Goal: Task Accomplishment & Management: Manage account settings

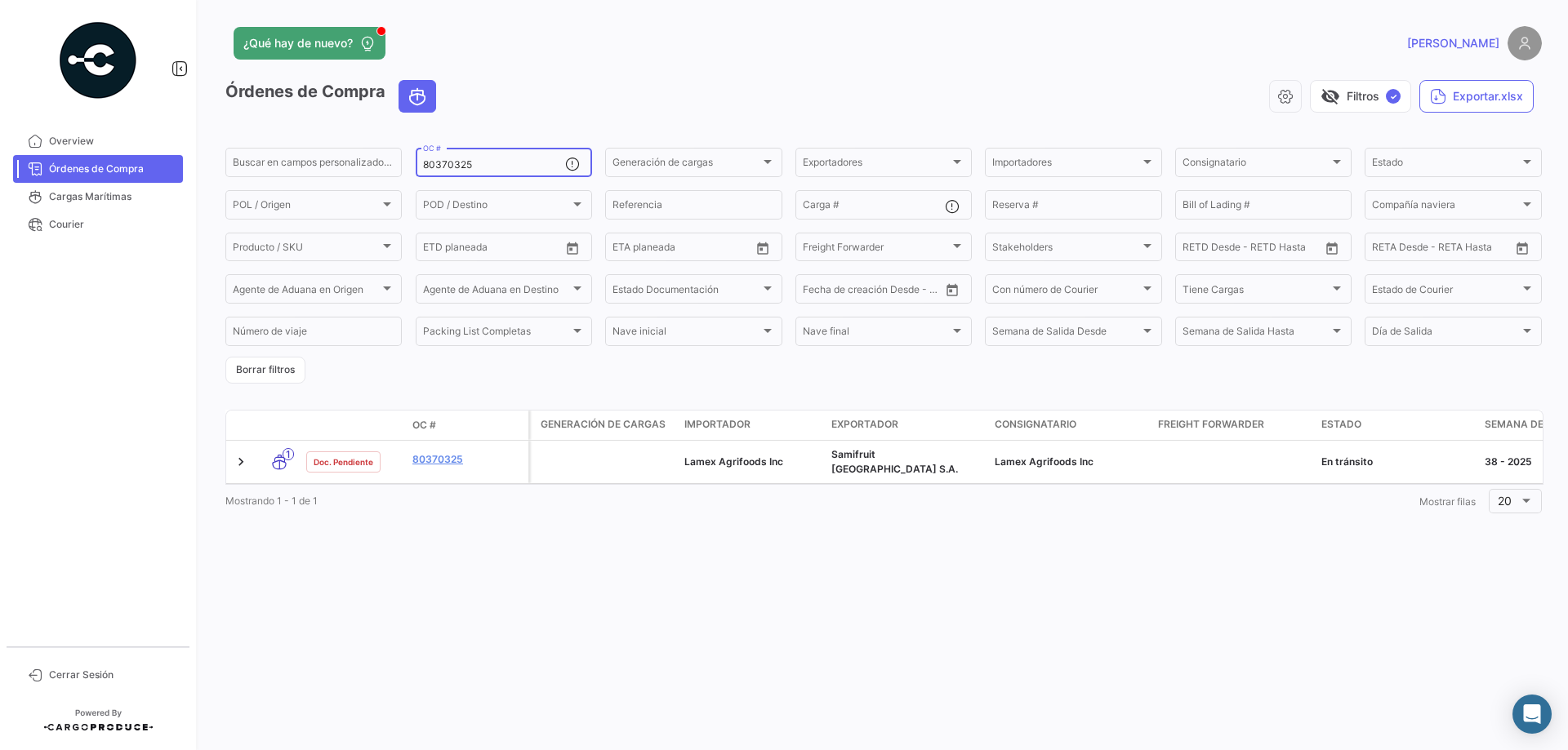
click at [467, 166] on input "80370325" at bounding box center [494, 165] width 142 height 12
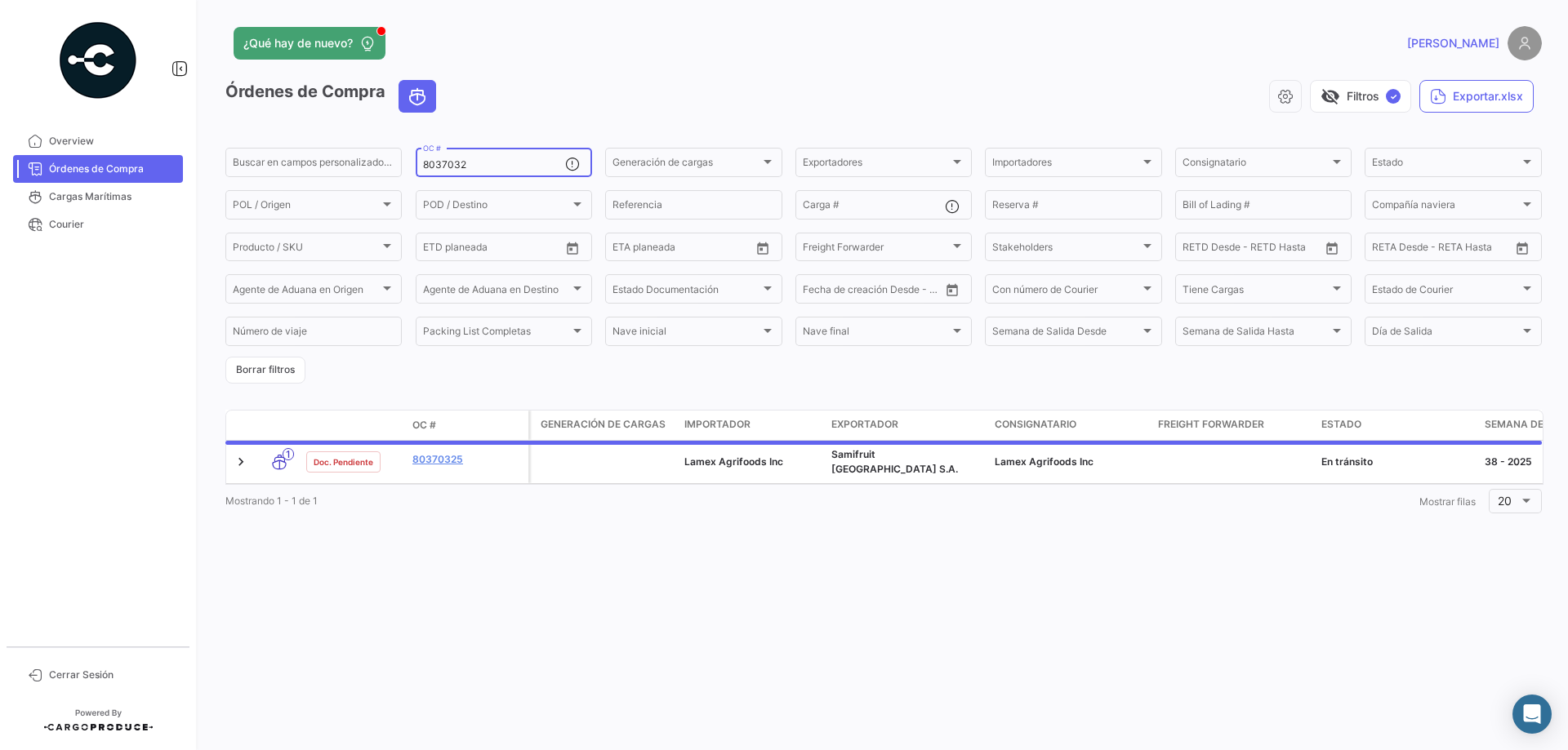
type input "80370325"
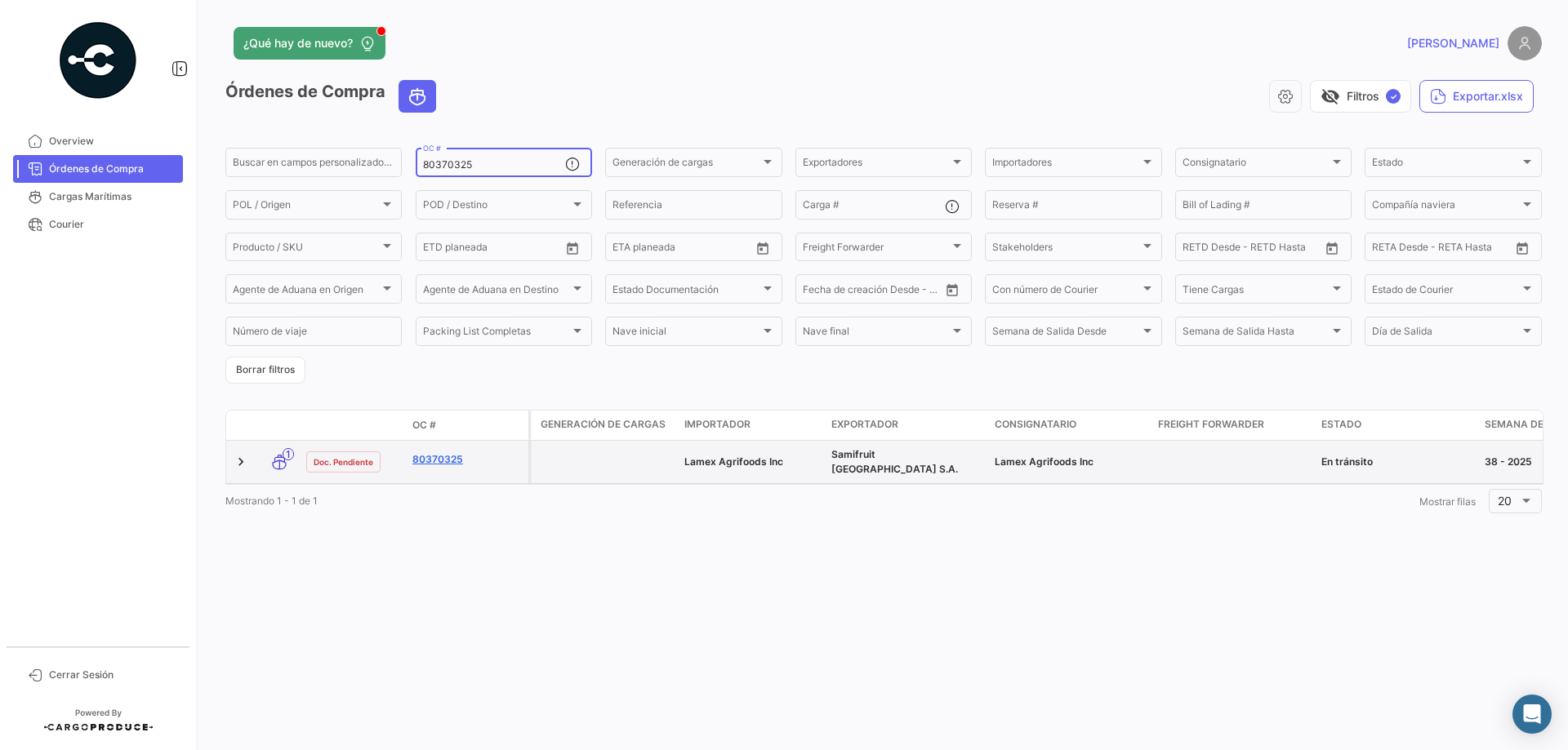
click at [460, 454] on link "80370325" at bounding box center [467, 459] width 109 height 14
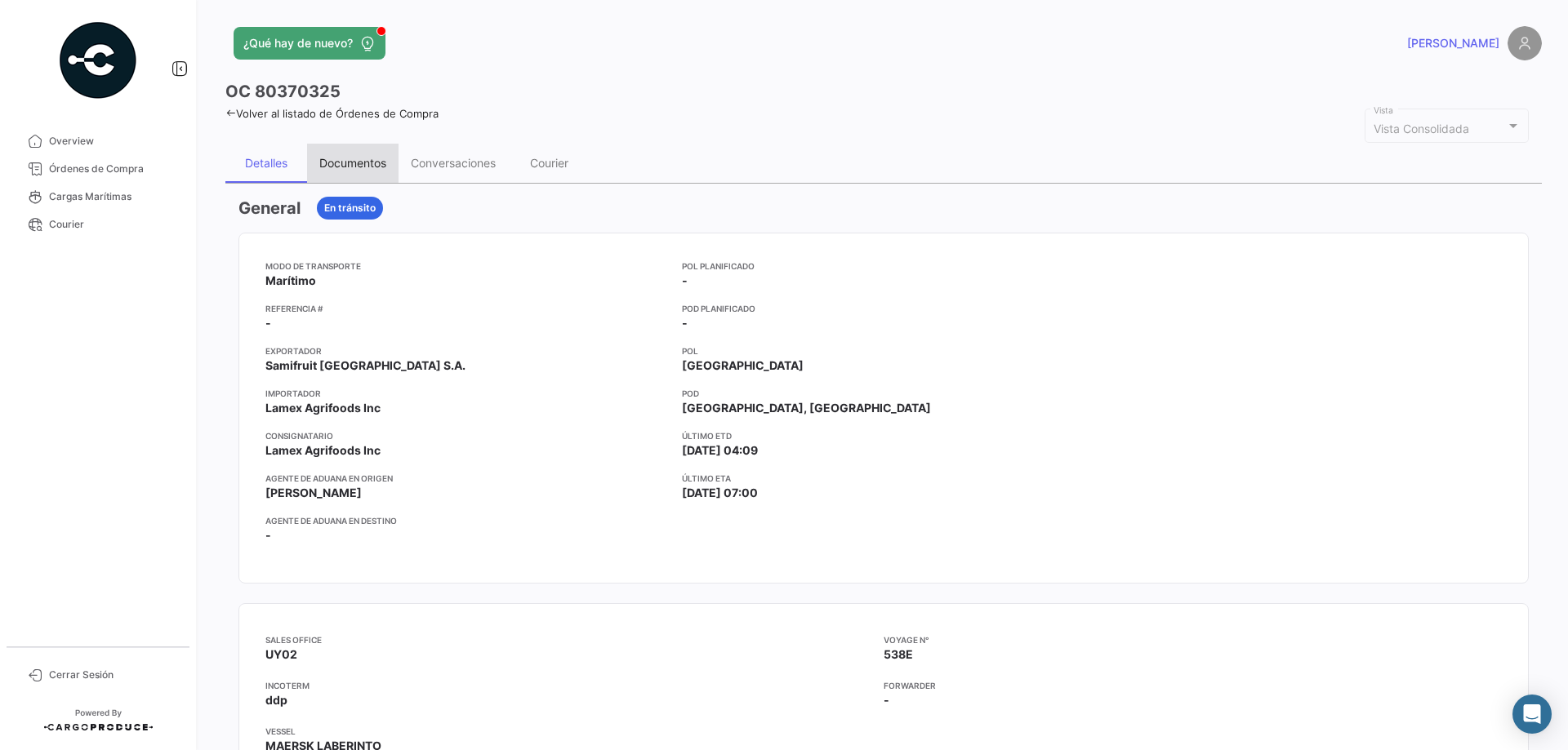
click at [321, 154] on div "Documentos" at bounding box center [352, 163] width 92 height 40
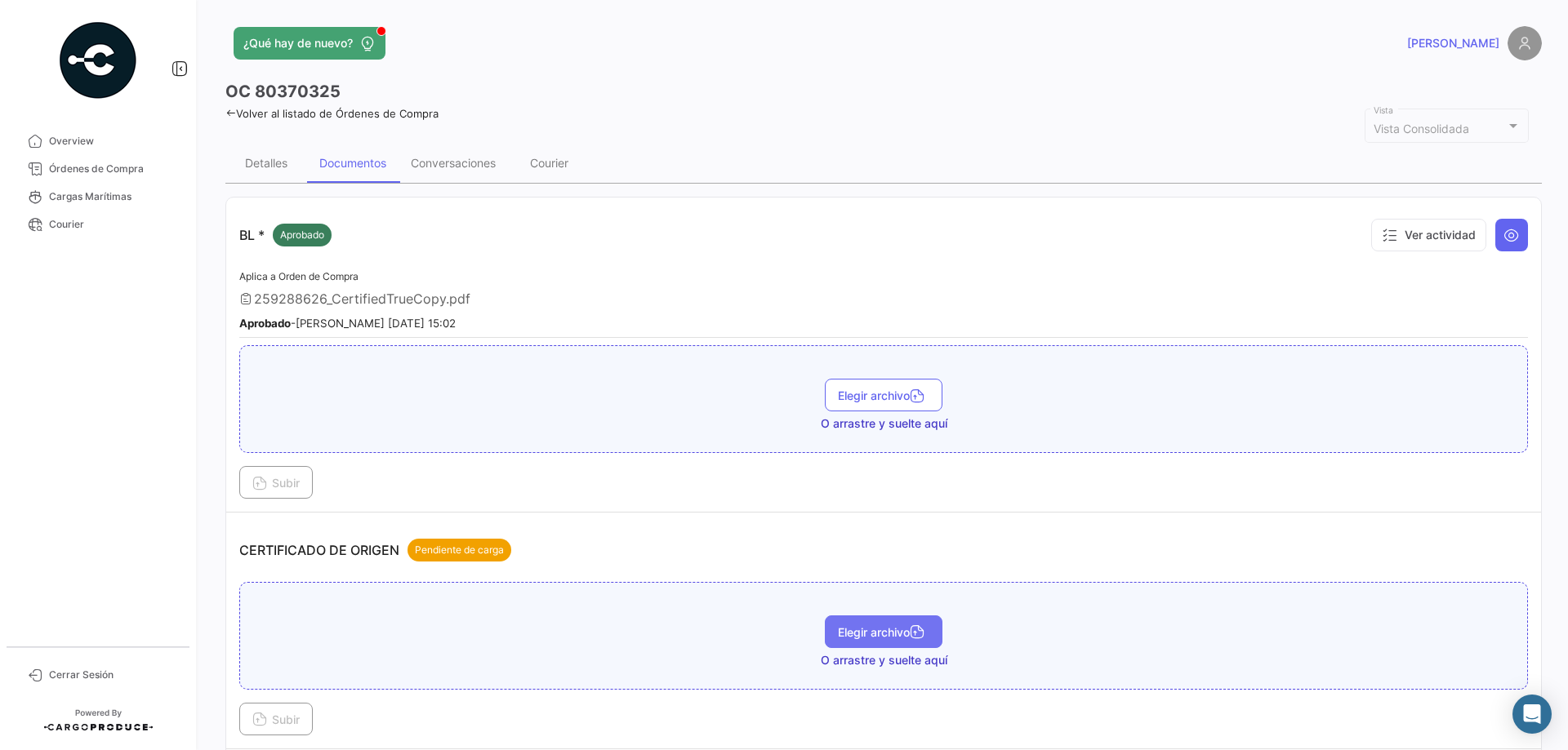
click at [901, 628] on span "Elegir archivo" at bounding box center [883, 632] width 92 height 14
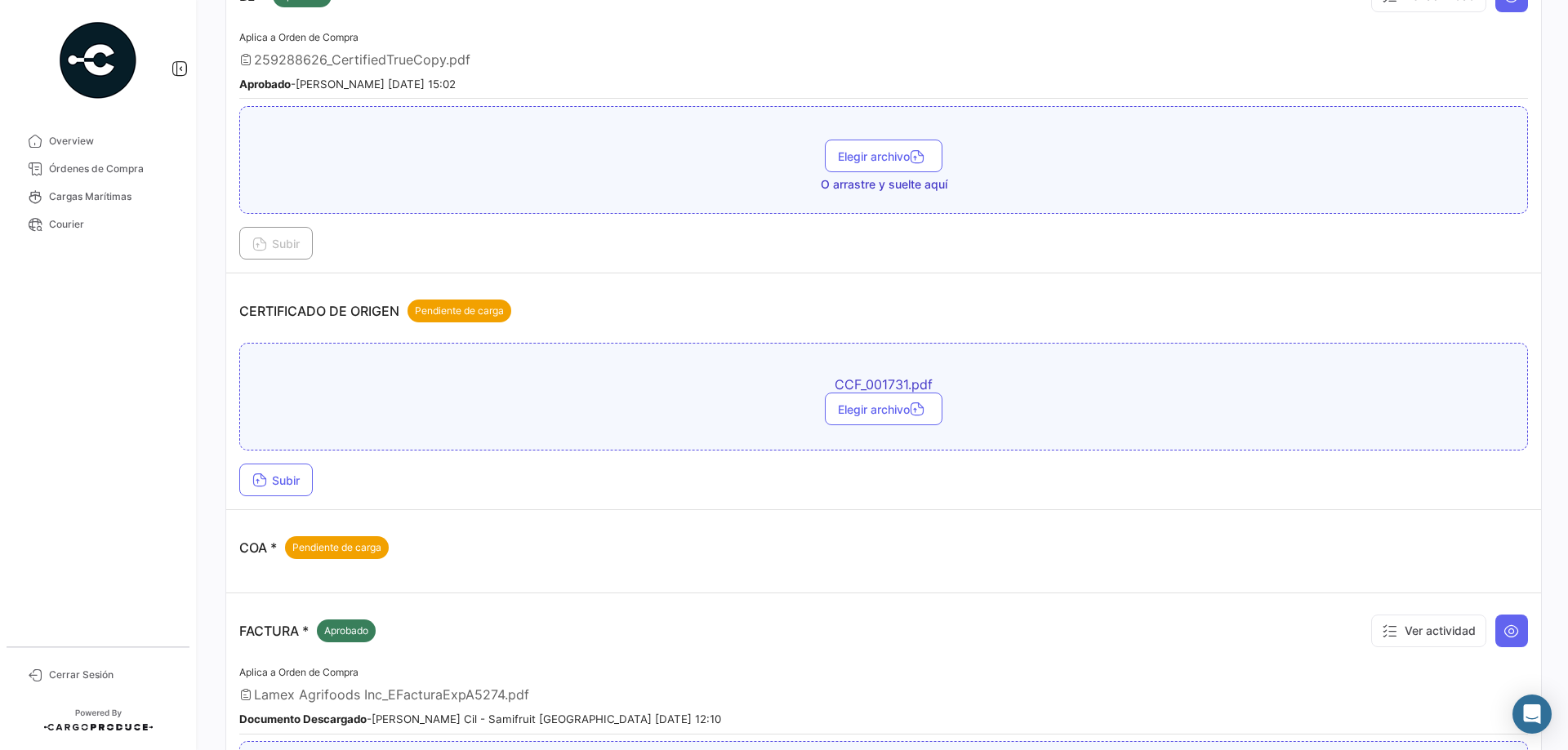
scroll to position [408, 0]
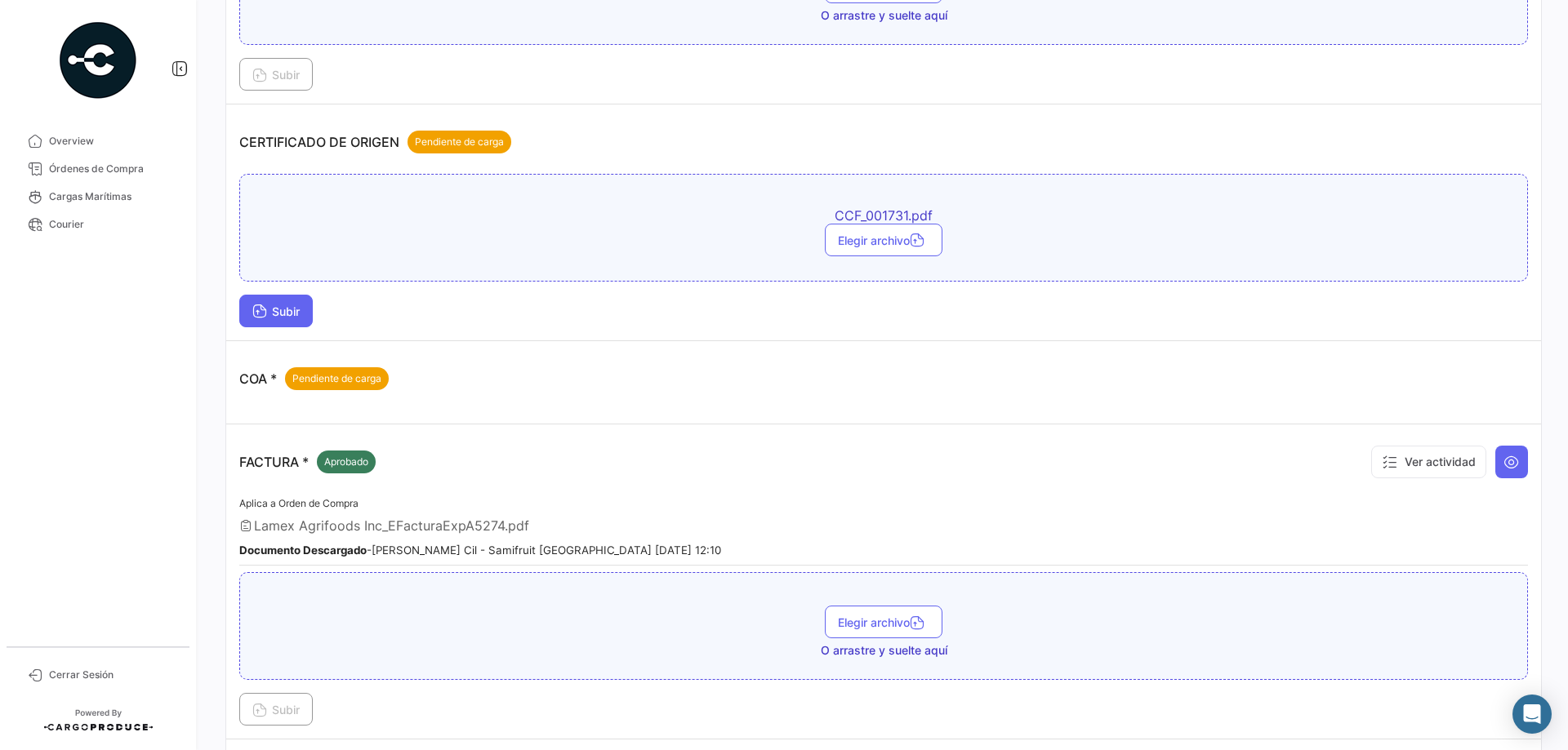
click at [274, 307] on span "Subir" at bounding box center [276, 311] width 47 height 14
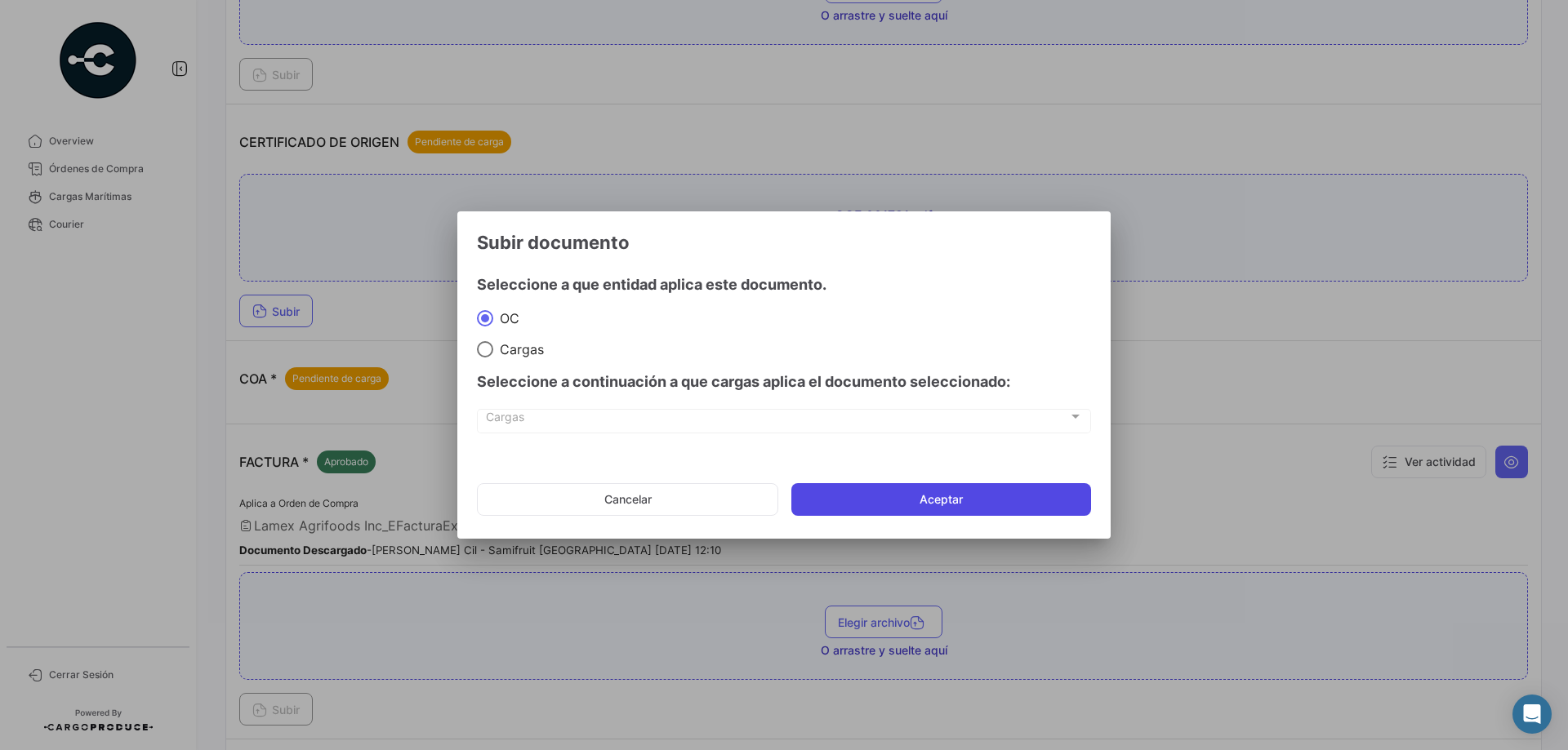
click at [876, 495] on button "Aceptar" at bounding box center [941, 499] width 299 height 33
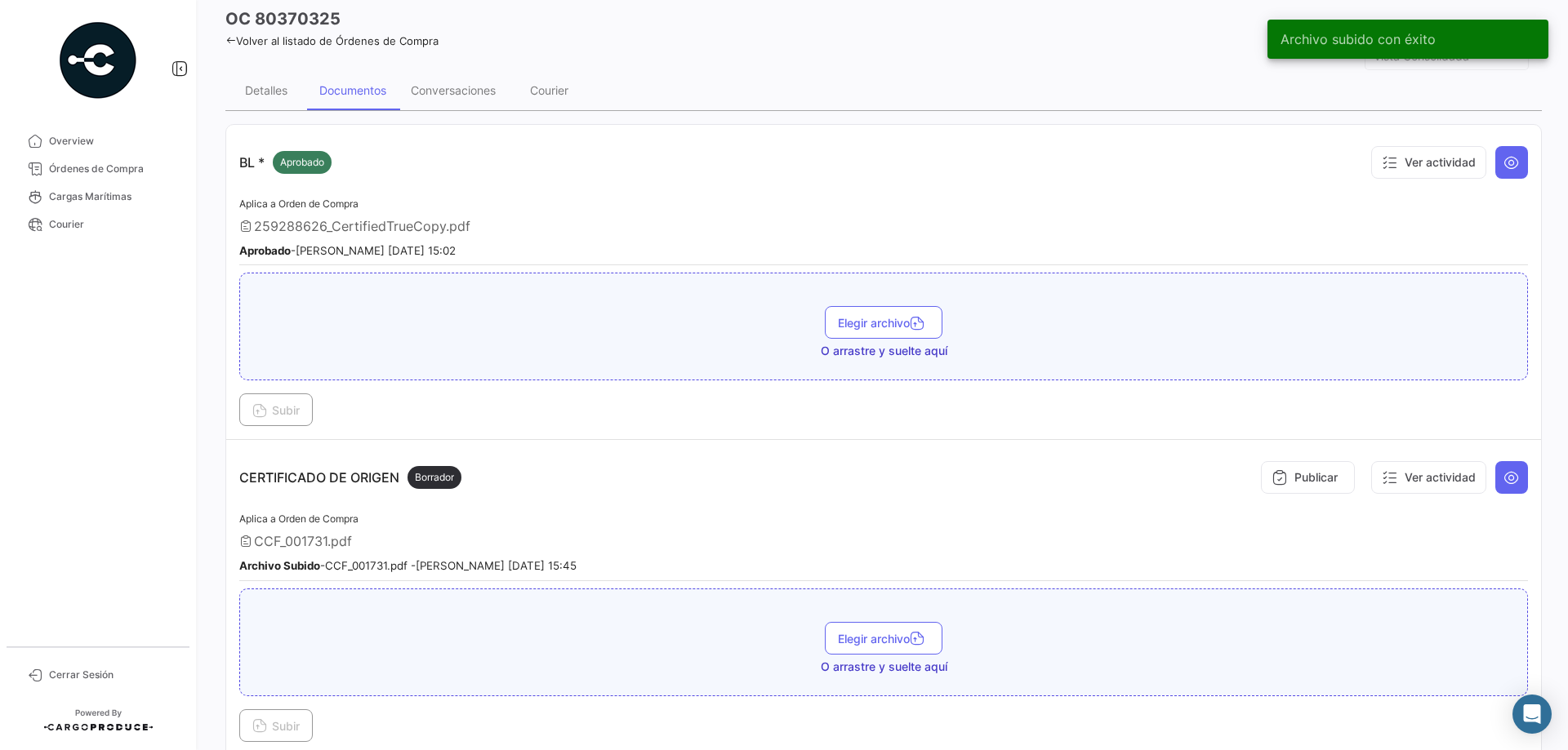
scroll to position [0, 0]
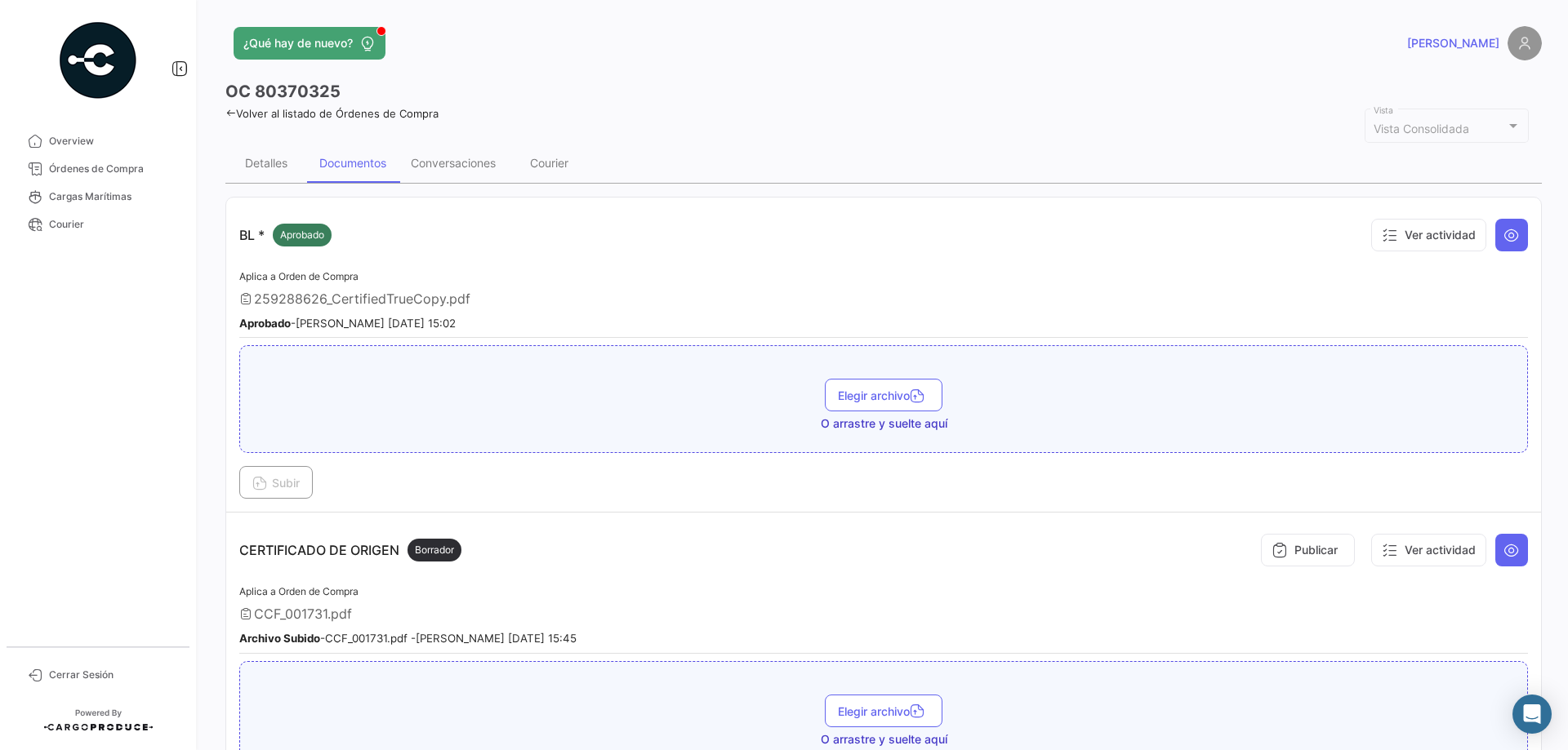
click at [250, 110] on link "Volver al listado de Órdenes de Compra" at bounding box center [331, 114] width 213 height 13
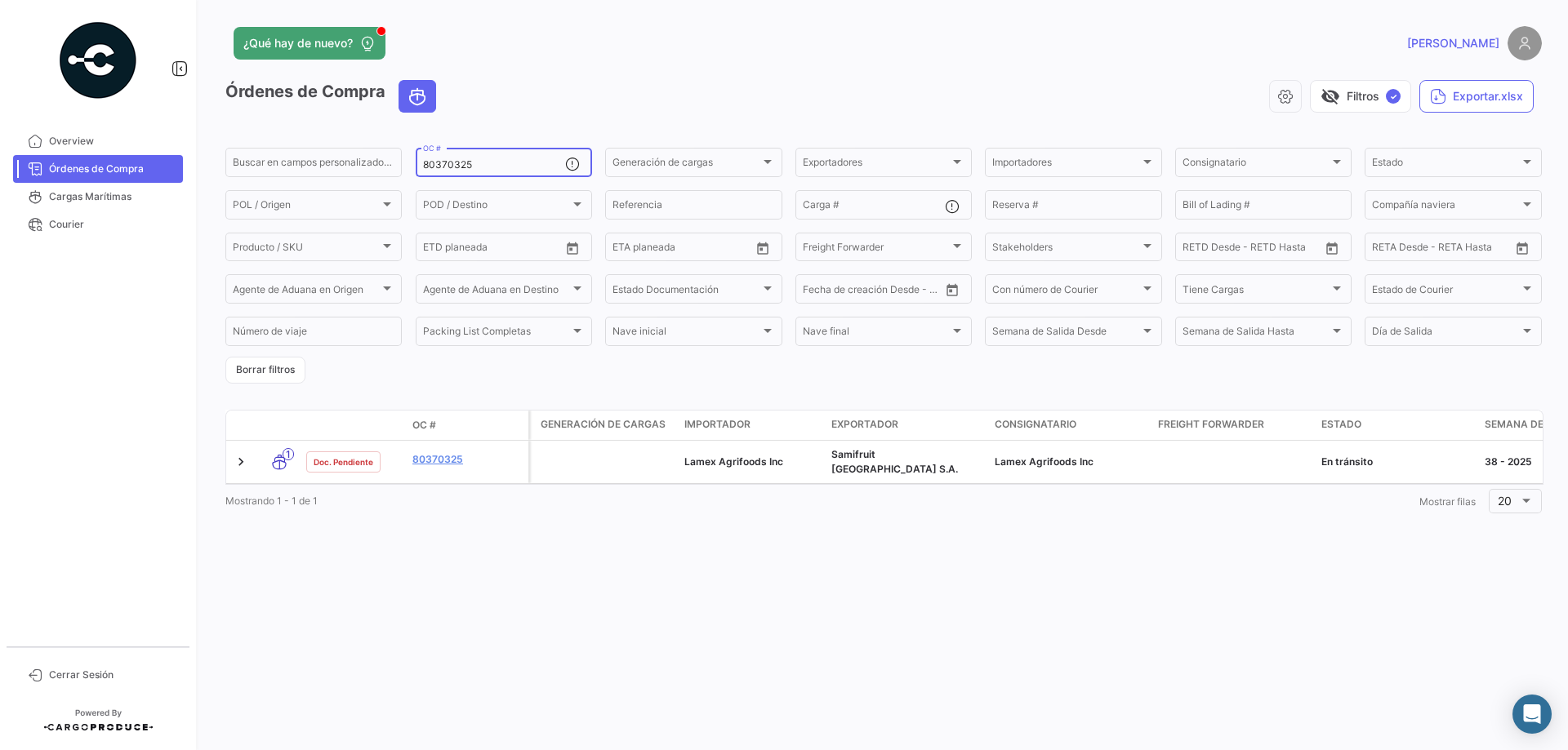
click at [427, 166] on input "80370325" at bounding box center [494, 165] width 142 height 12
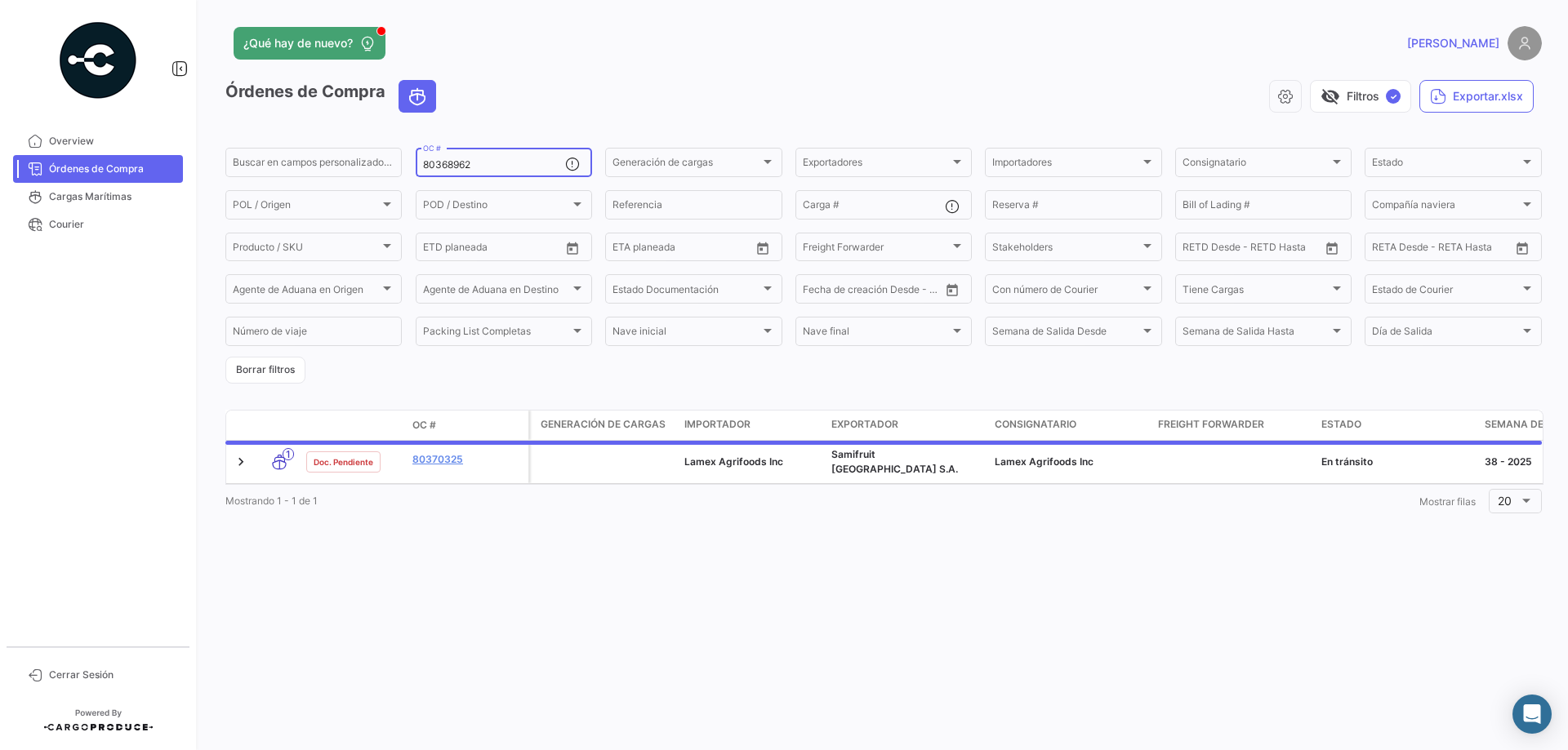
type input "80368962"
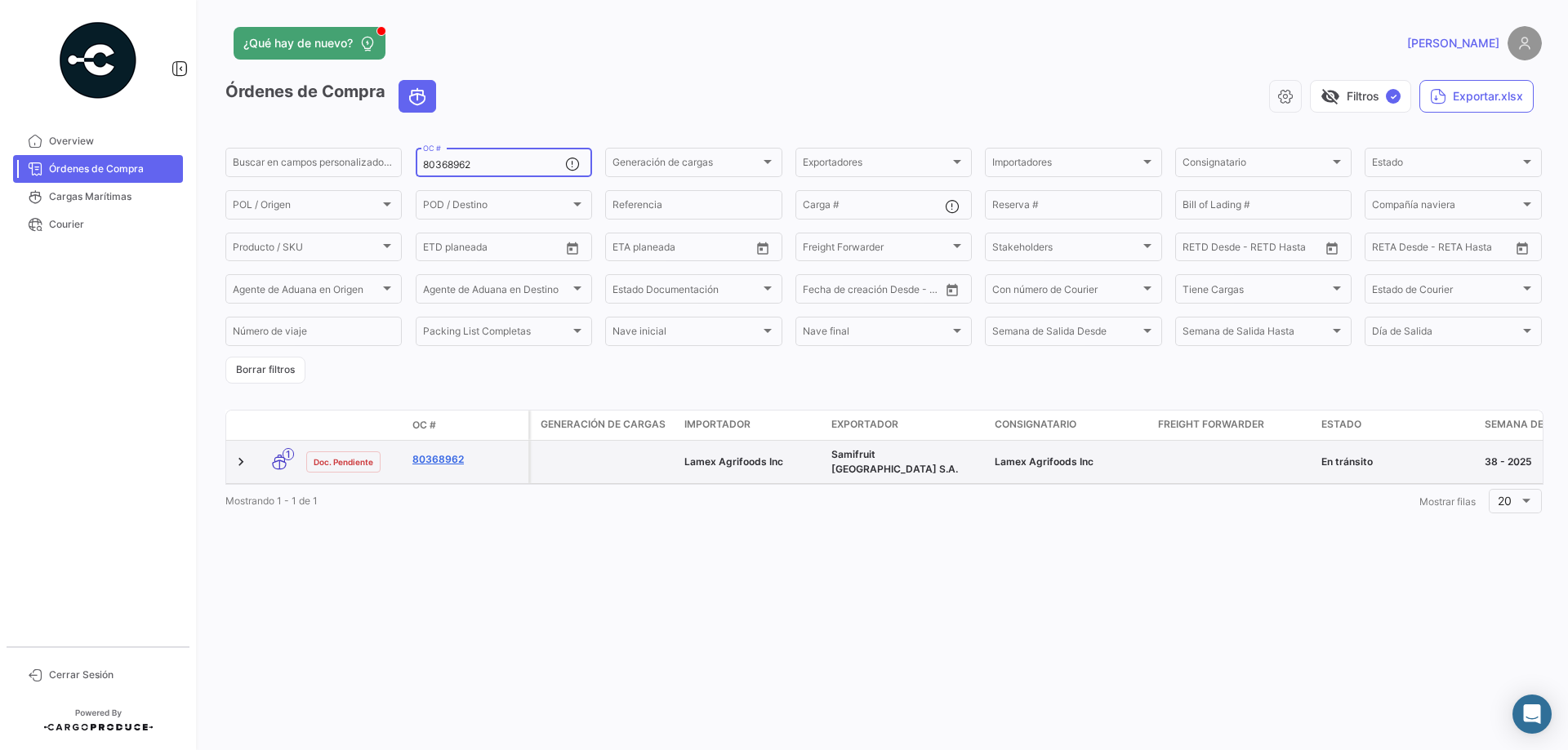
click at [440, 452] on link "80368962" at bounding box center [467, 459] width 109 height 14
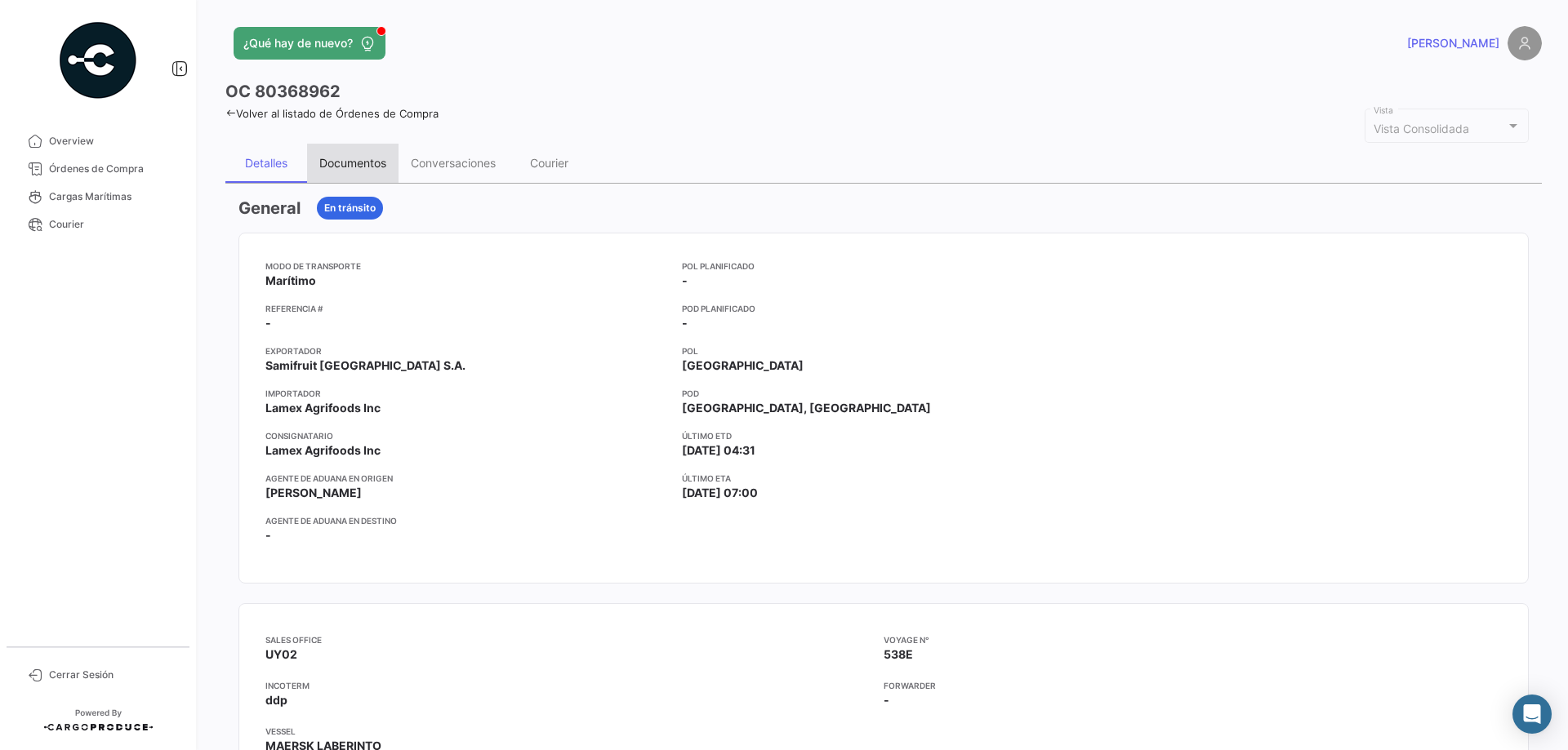
click at [329, 156] on div "Documentos" at bounding box center [353, 162] width 67 height 14
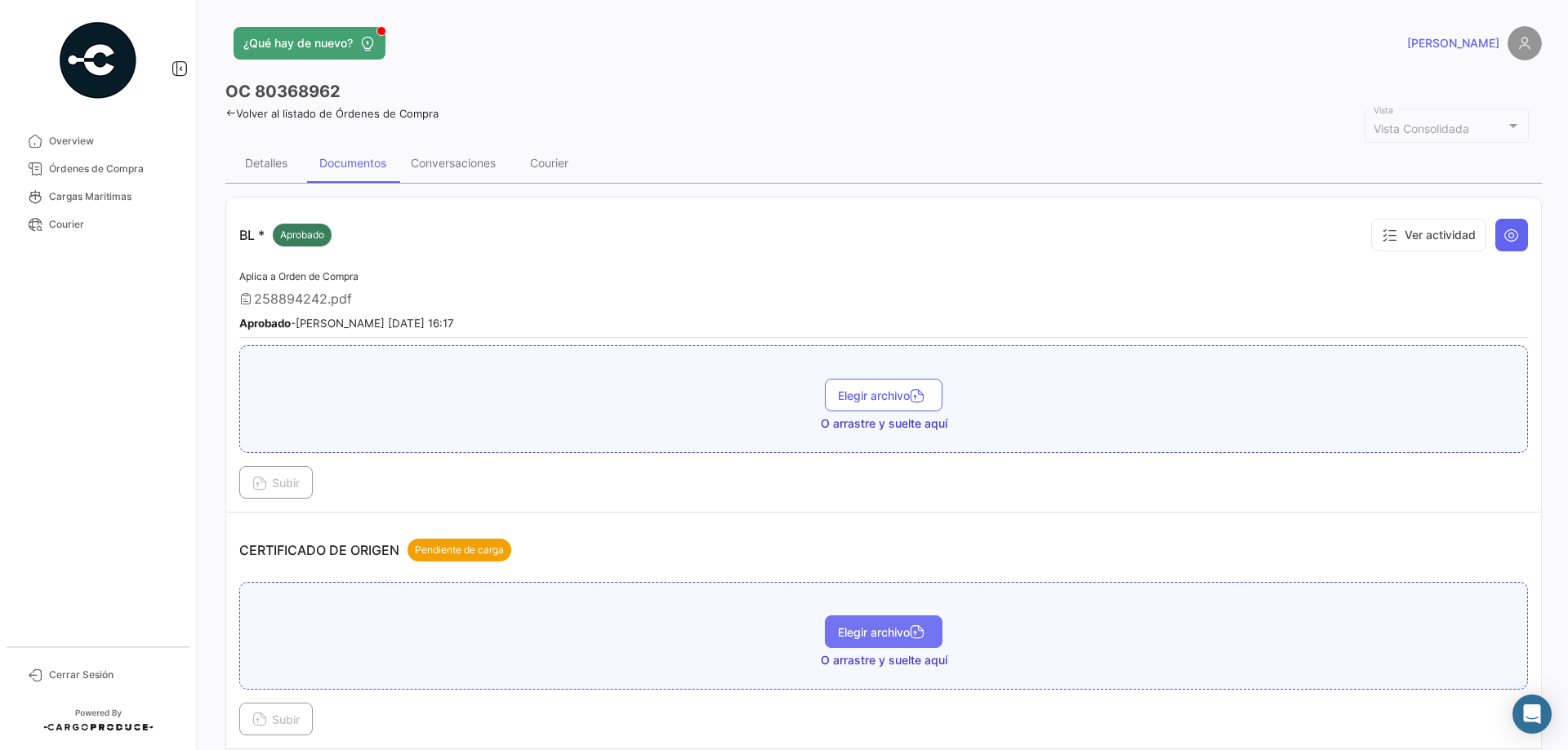
click at [909, 626] on icon "button" at bounding box center [916, 633] width 14 height 14
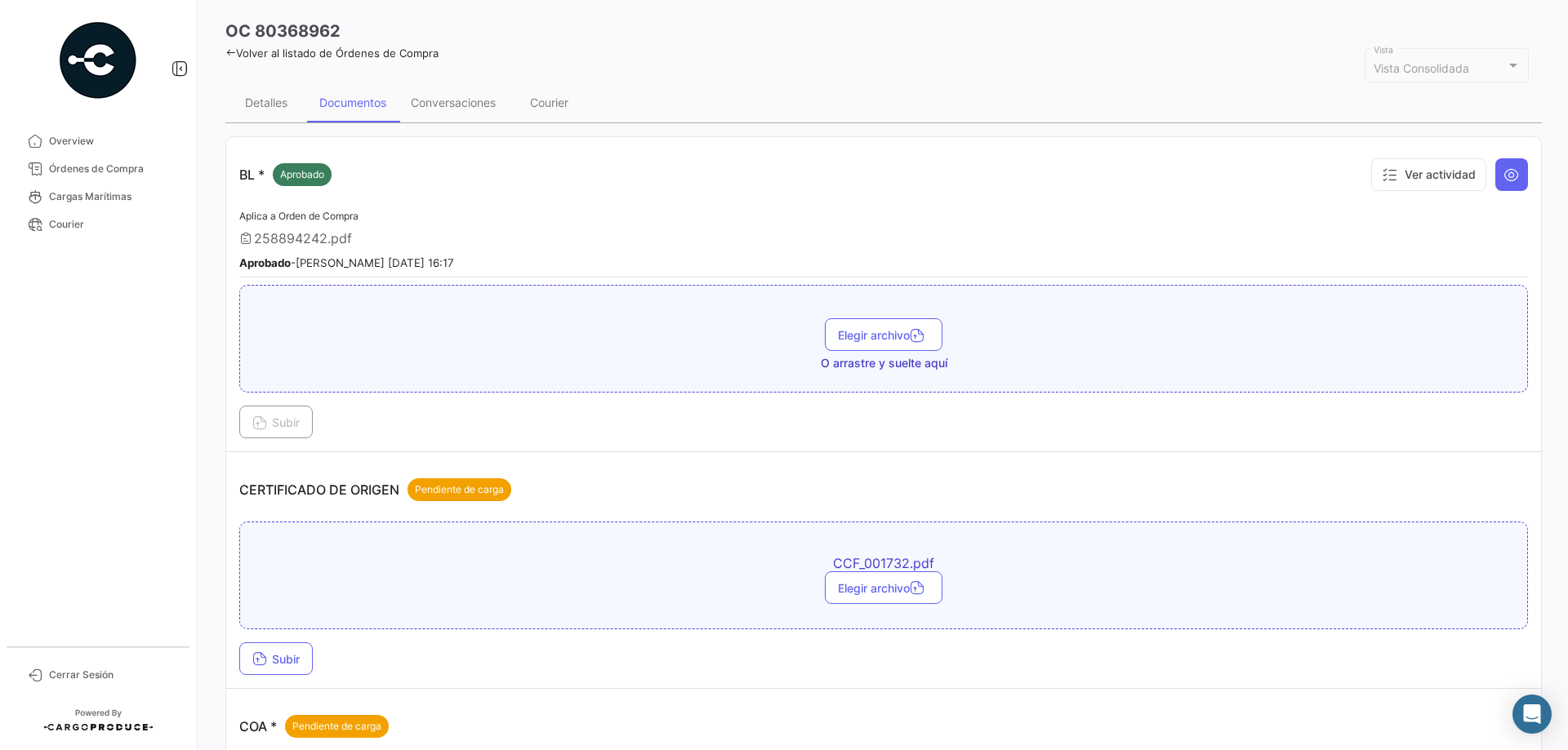
scroll to position [163, 0]
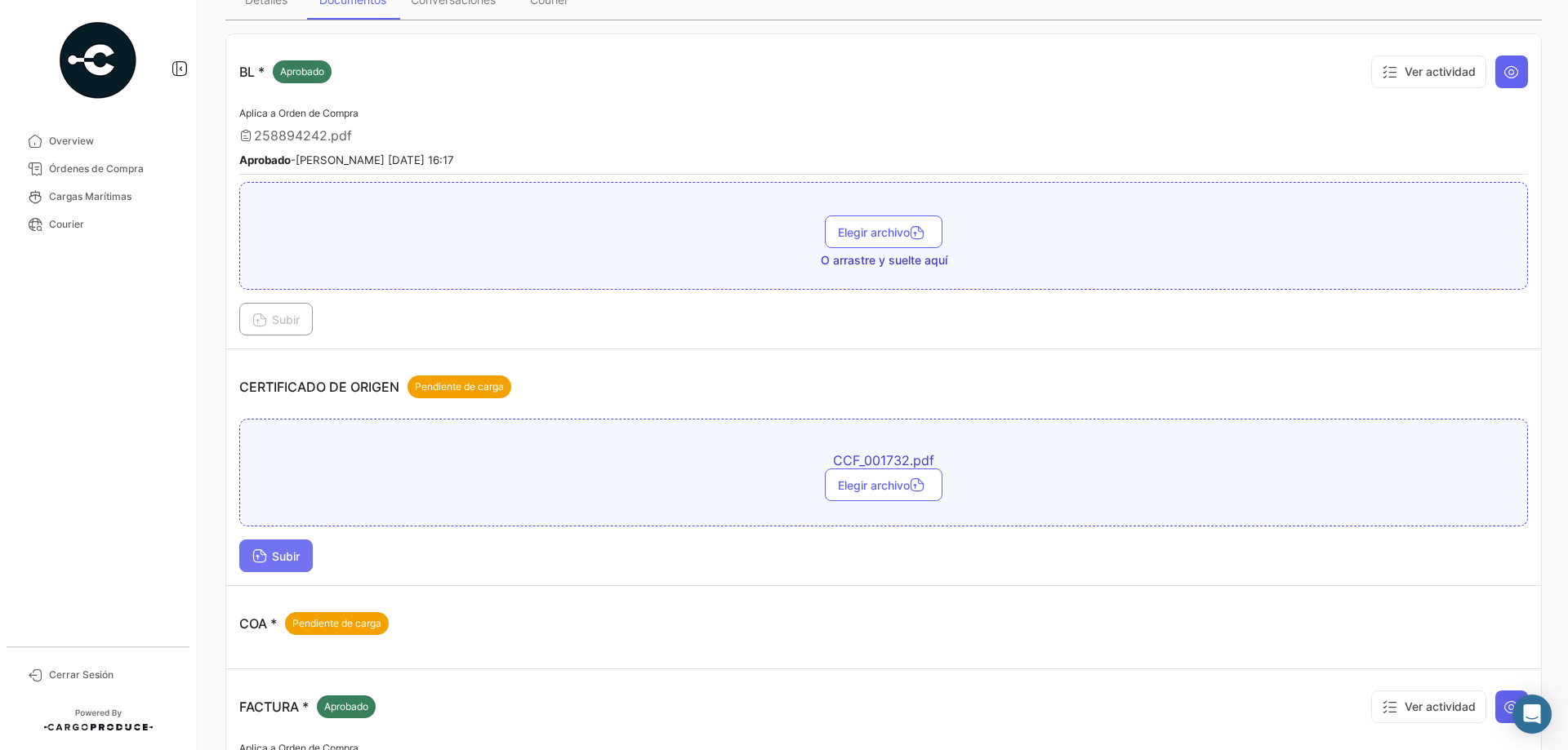
click at [273, 561] on span "Subir" at bounding box center [276, 556] width 47 height 14
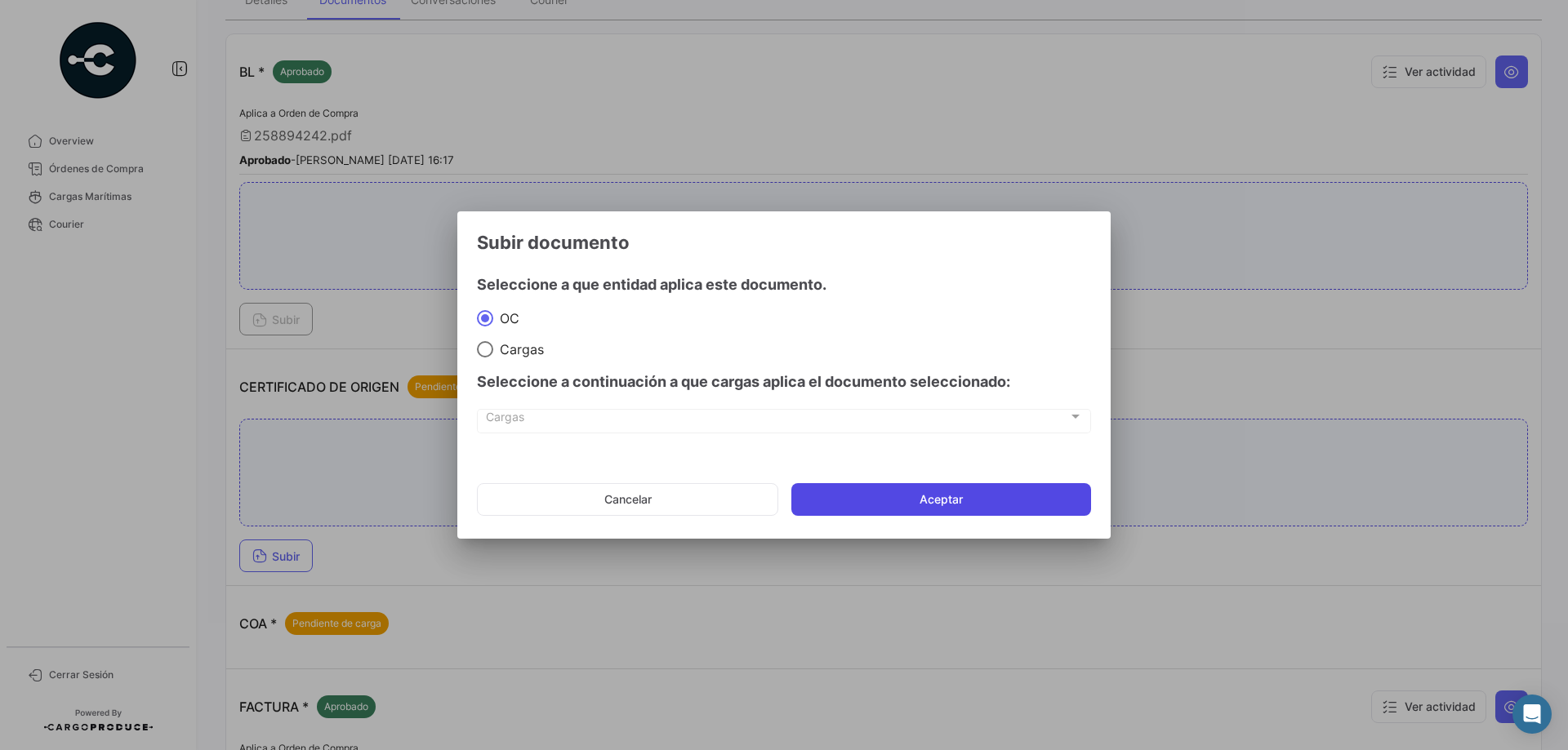
click at [890, 499] on button "Aceptar" at bounding box center [941, 499] width 299 height 33
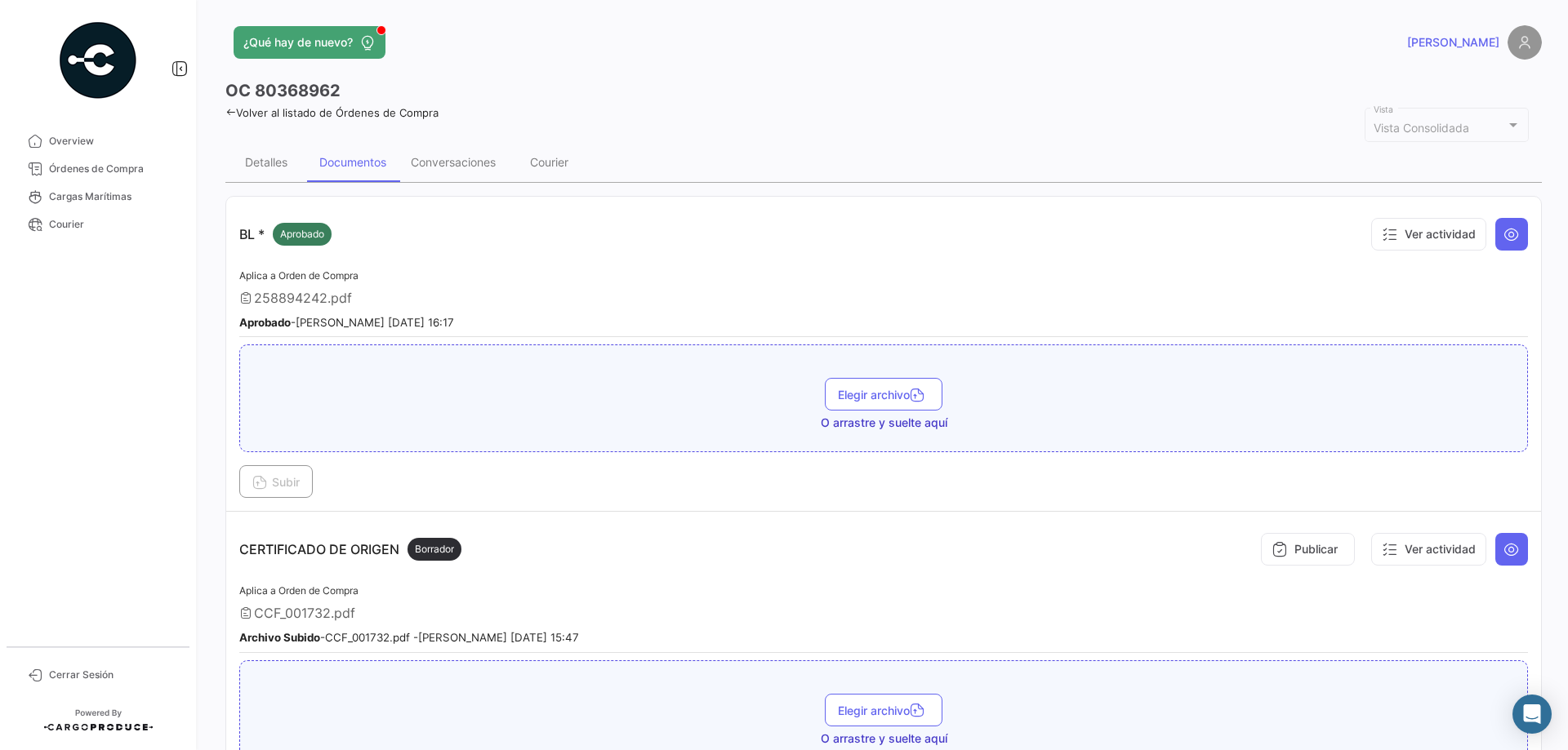
scroll to position [0, 0]
click at [276, 110] on link "Volver al listado de Órdenes de Compra" at bounding box center [331, 114] width 213 height 13
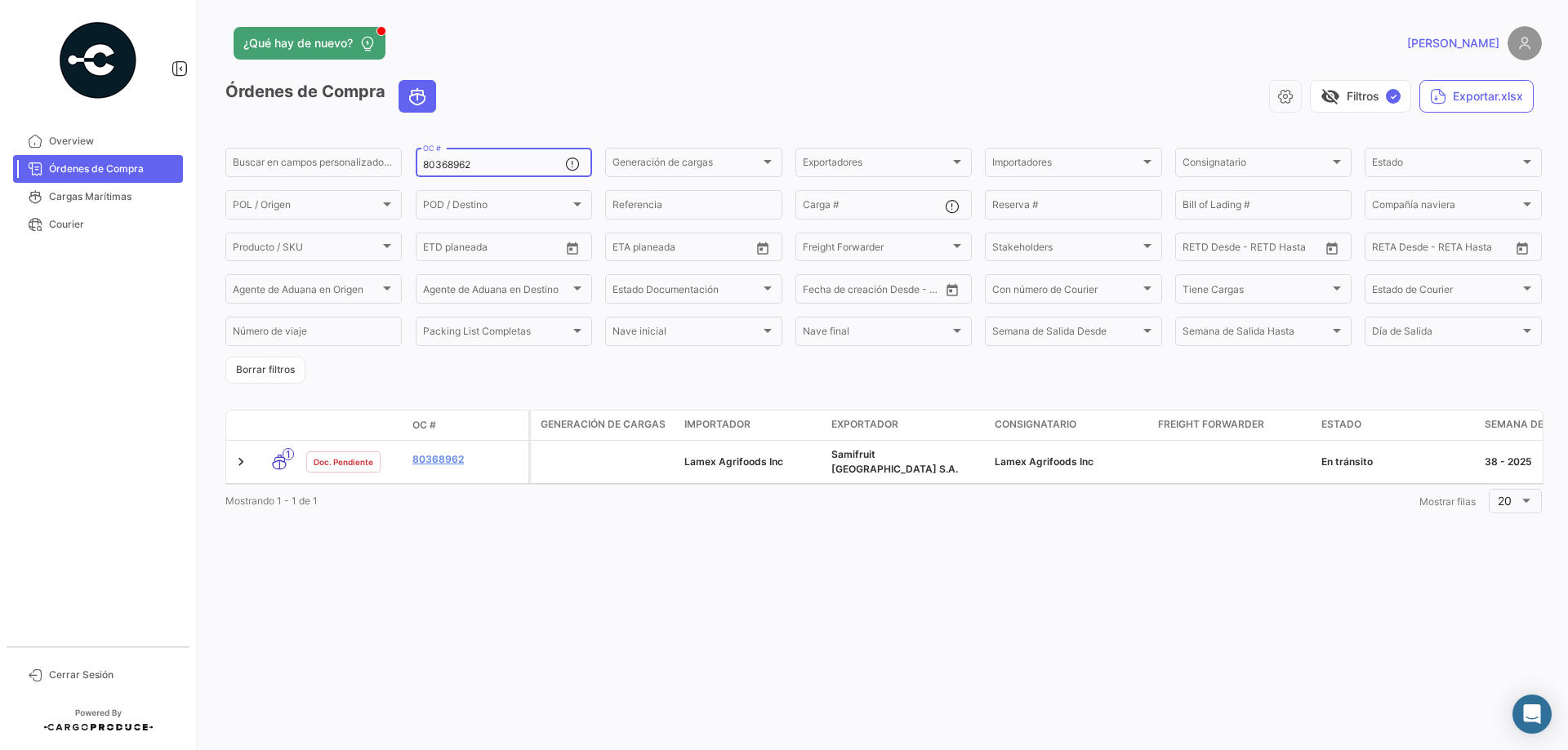
click at [454, 166] on input "80368962" at bounding box center [494, 165] width 142 height 12
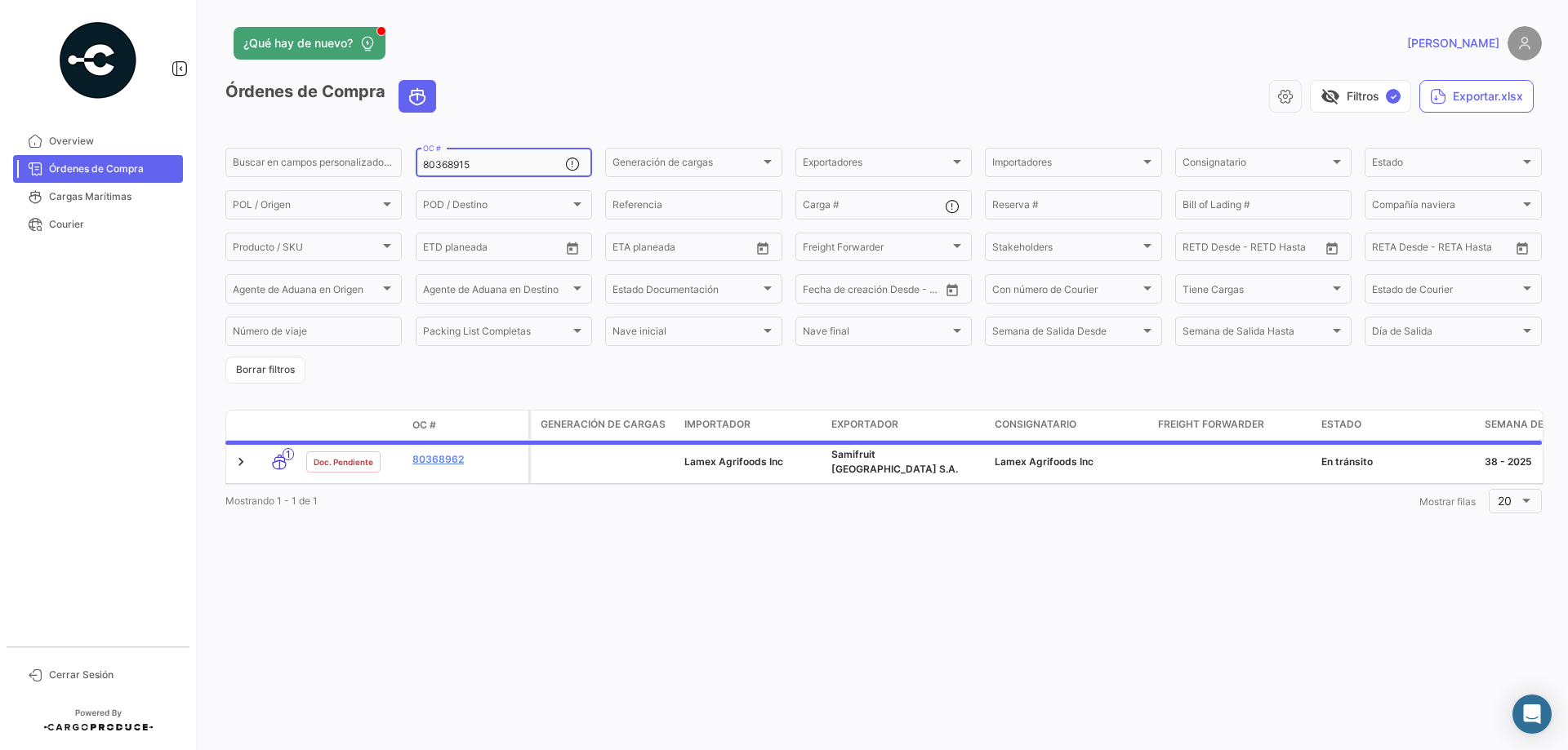
type input "80368915"
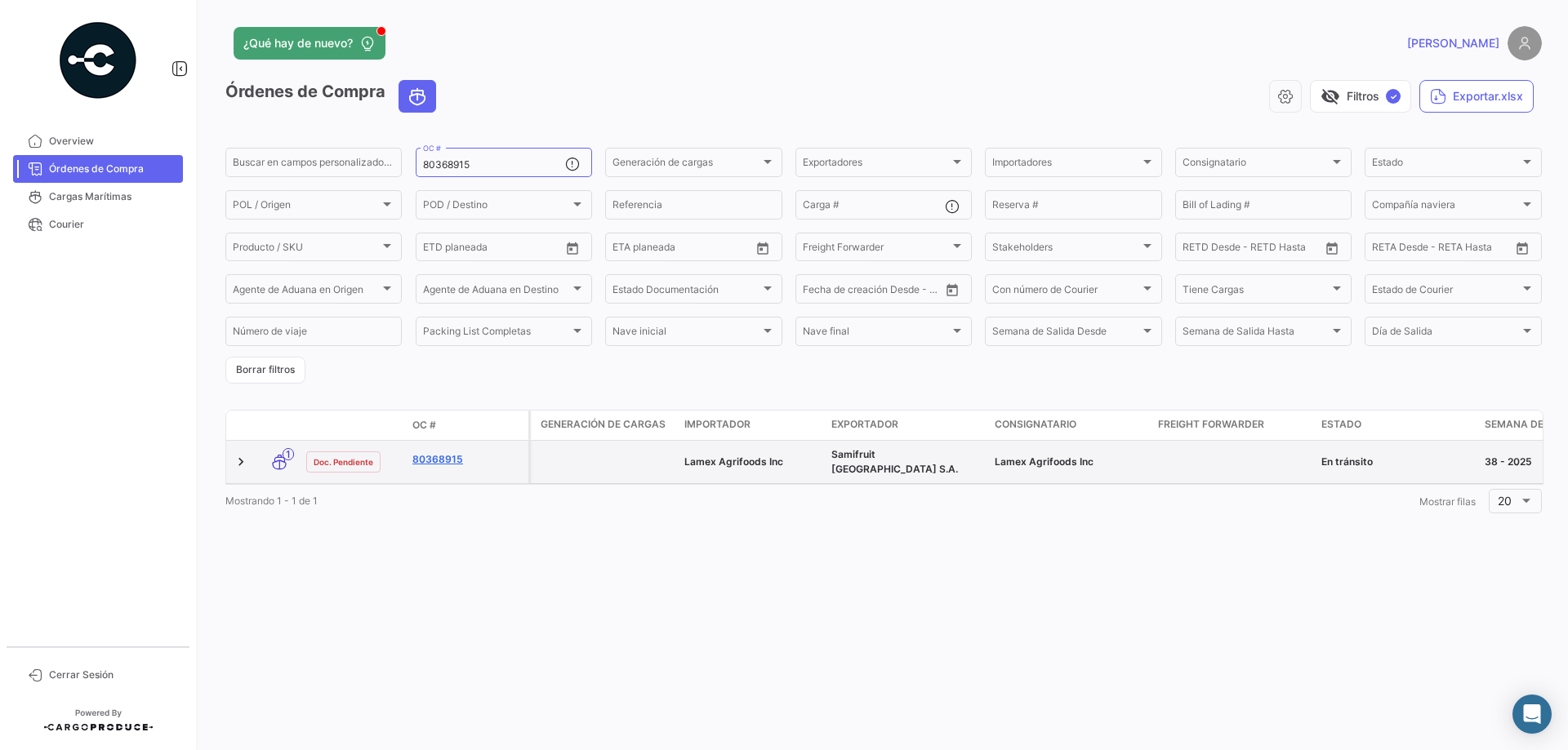
click at [423, 452] on link "80368915" at bounding box center [467, 459] width 109 height 14
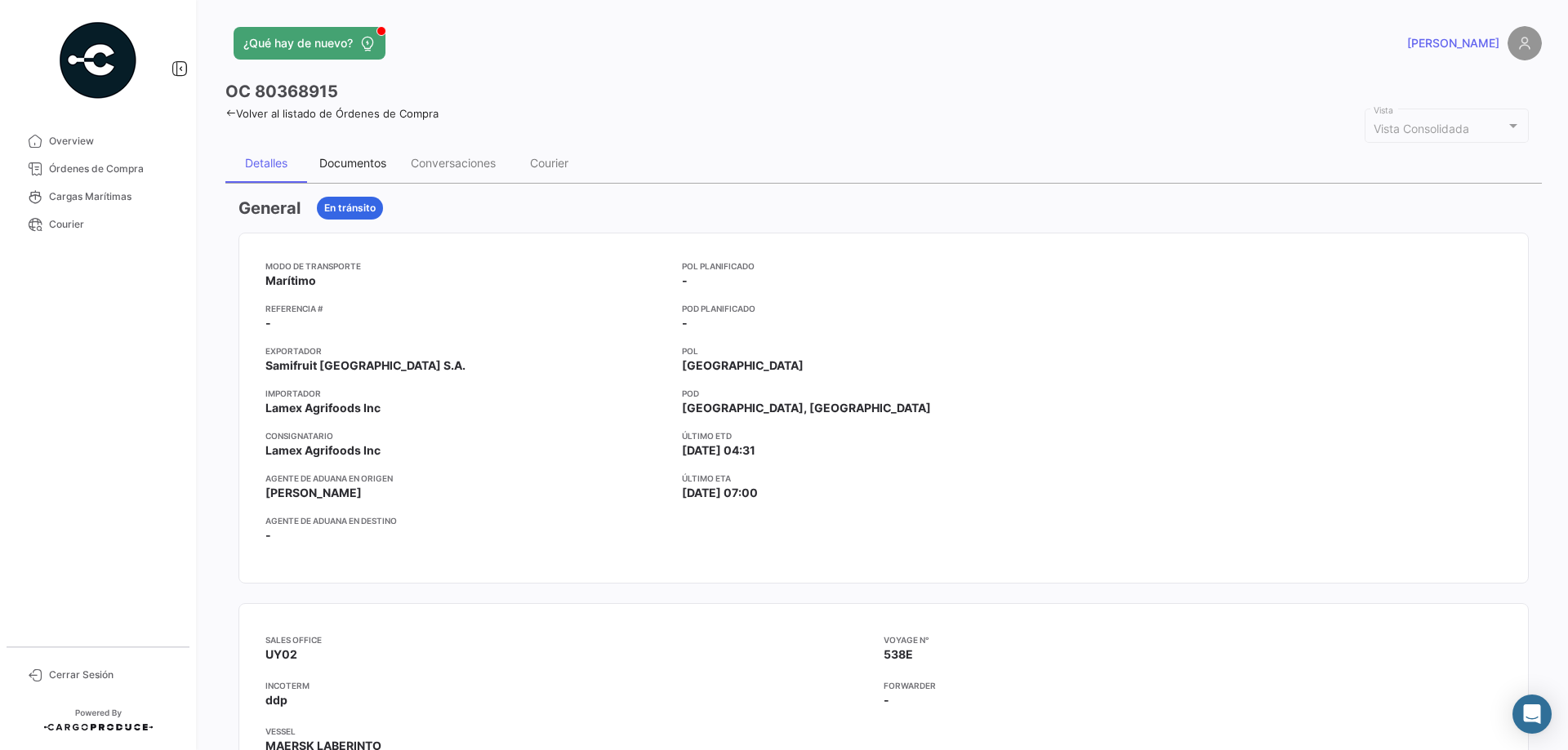
click at [350, 164] on div "Documentos" at bounding box center [353, 162] width 67 height 14
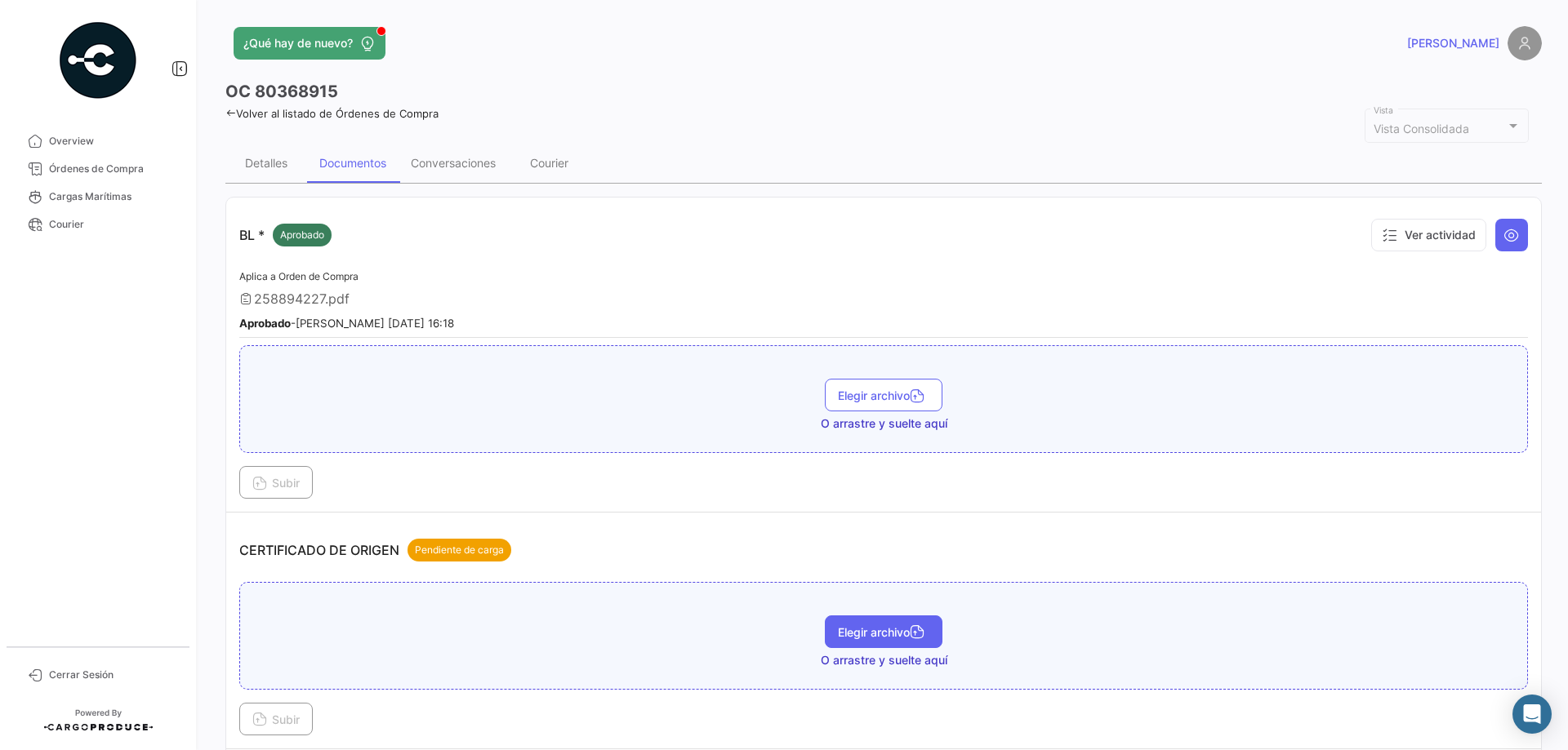
click at [892, 635] on span "Elegir archivo" at bounding box center [883, 632] width 92 height 14
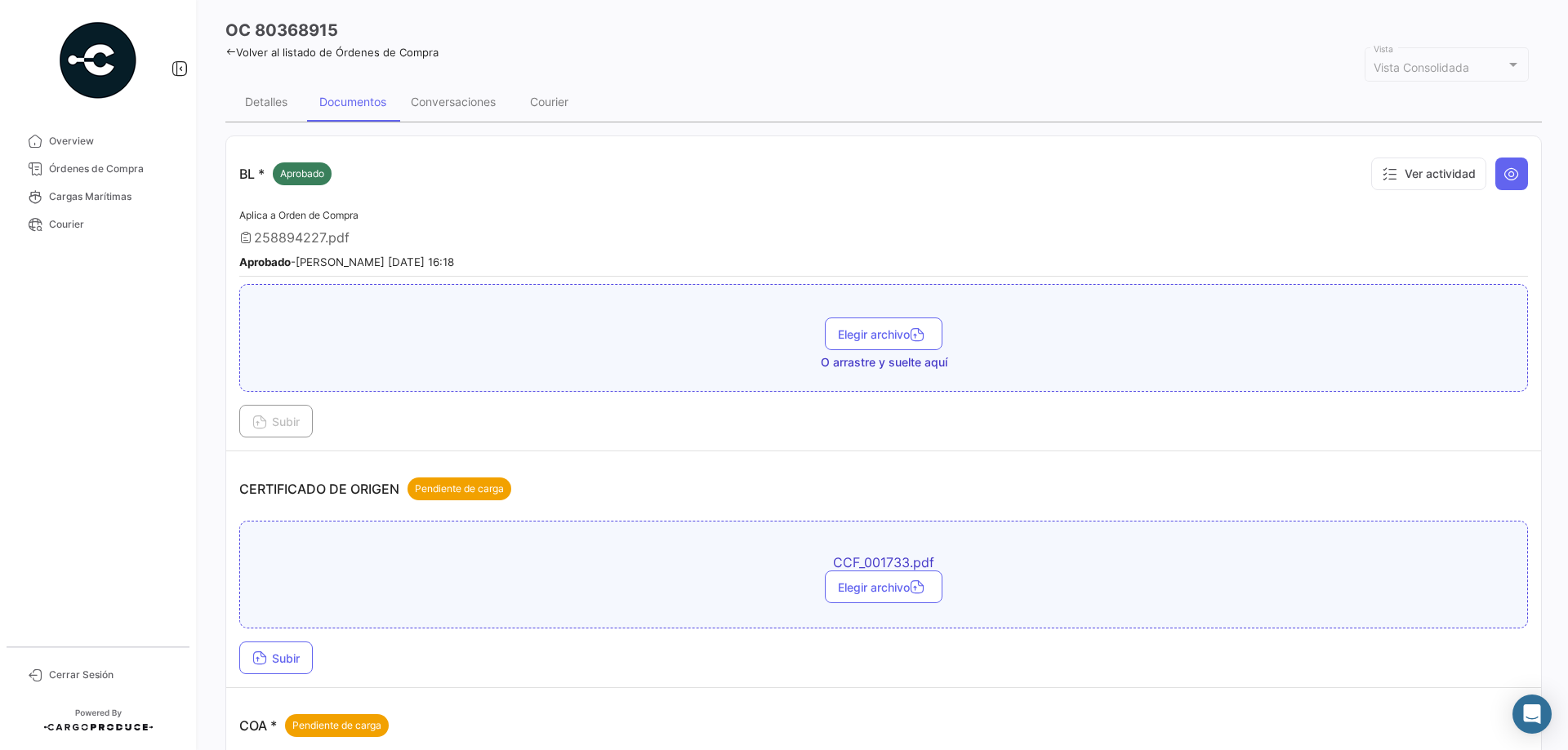
scroll to position [163, 0]
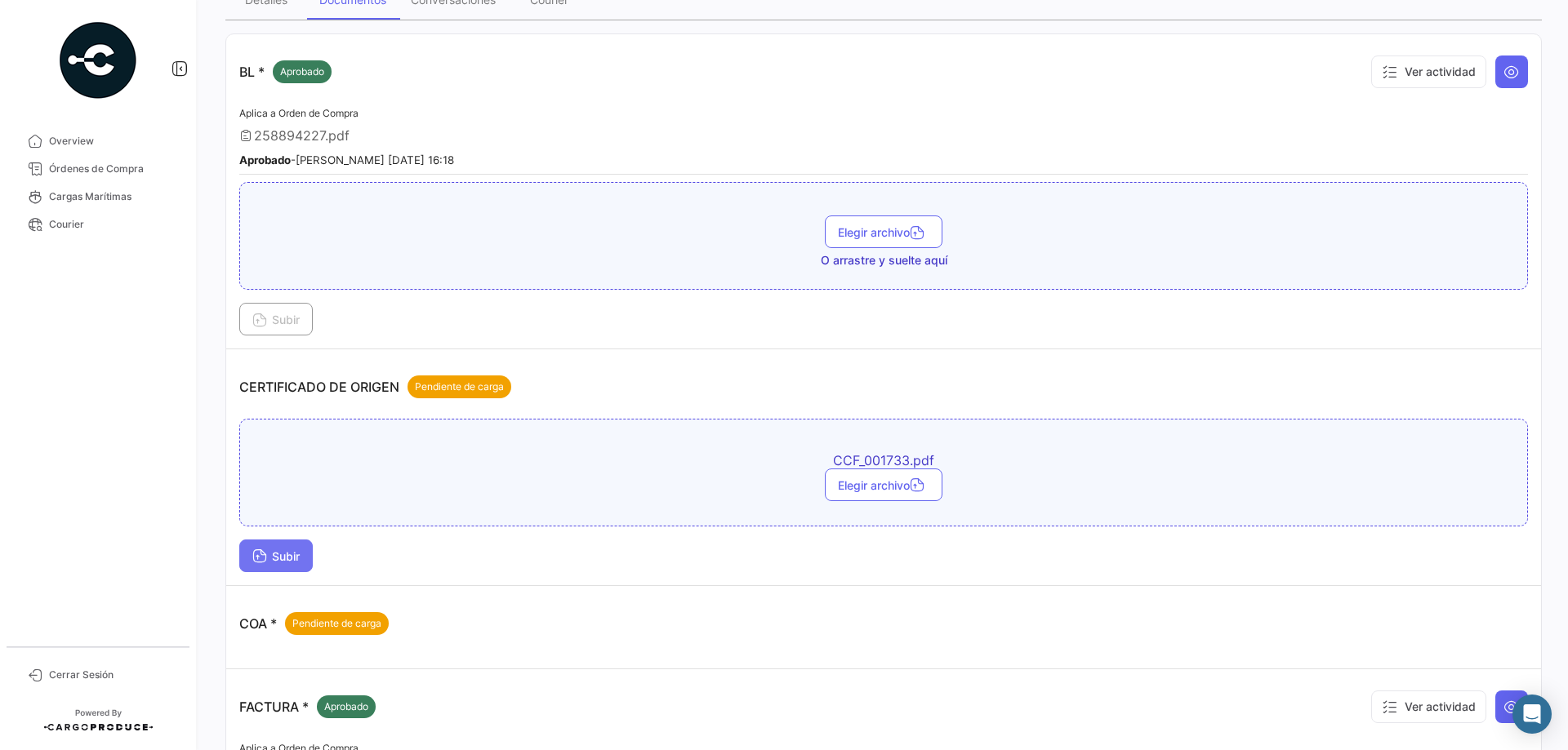
click at [270, 557] on span "Subir" at bounding box center [276, 556] width 47 height 14
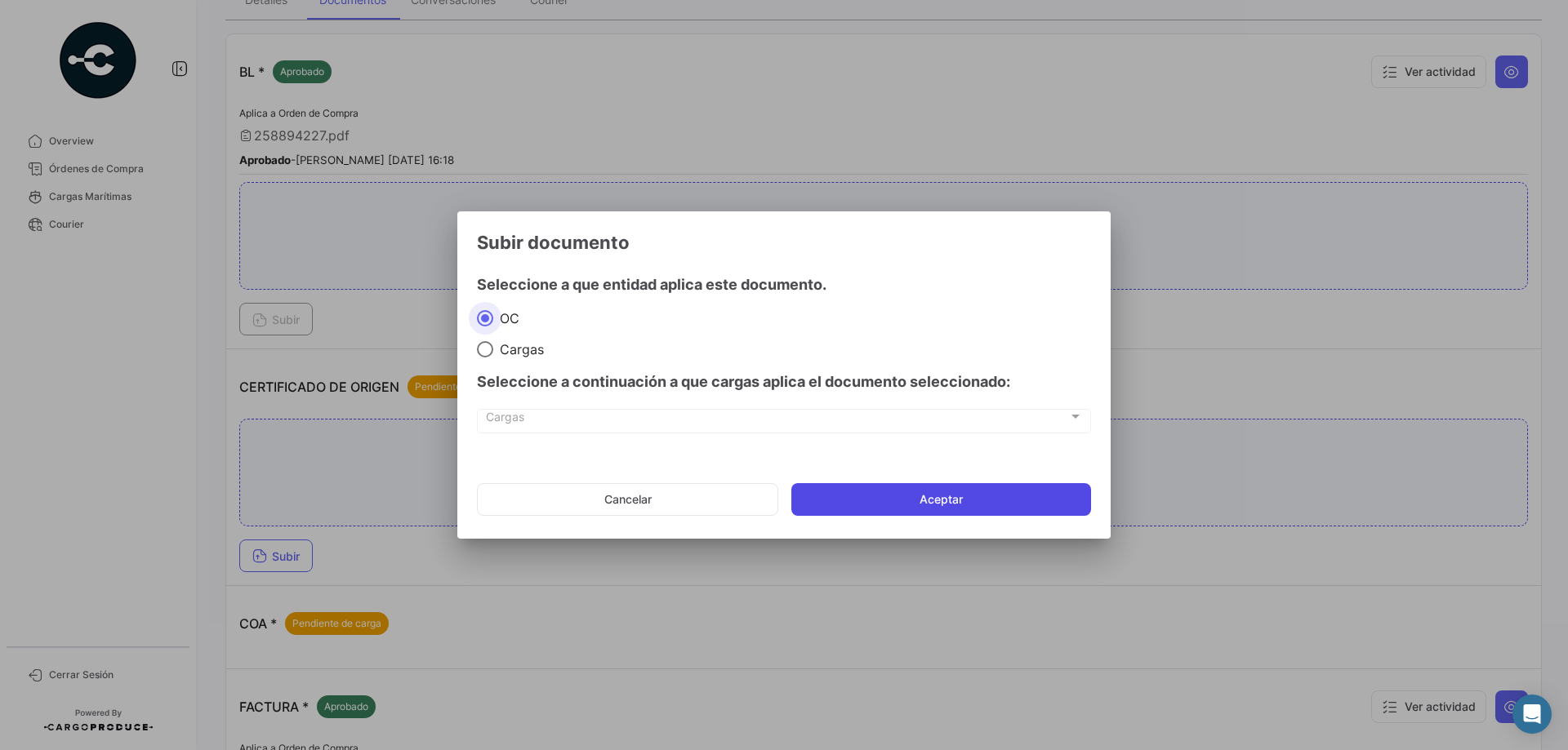
click at [950, 506] on button "Aceptar" at bounding box center [941, 499] width 299 height 33
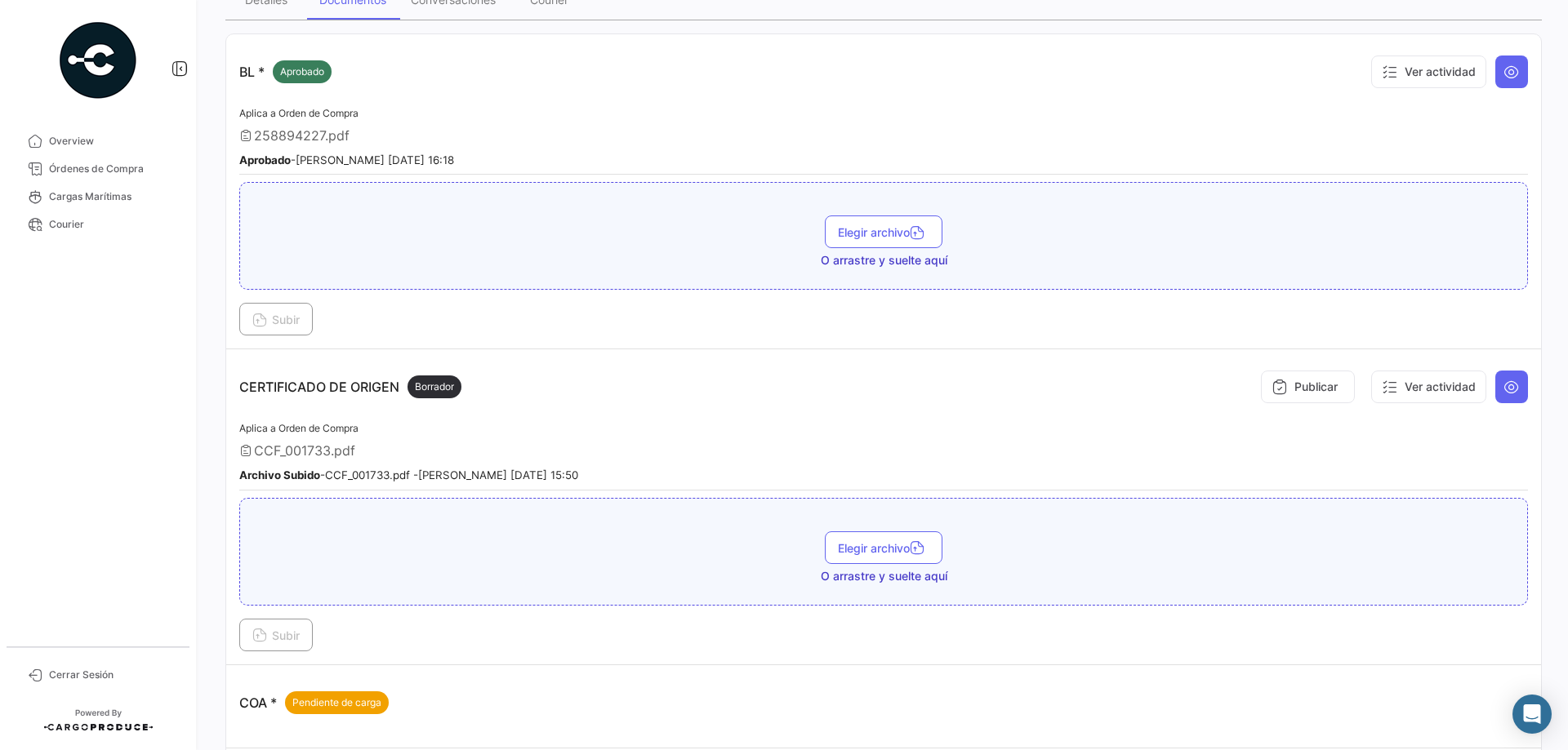
scroll to position [0, 0]
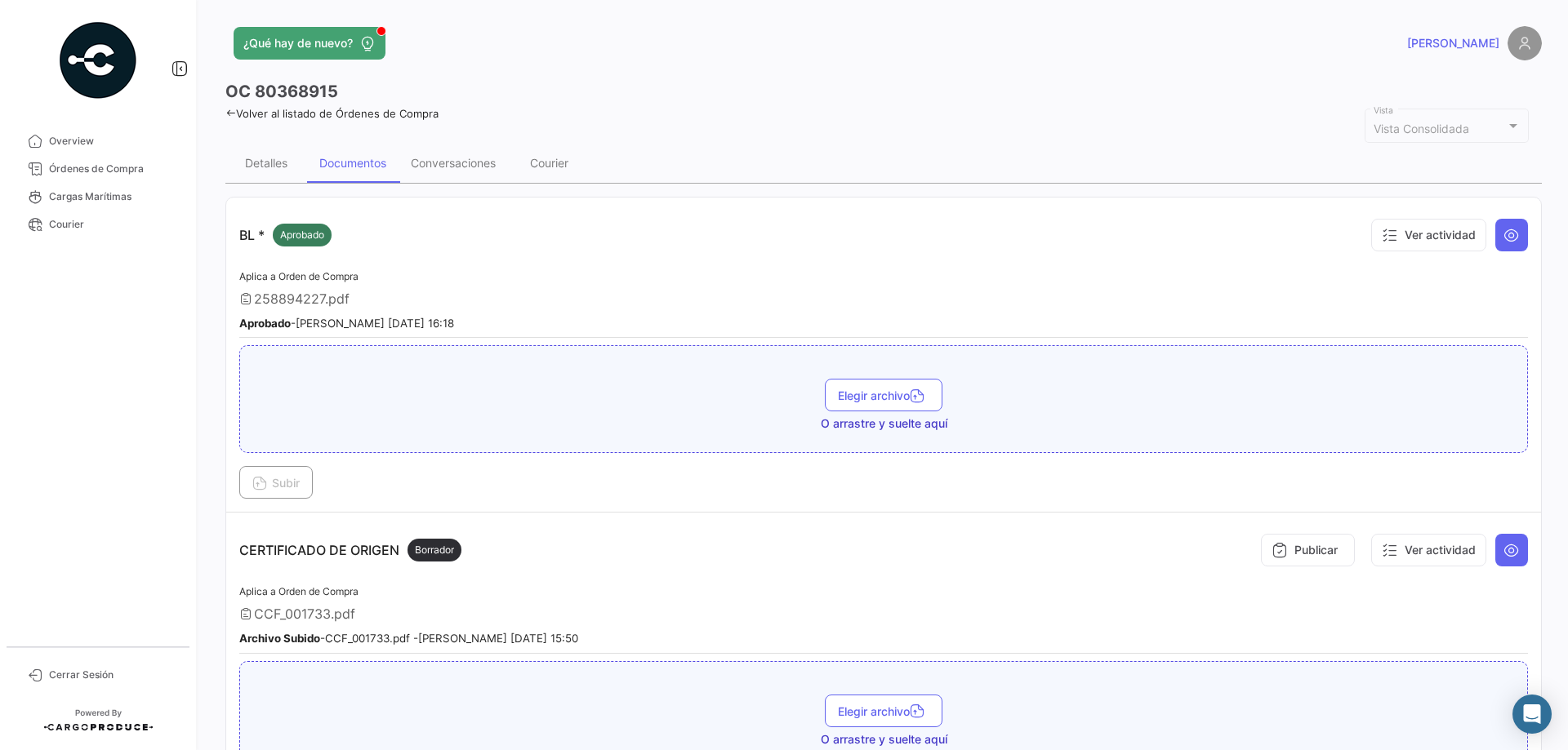
click at [283, 109] on link "Volver al listado de Órdenes de Compra" at bounding box center [331, 114] width 213 height 13
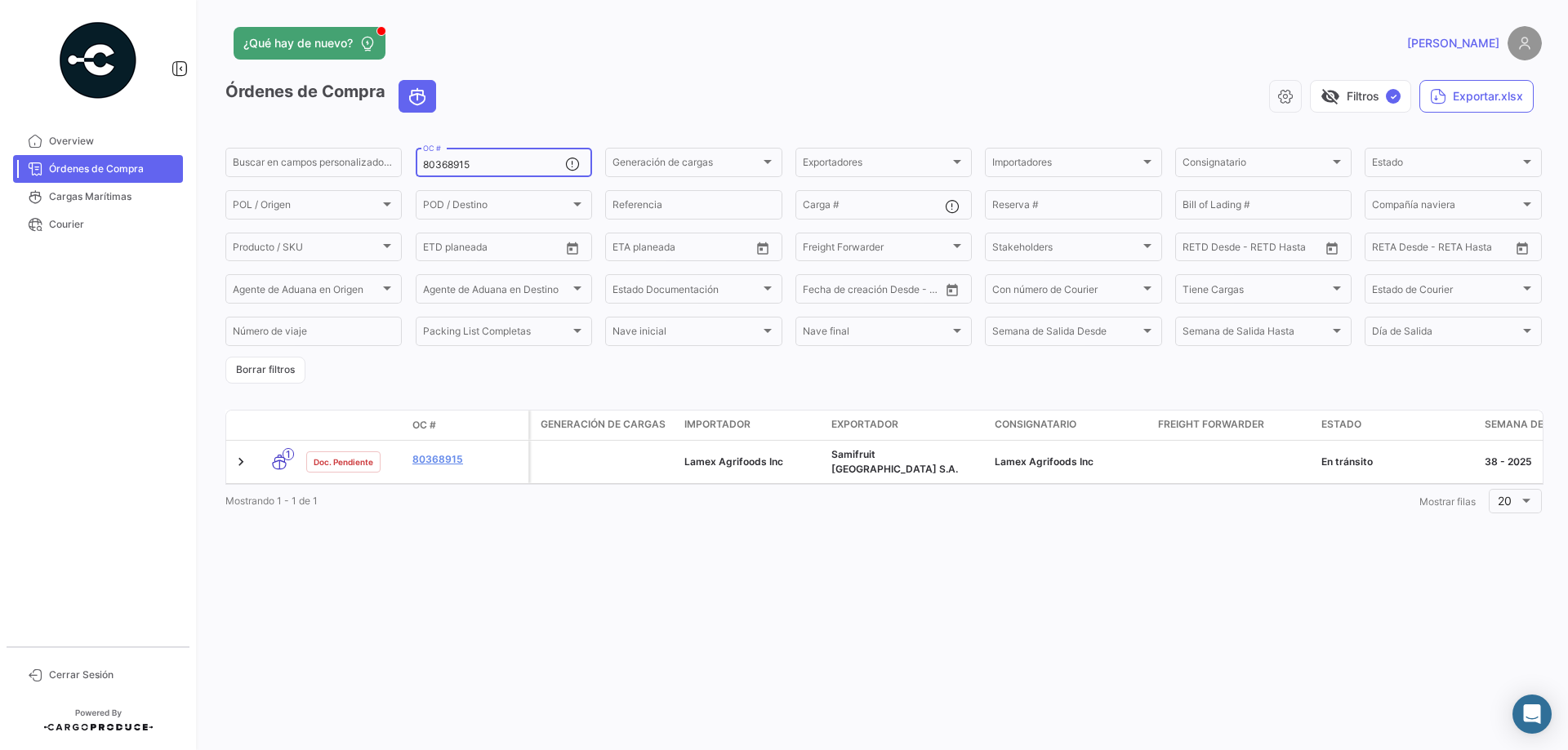
click at [456, 170] on input "80368915" at bounding box center [494, 165] width 142 height 12
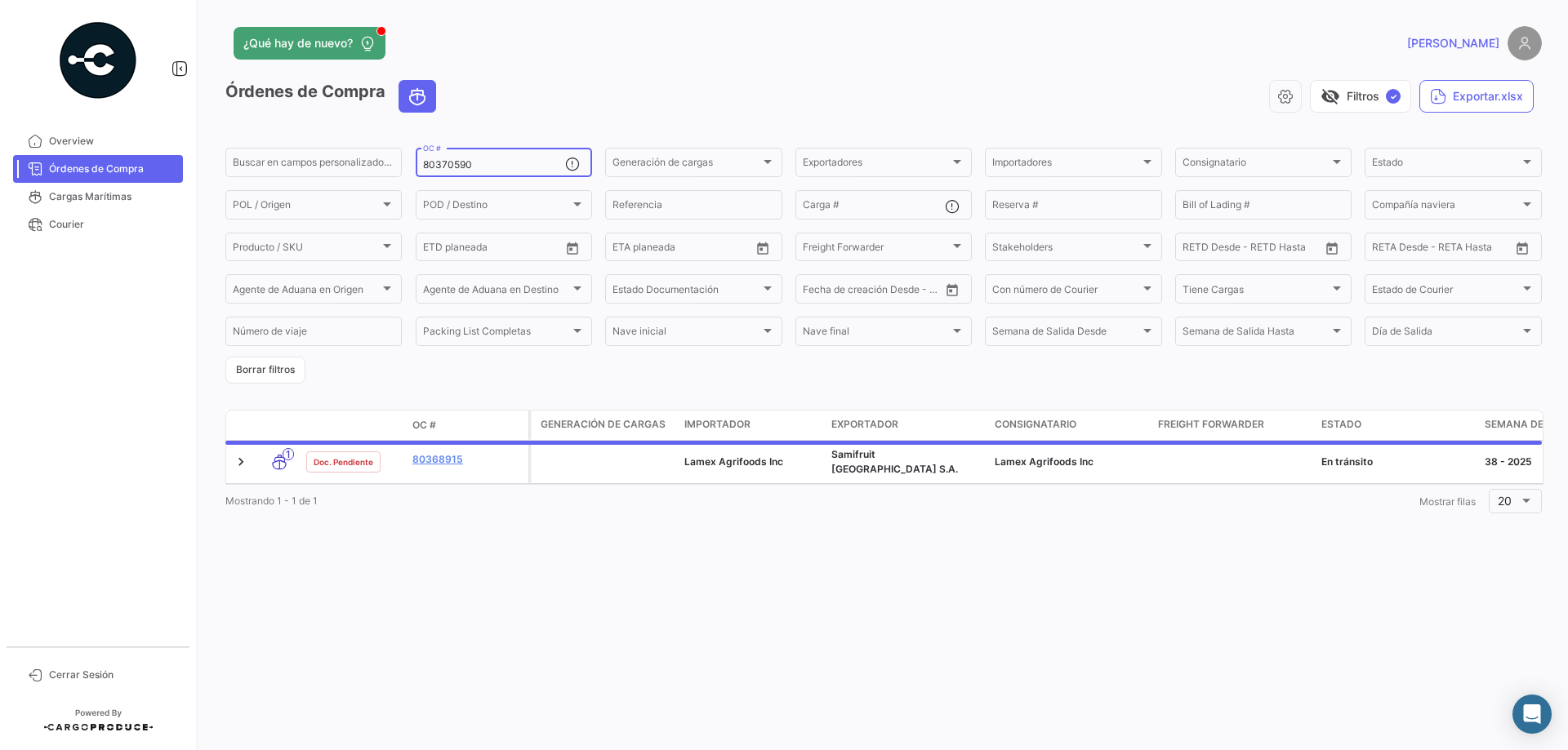
type input "80370590"
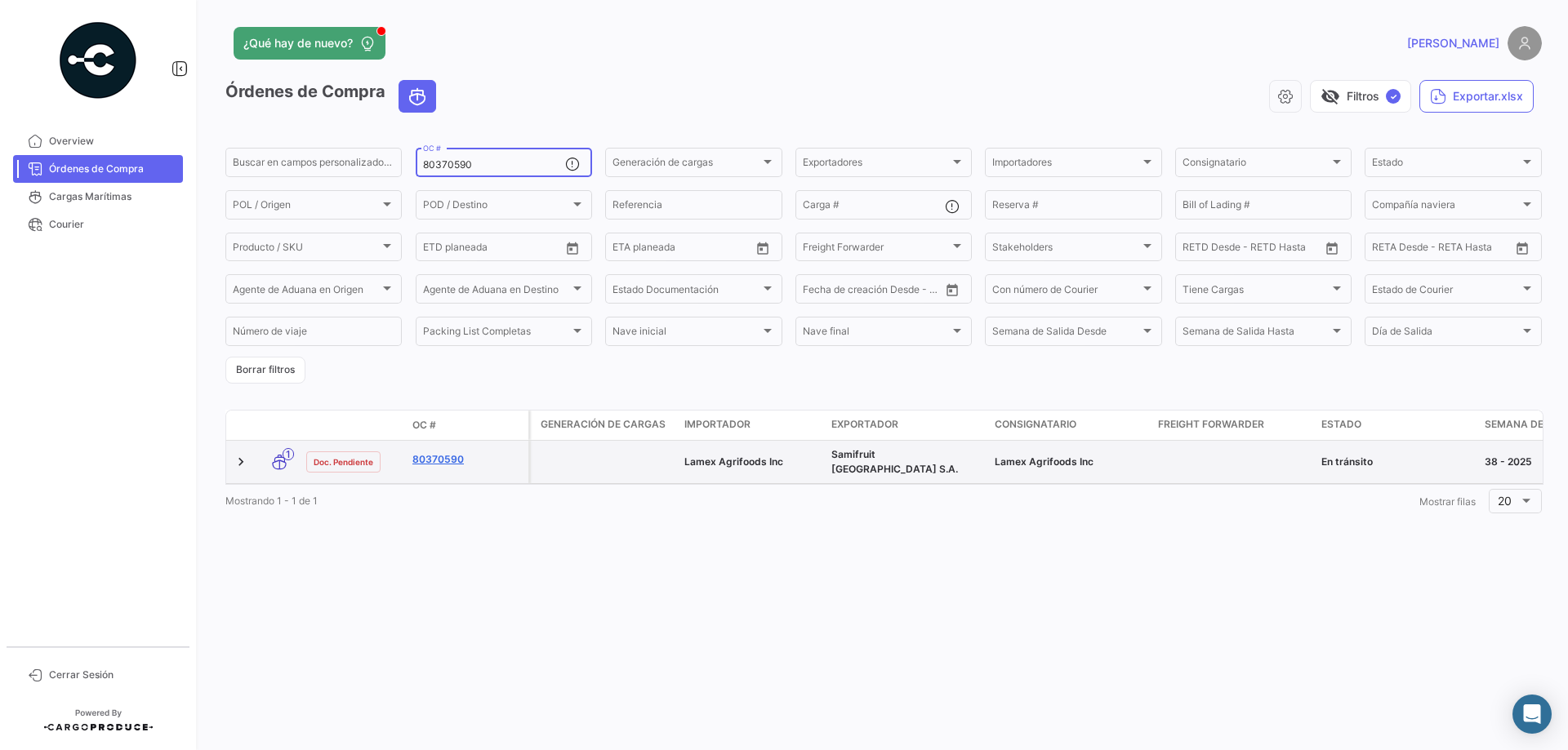
click at [449, 455] on link "80370590" at bounding box center [467, 459] width 109 height 14
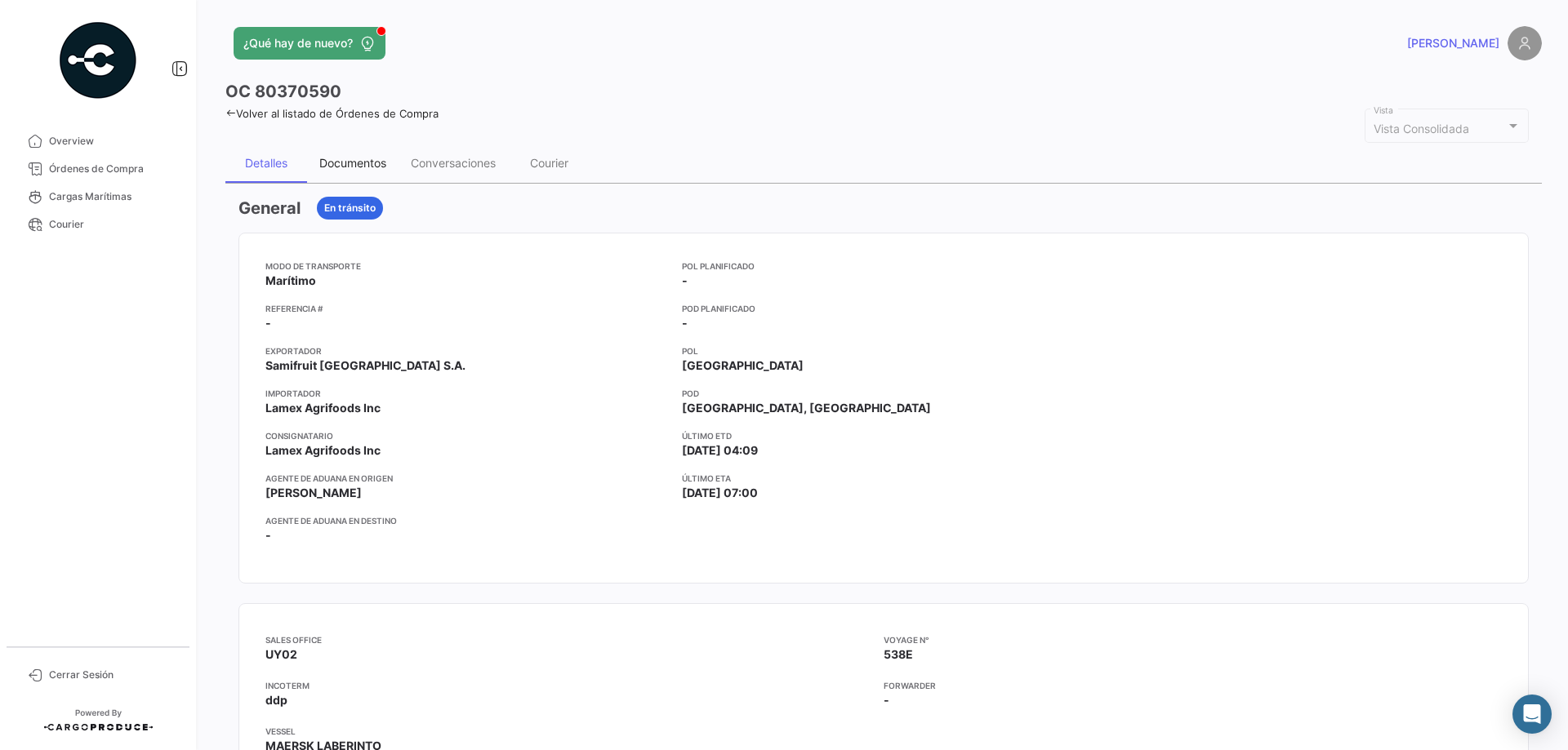
click at [321, 167] on div "Documentos" at bounding box center [353, 162] width 67 height 14
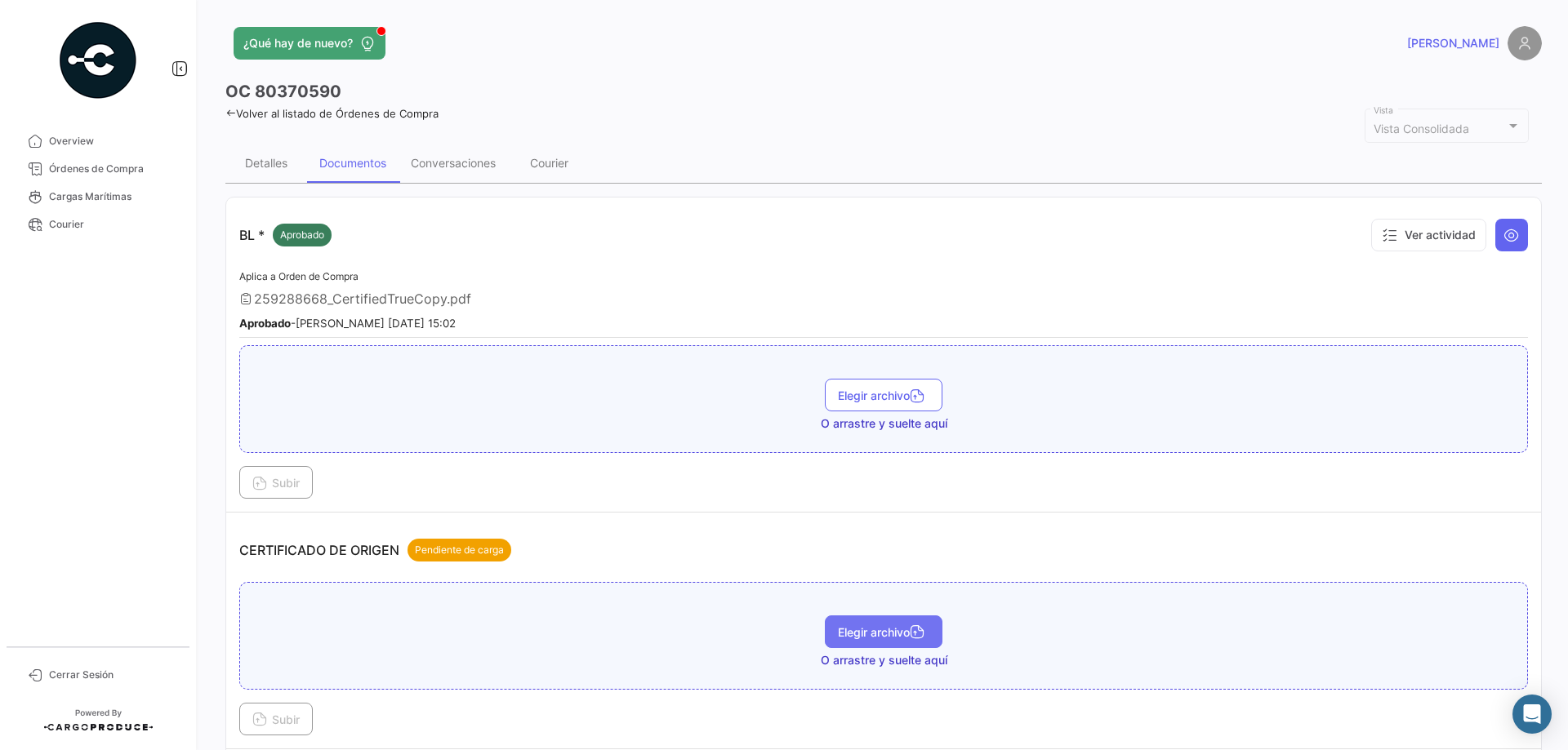
click at [866, 630] on span "Elegir archivo" at bounding box center [883, 632] width 92 height 14
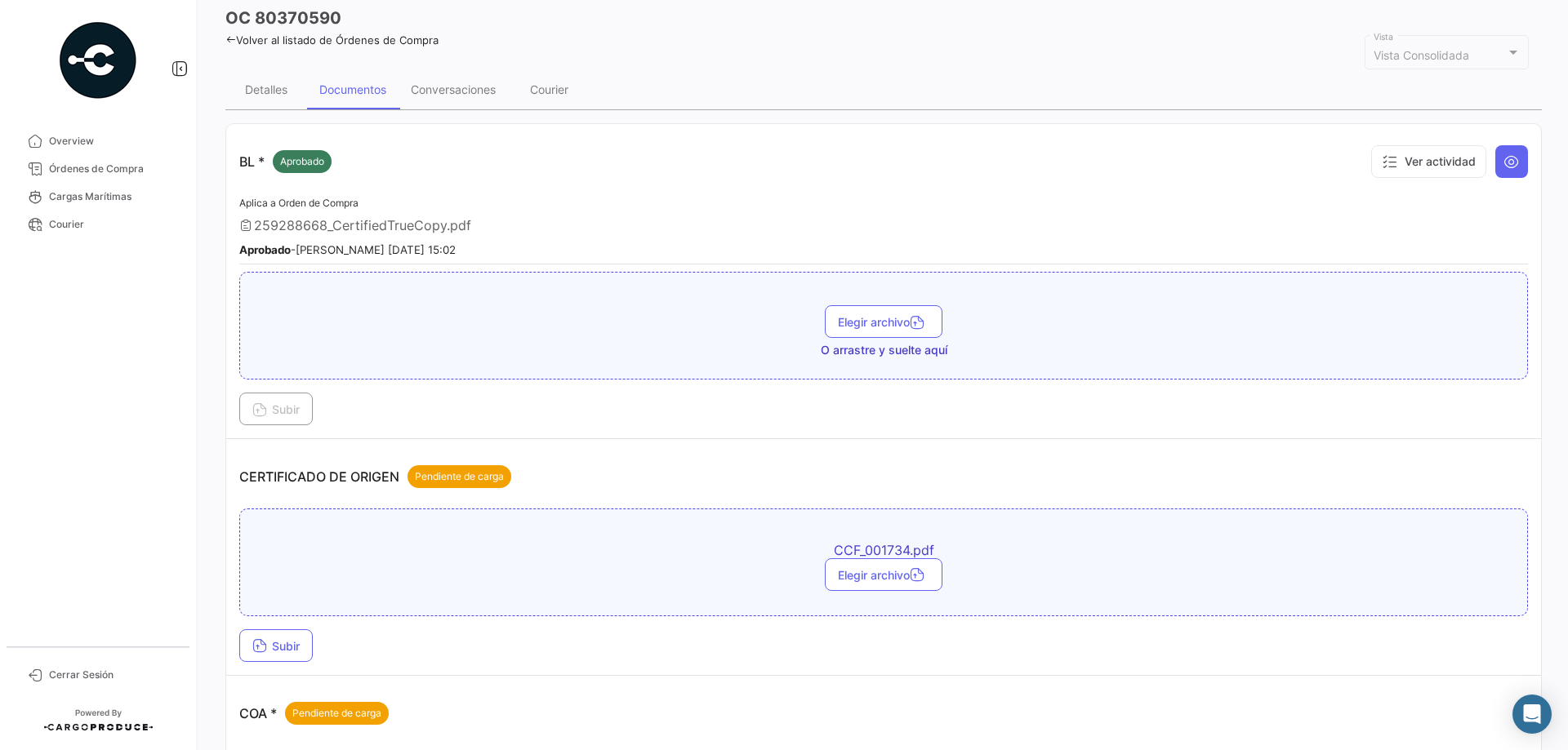
scroll to position [245, 0]
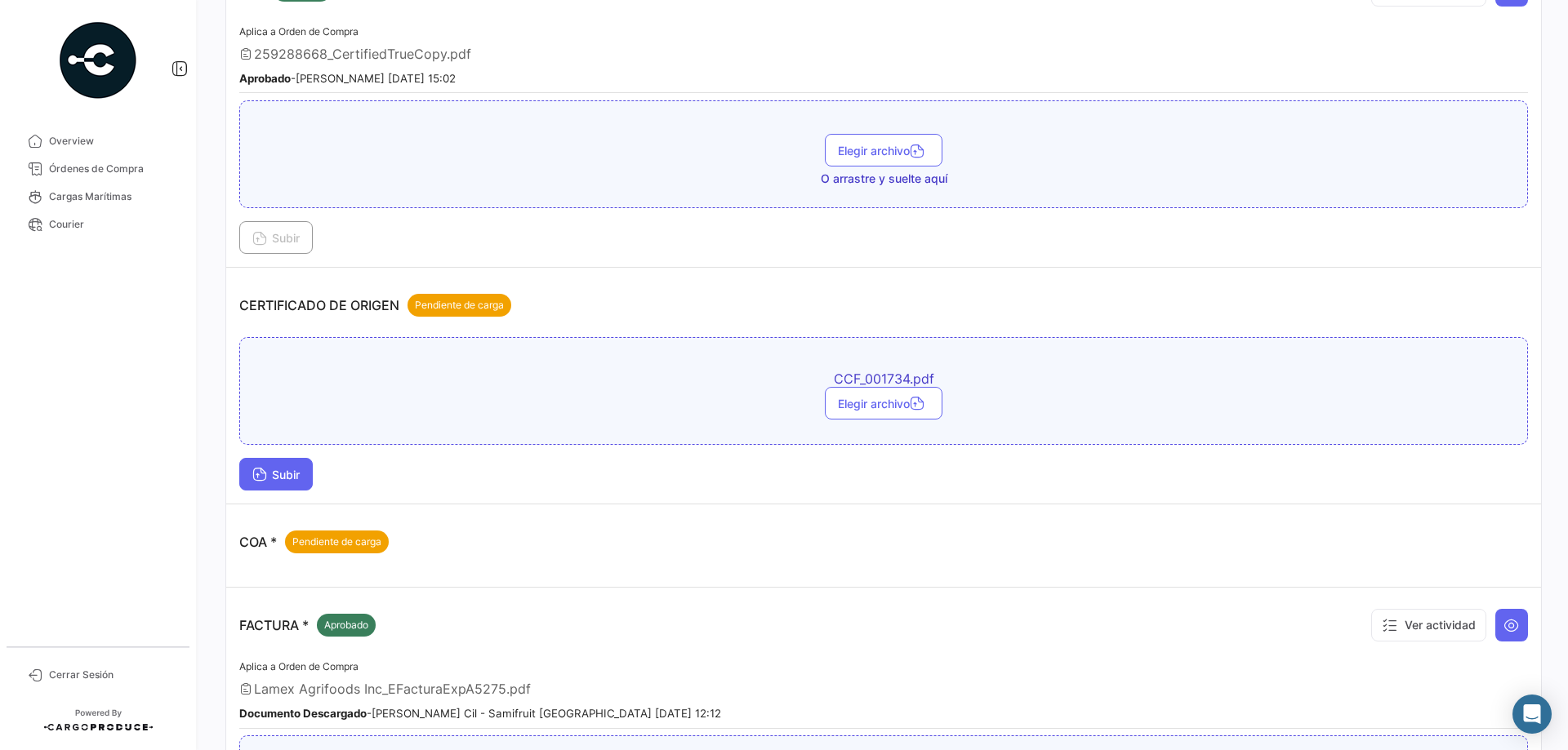
click at [278, 477] on span "Subir" at bounding box center [276, 474] width 47 height 14
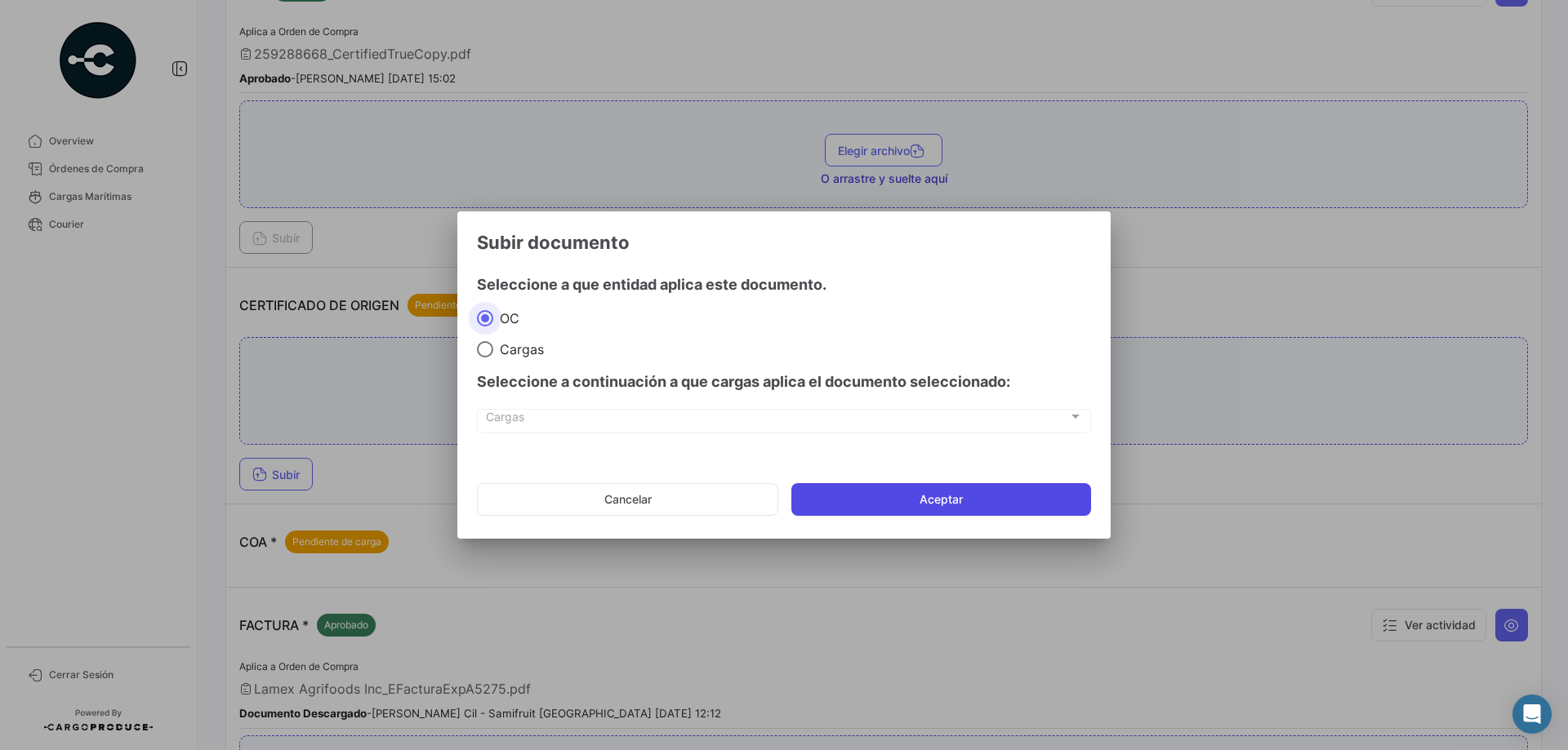
click at [916, 499] on button "Aceptar" at bounding box center [941, 499] width 299 height 33
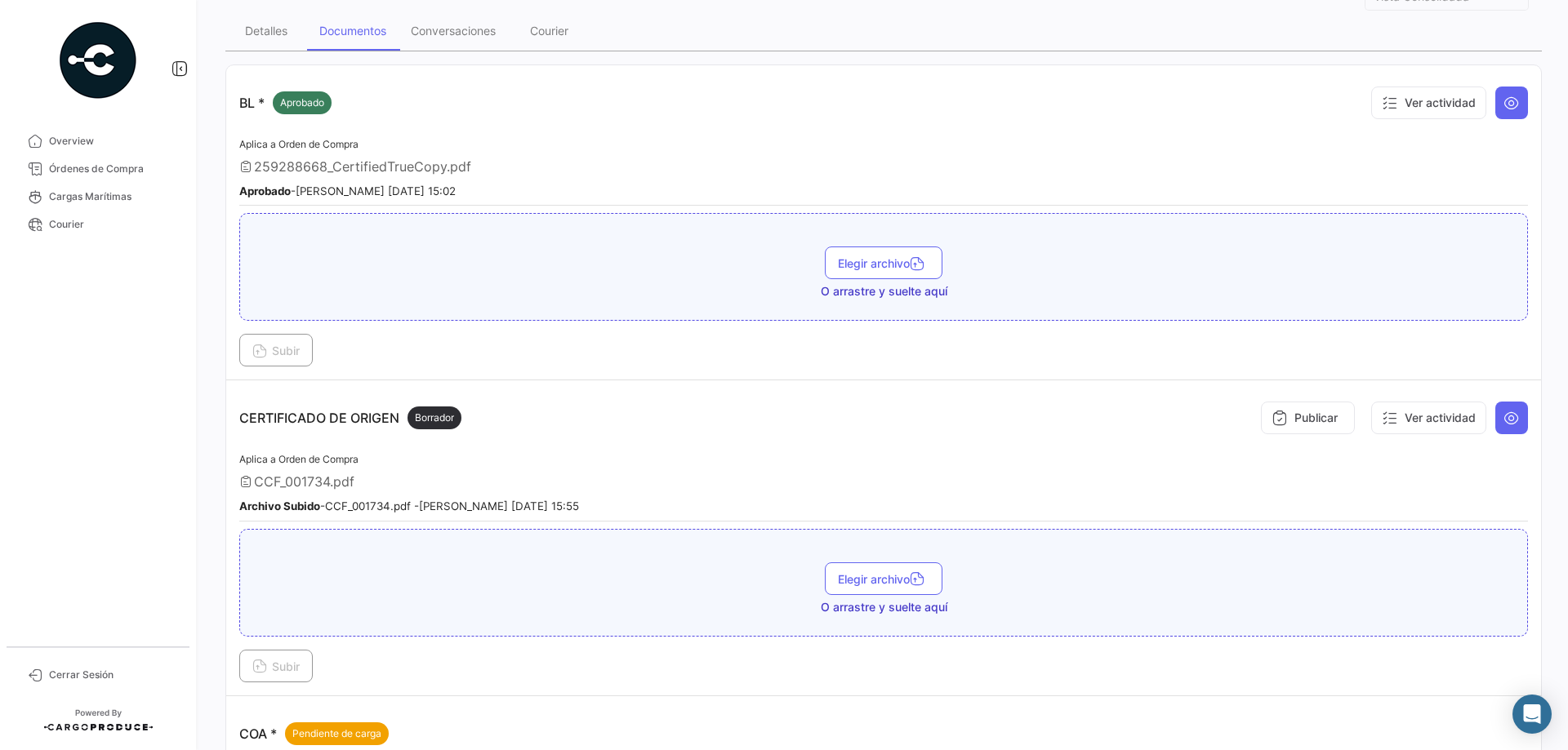
scroll to position [0, 0]
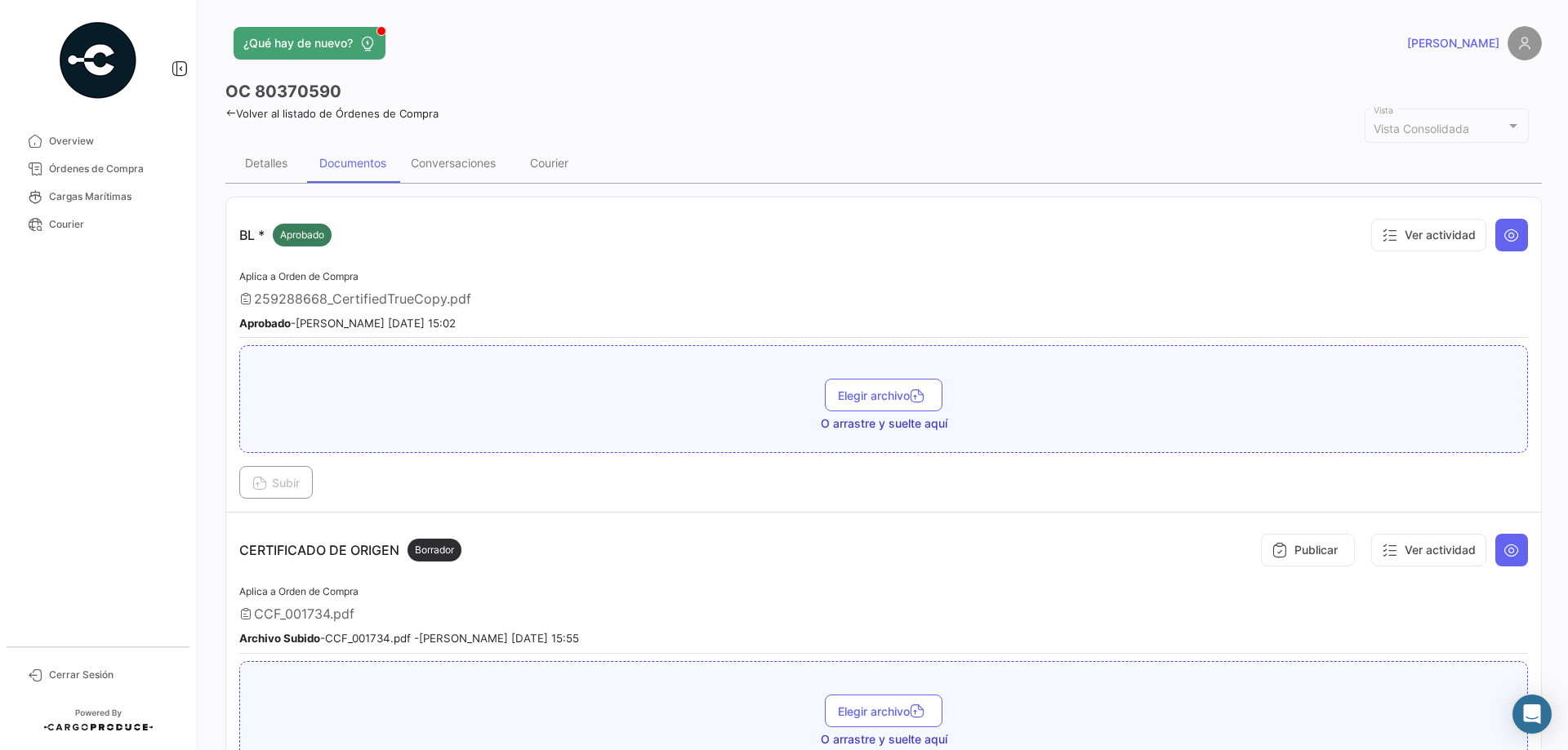
click at [341, 118] on link "Volver al listado de Órdenes de Compra" at bounding box center [331, 114] width 213 height 13
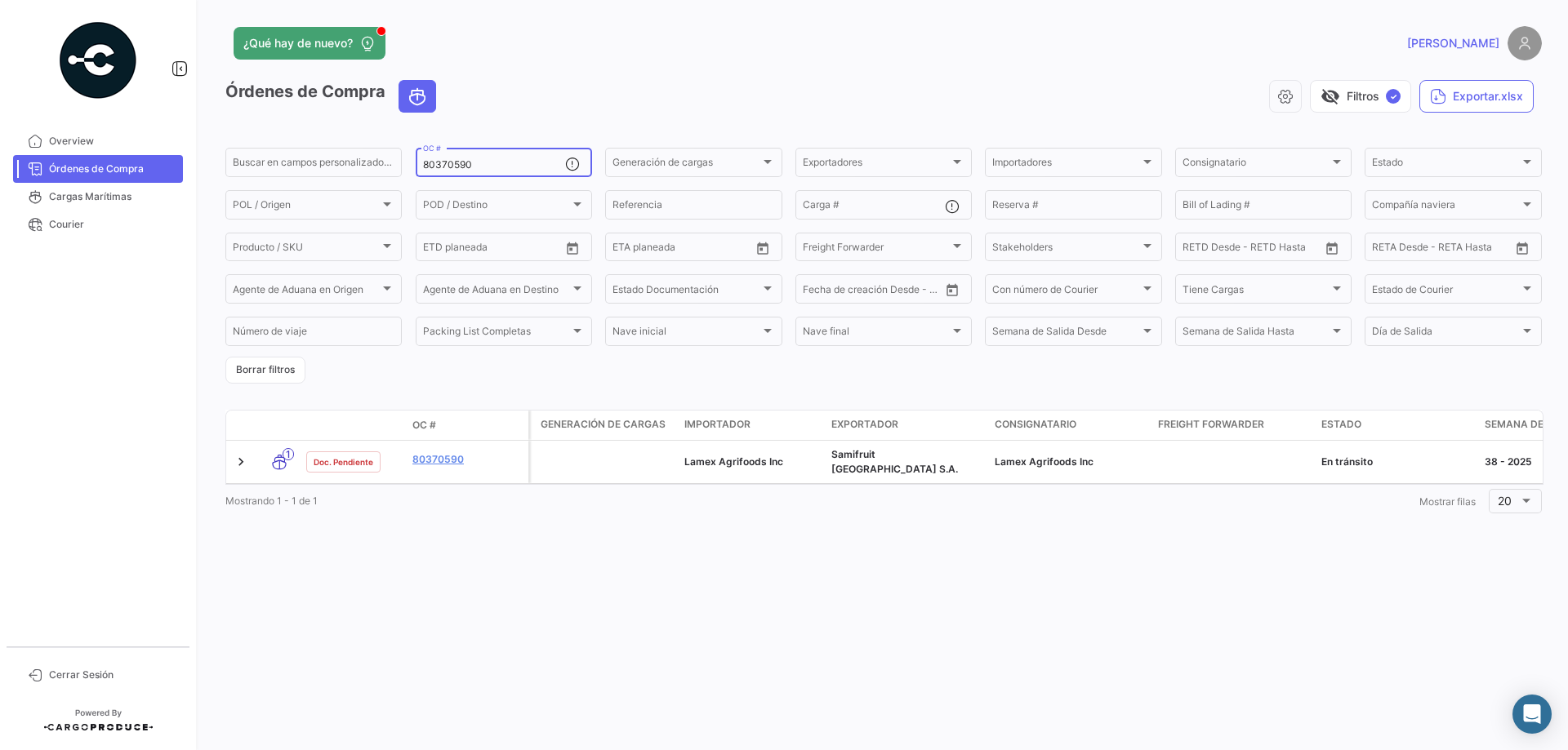
click at [476, 166] on input "80370590" at bounding box center [494, 165] width 142 height 12
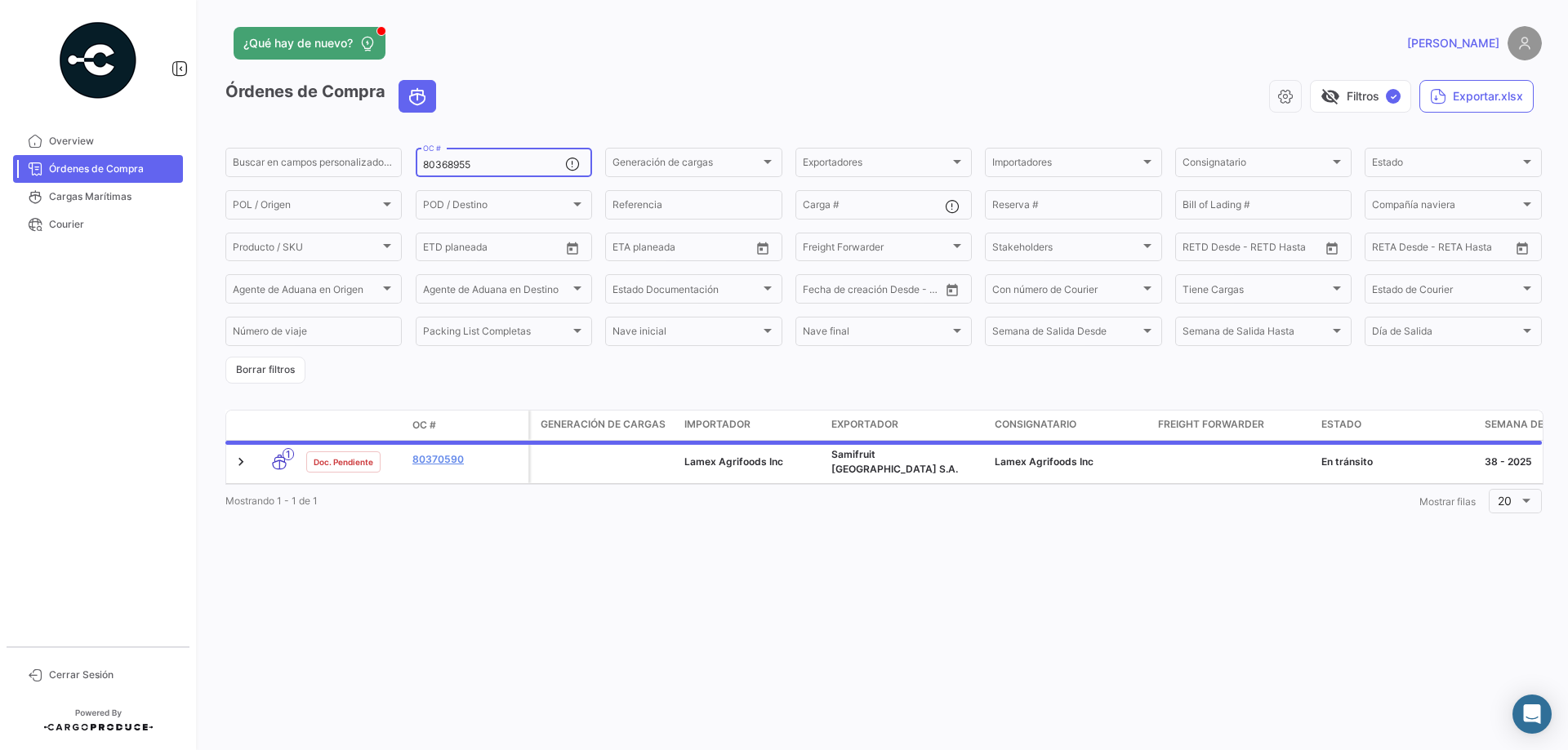
type input "80368955"
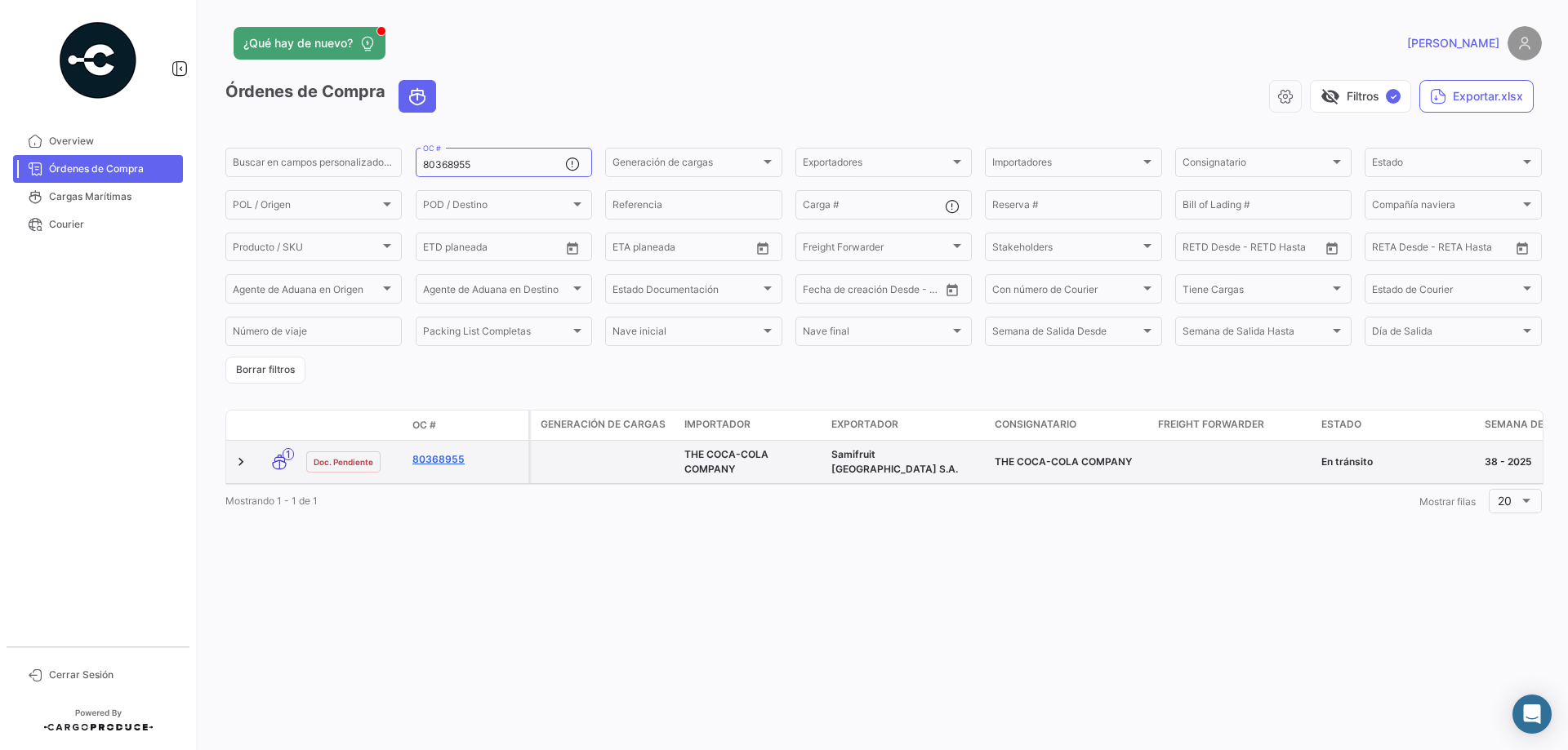
click at [437, 455] on link "80368955" at bounding box center [467, 459] width 109 height 14
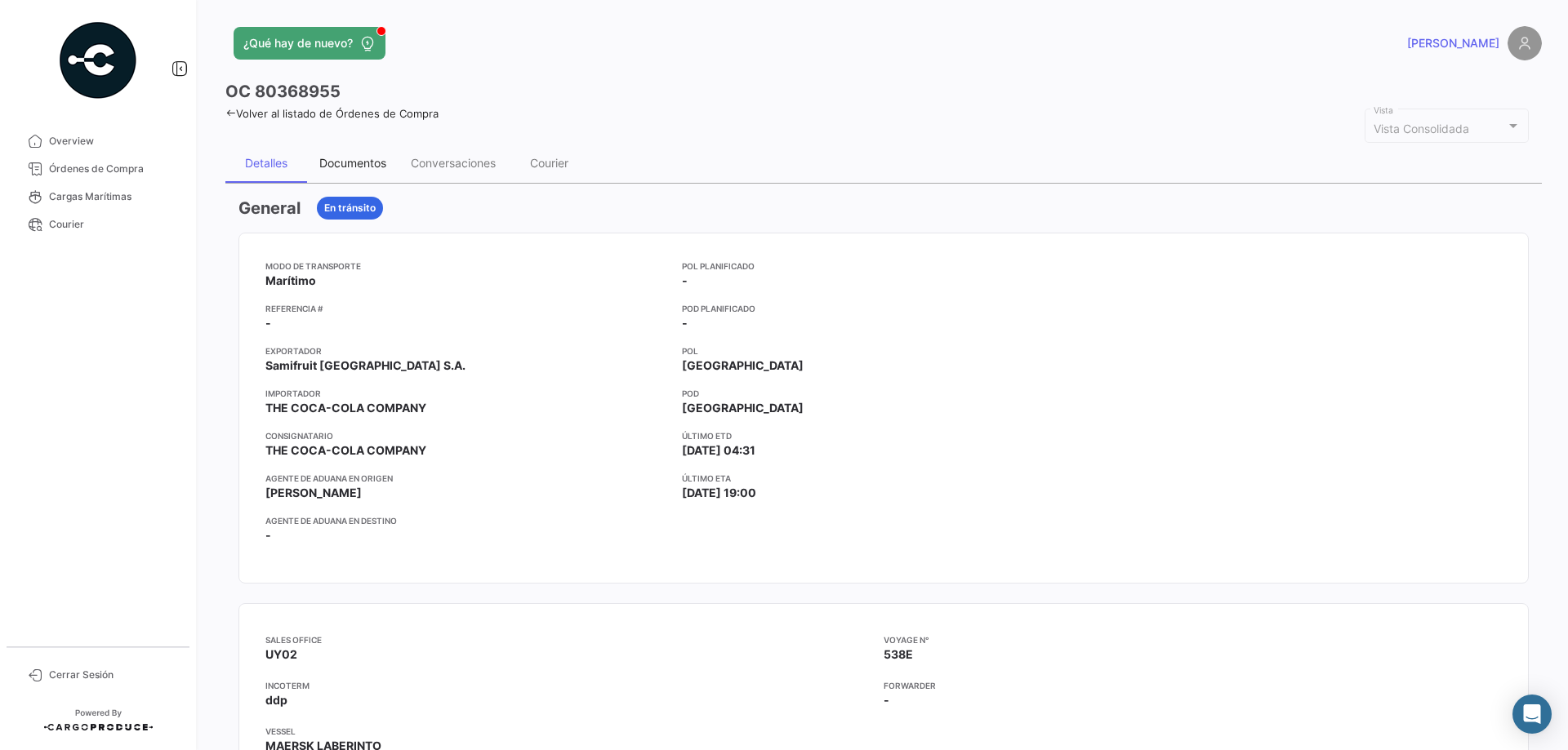
click at [318, 156] on div "Documentos" at bounding box center [352, 163] width 92 height 40
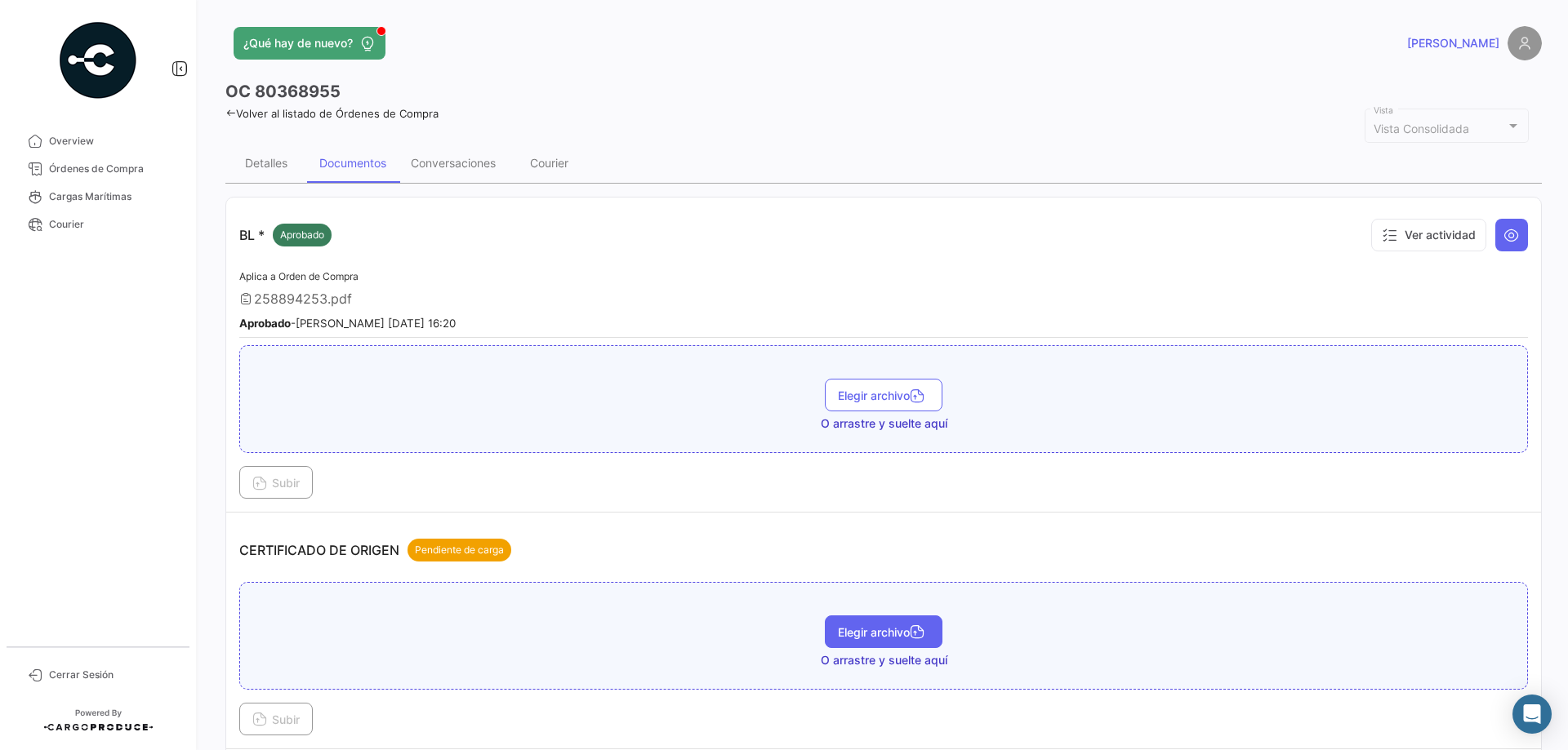
click at [900, 634] on span "Elegir archivo" at bounding box center [883, 632] width 92 height 14
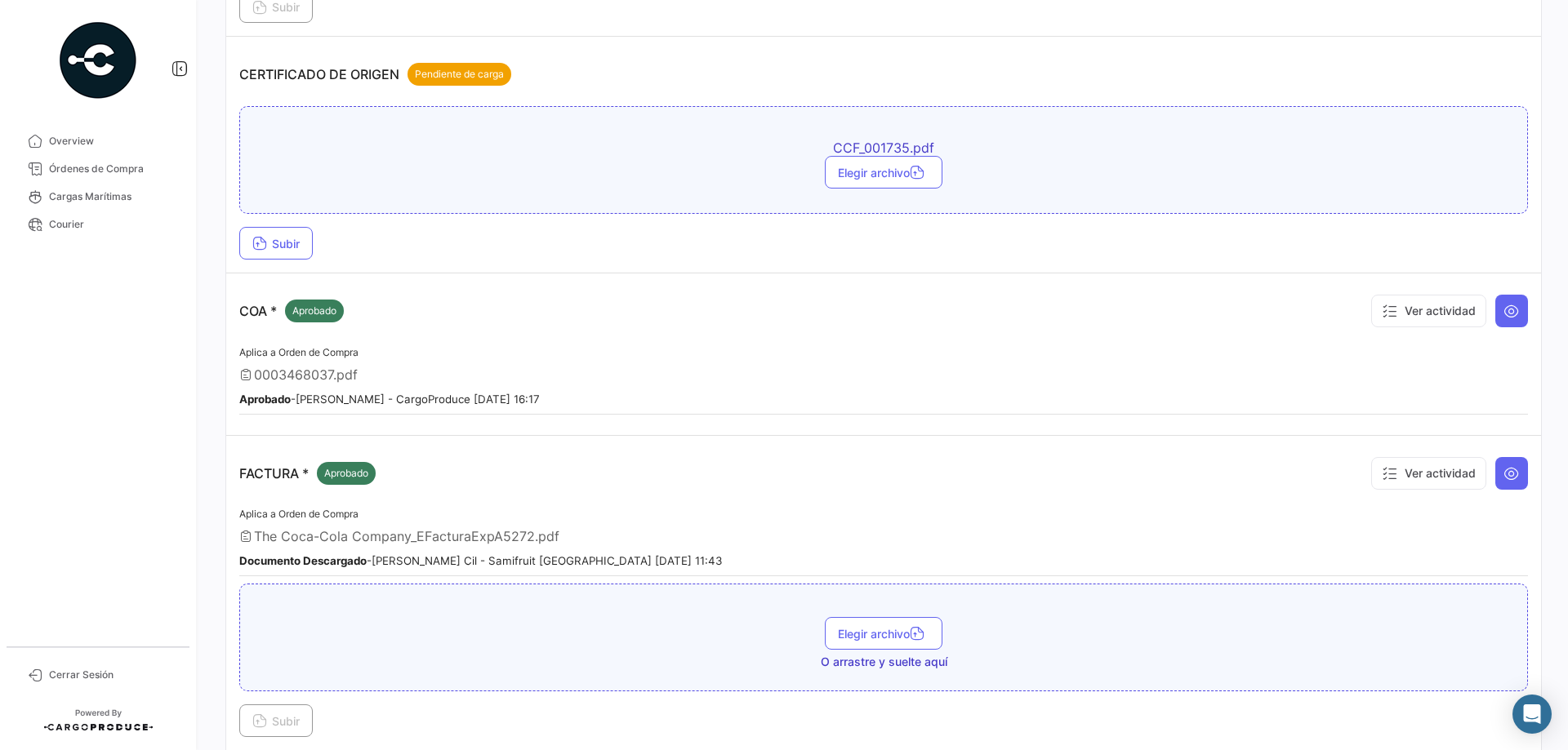
scroll to position [489, 0]
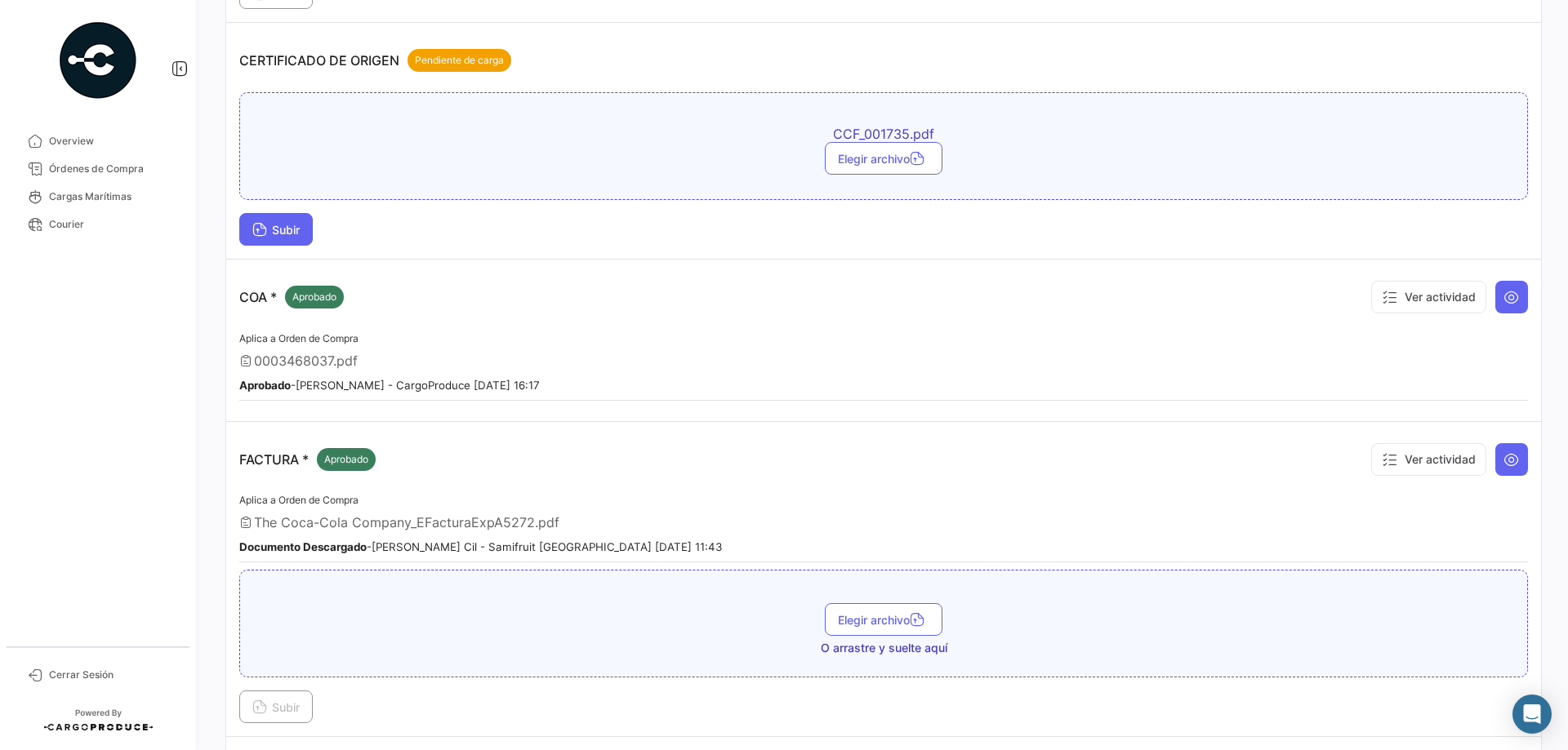
click at [273, 229] on span "Subir" at bounding box center [276, 230] width 47 height 14
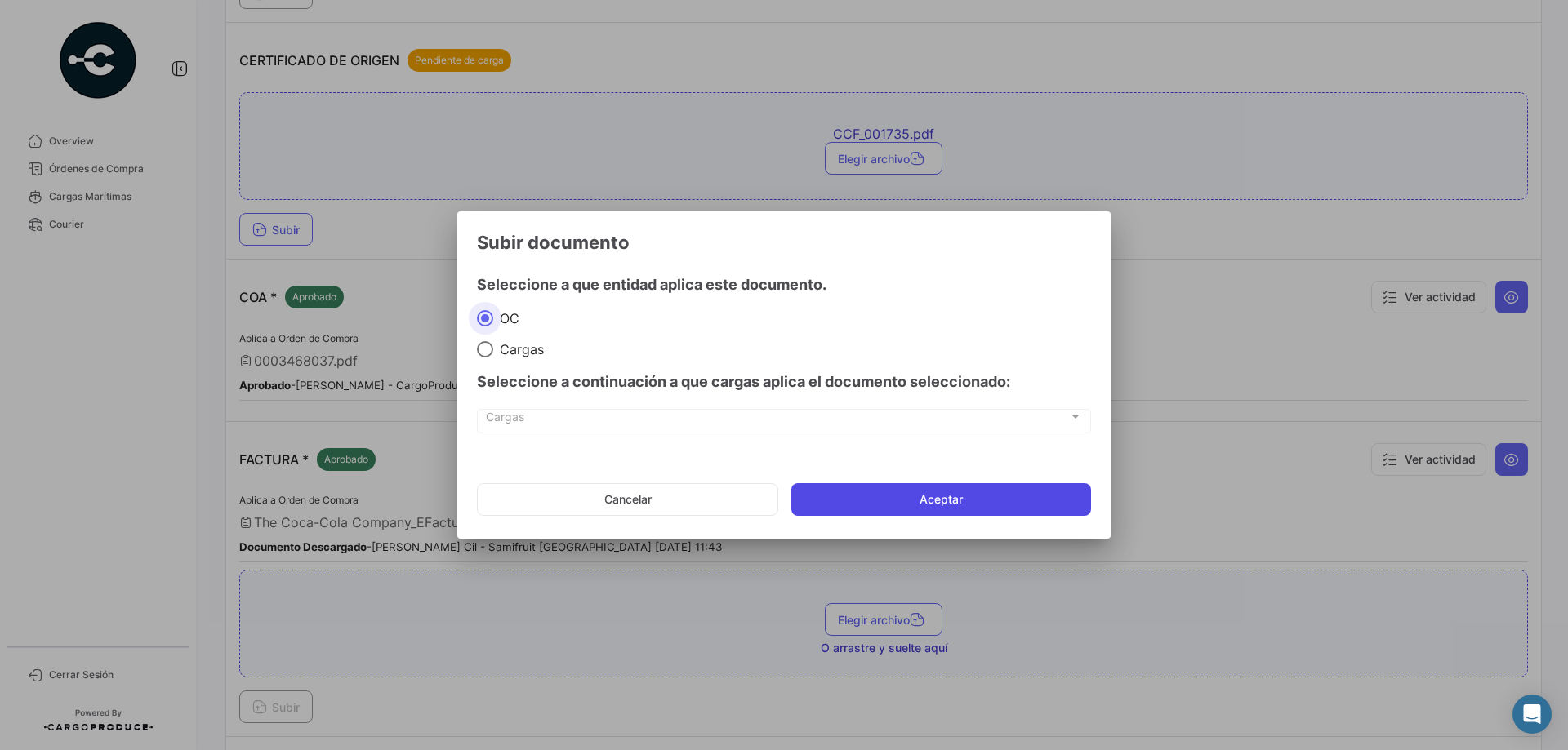
click at [926, 497] on button "Aceptar" at bounding box center [941, 499] width 299 height 33
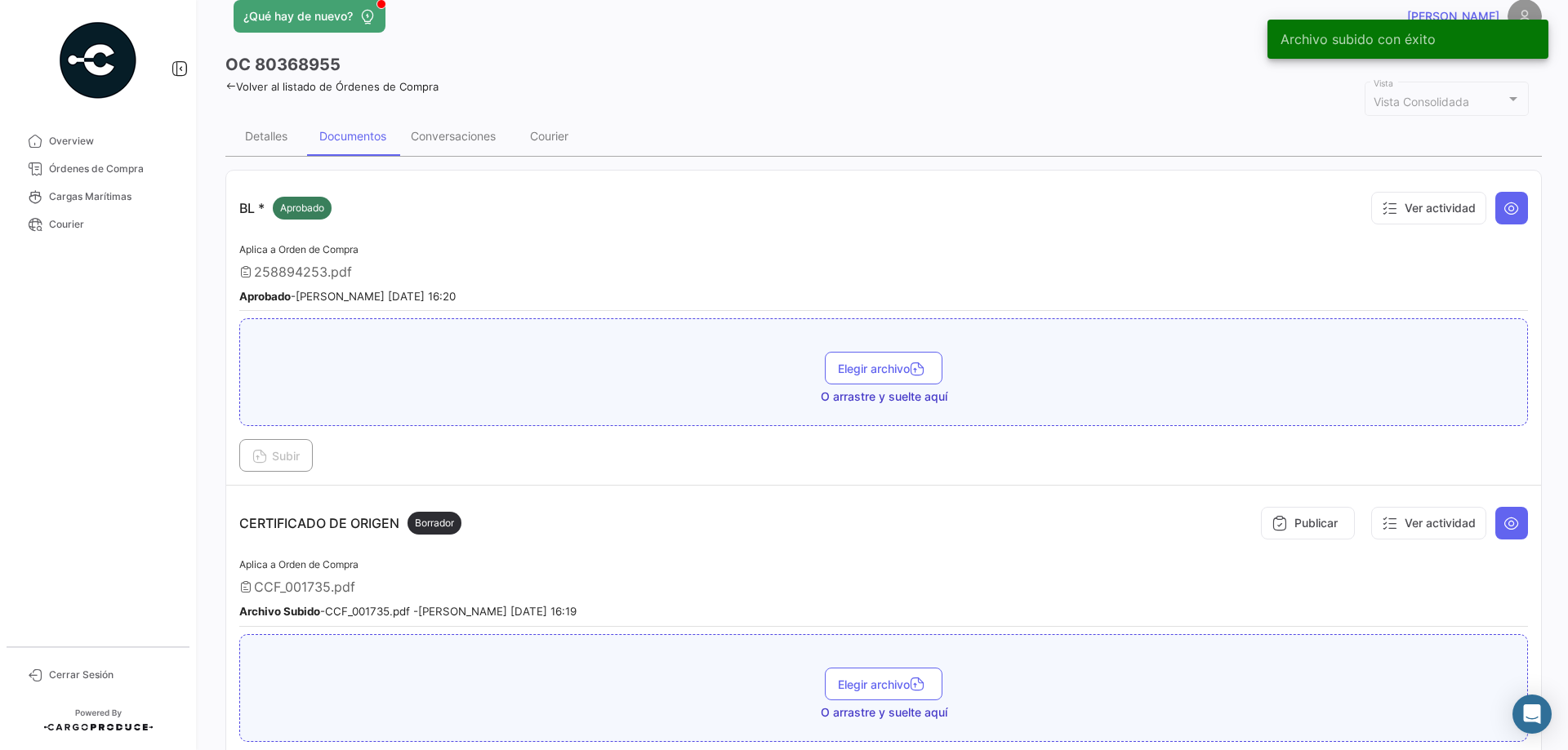
scroll to position [0, 0]
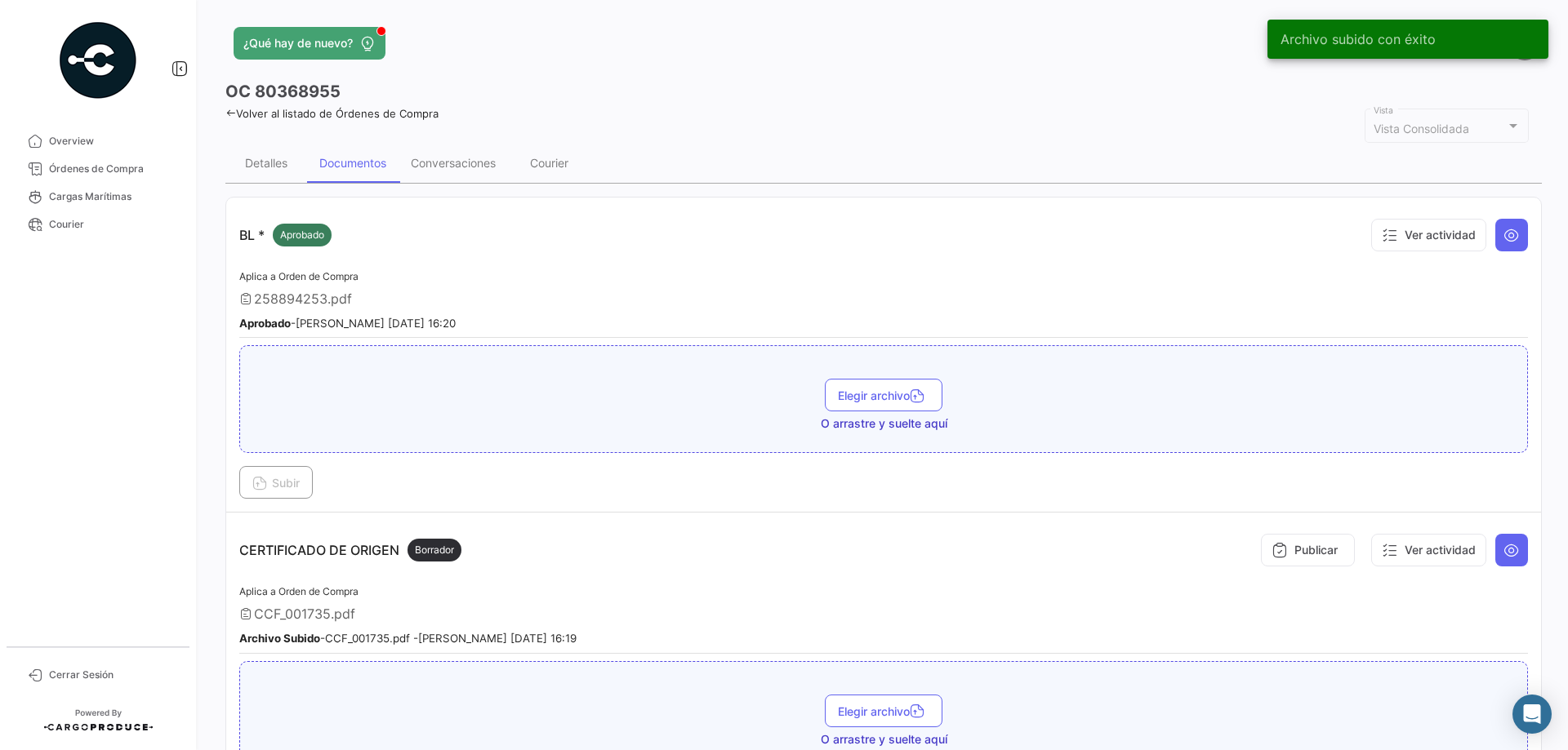
click at [342, 114] on link "Volver al listado de Órdenes de Compra" at bounding box center [331, 114] width 213 height 13
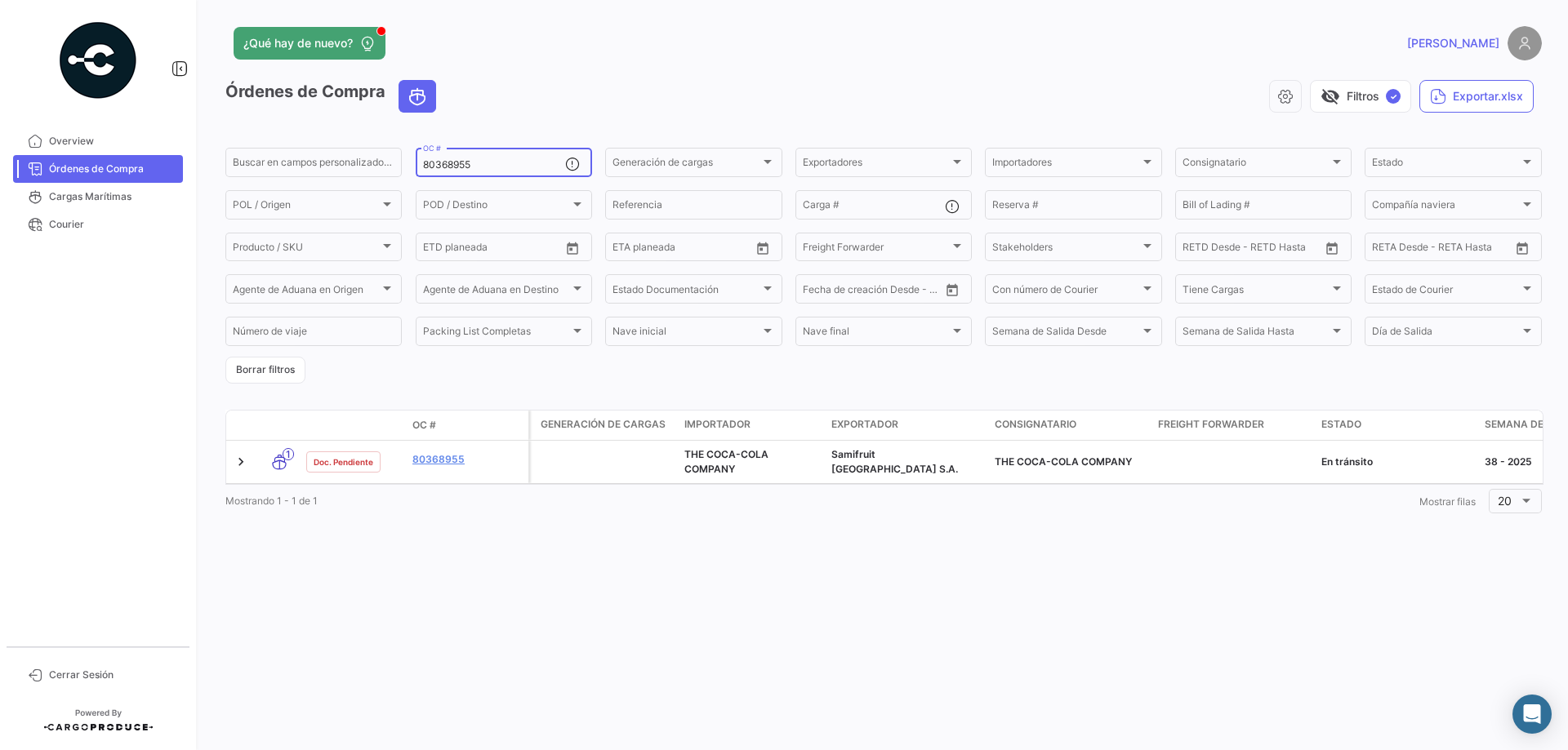
click at [452, 160] on input "80368955" at bounding box center [494, 165] width 142 height 12
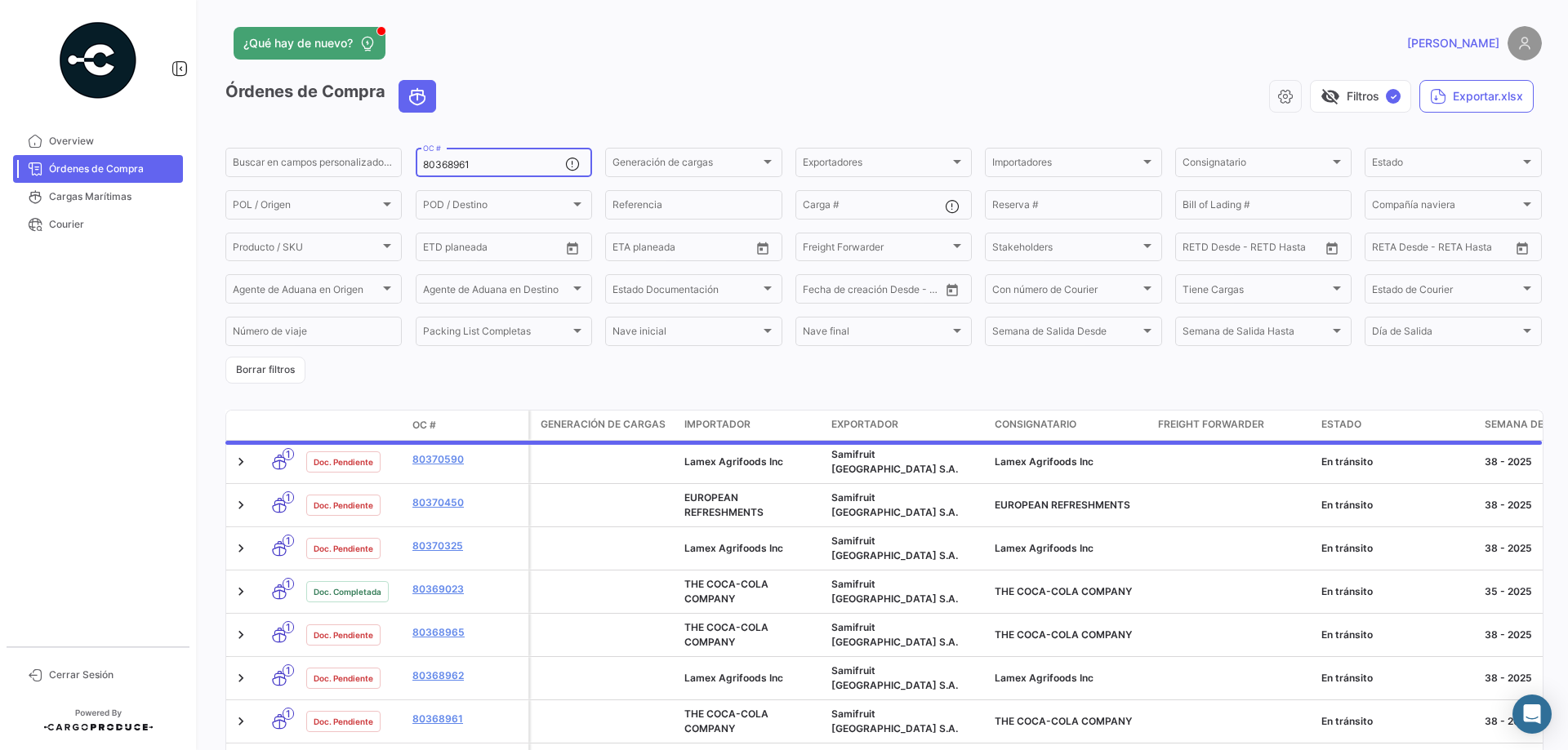
type input "80368961"
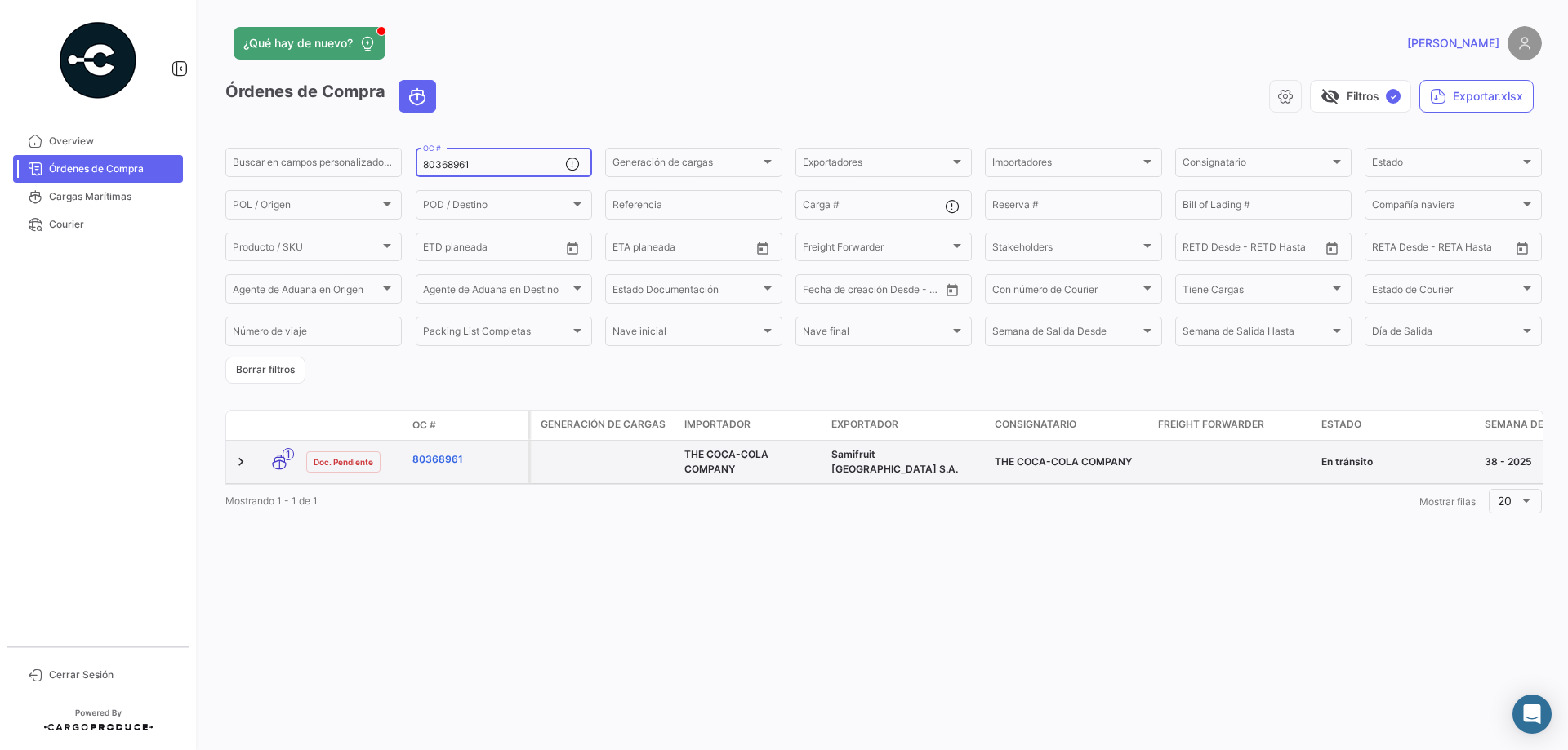
click at [444, 455] on link "80368961" at bounding box center [467, 459] width 109 height 14
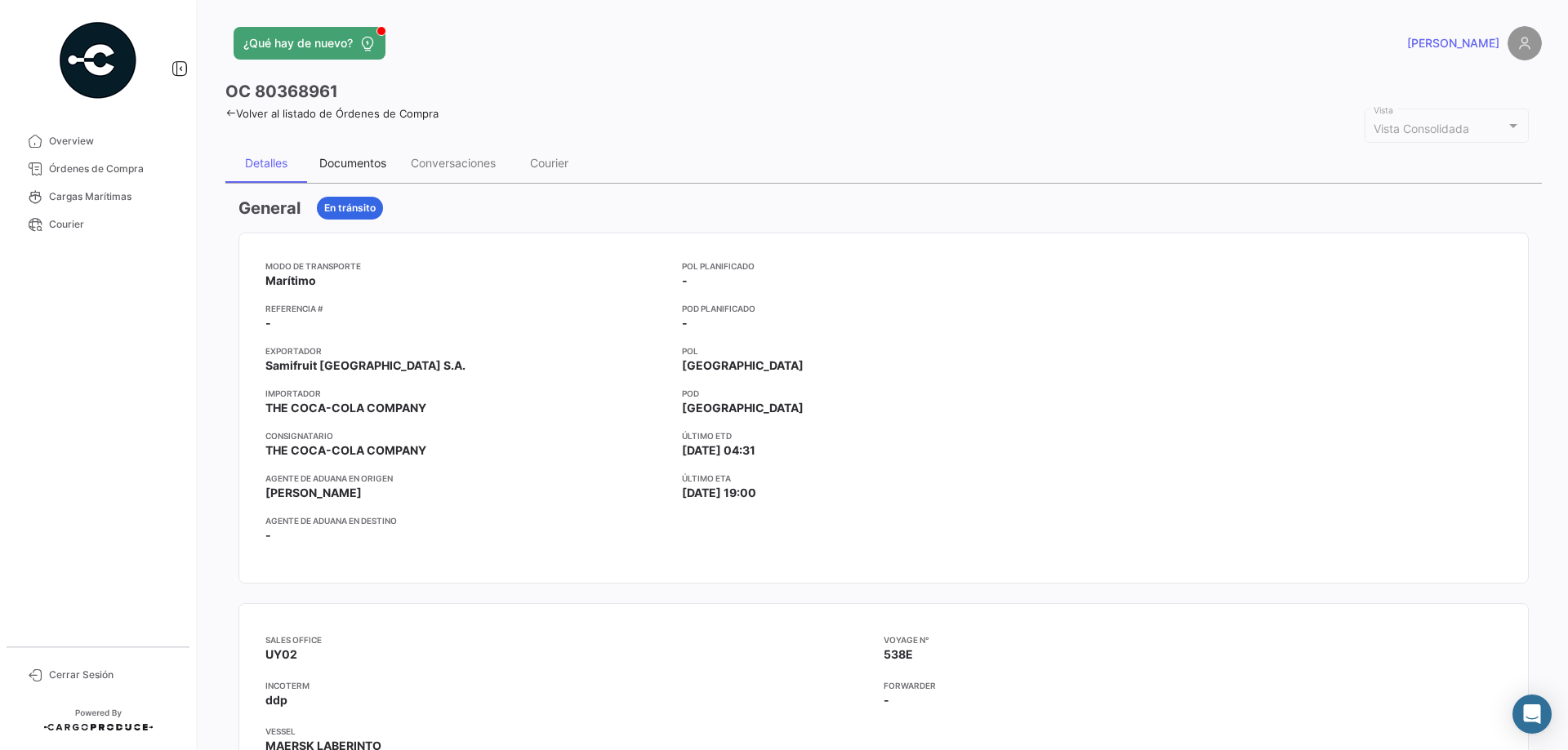
click at [371, 153] on div "Documentos" at bounding box center [352, 163] width 92 height 40
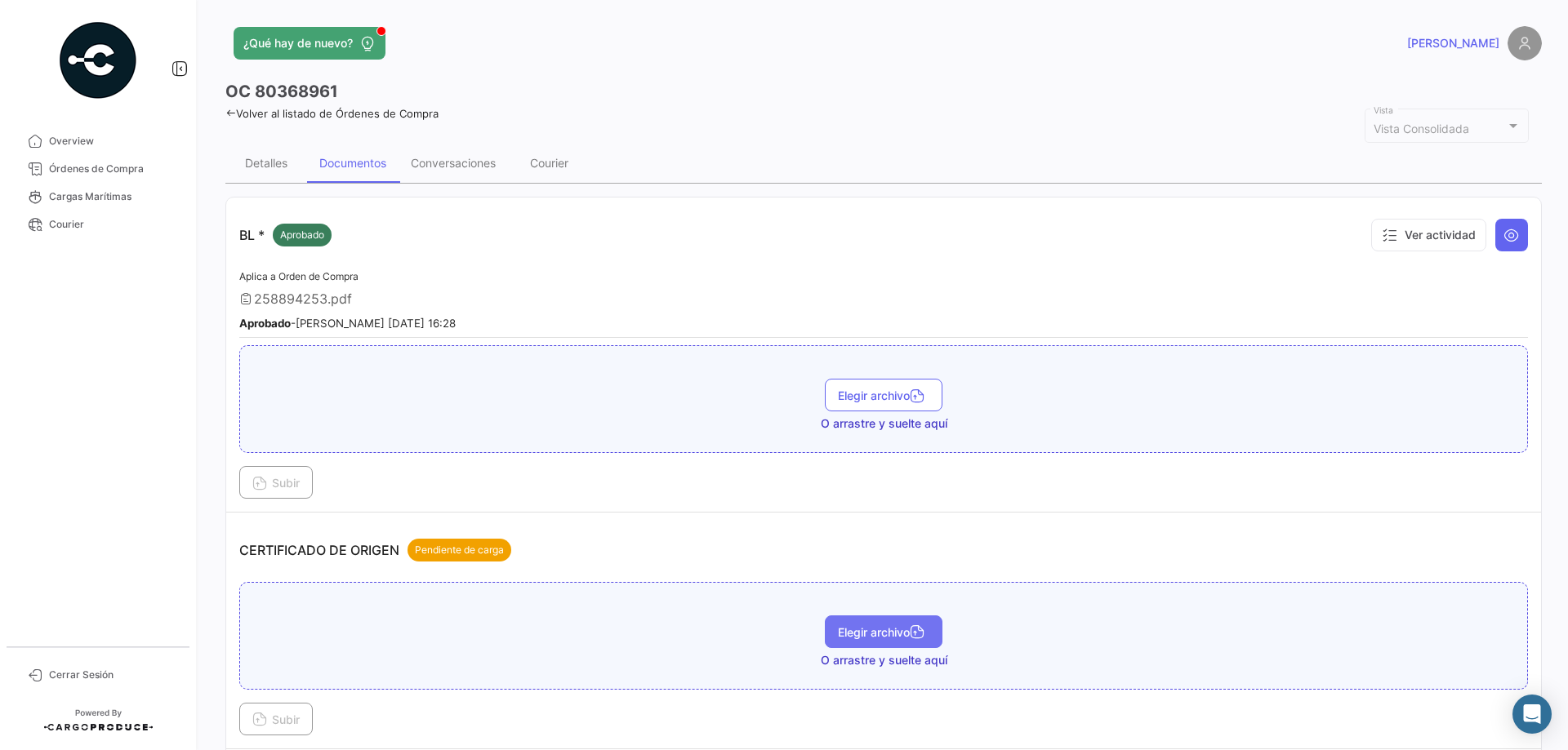
click at [920, 637] on icon "button" at bounding box center [916, 633] width 14 height 14
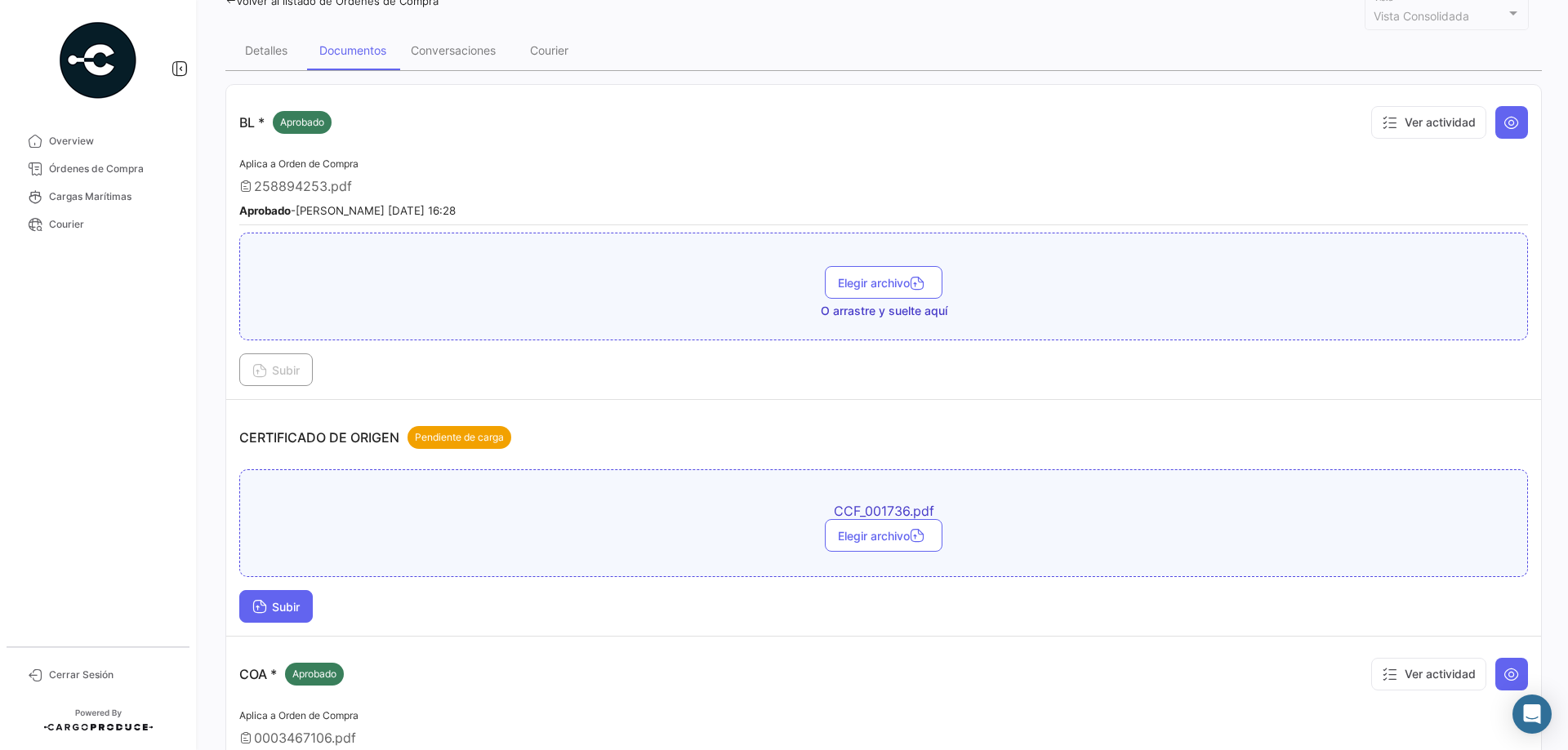
scroll to position [163, 0]
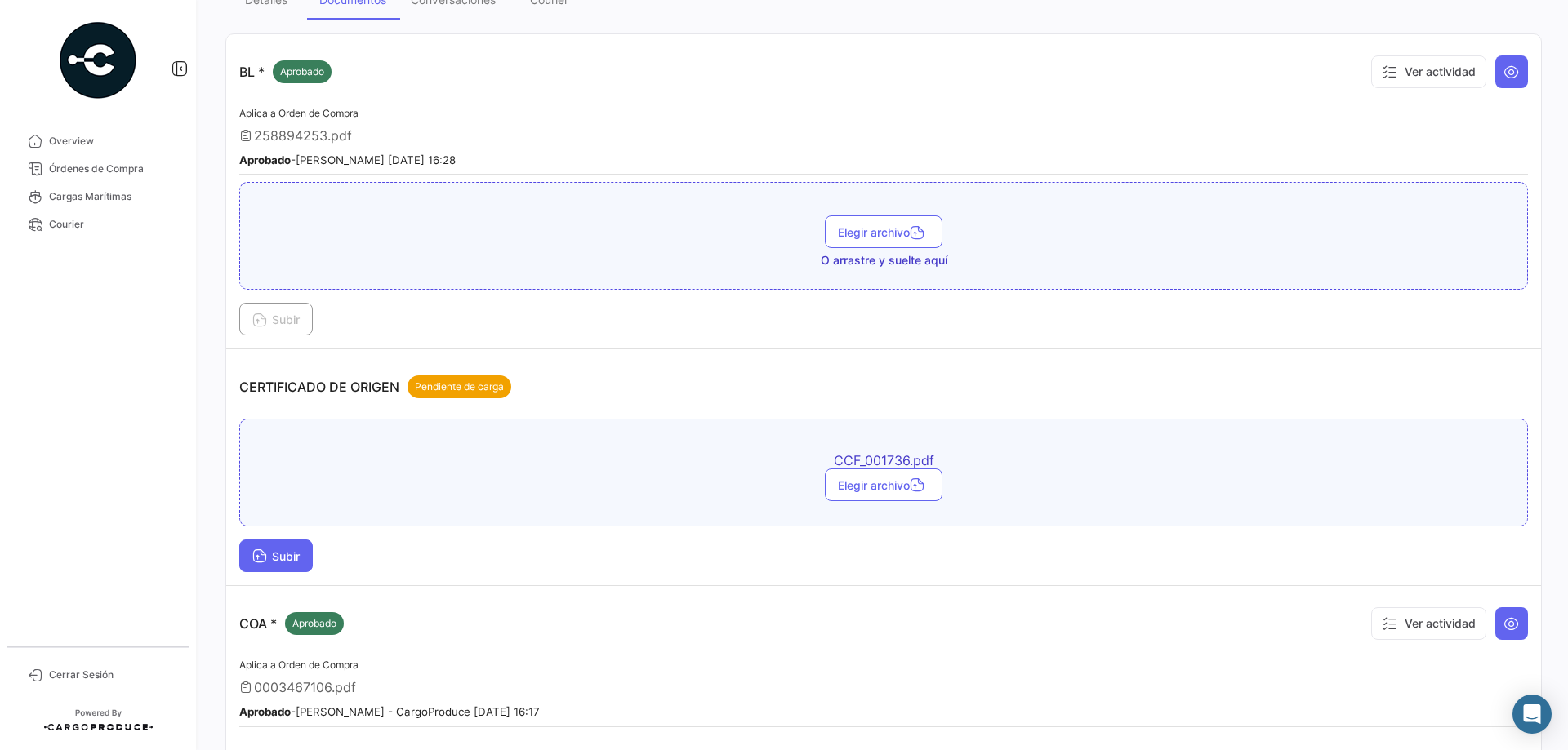
click at [300, 545] on button "Subir" at bounding box center [275, 556] width 73 height 33
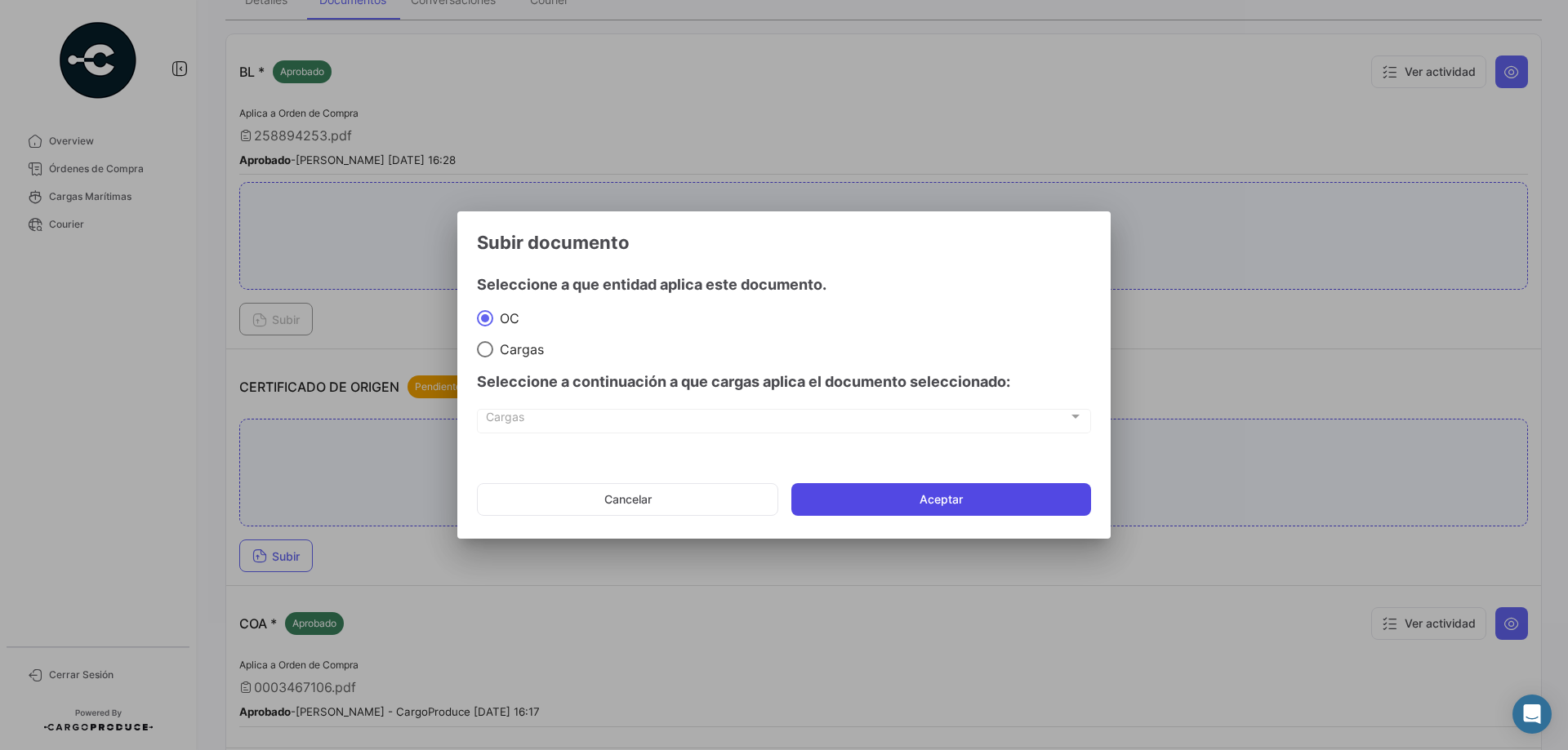
click at [879, 493] on button "Aceptar" at bounding box center [941, 499] width 299 height 33
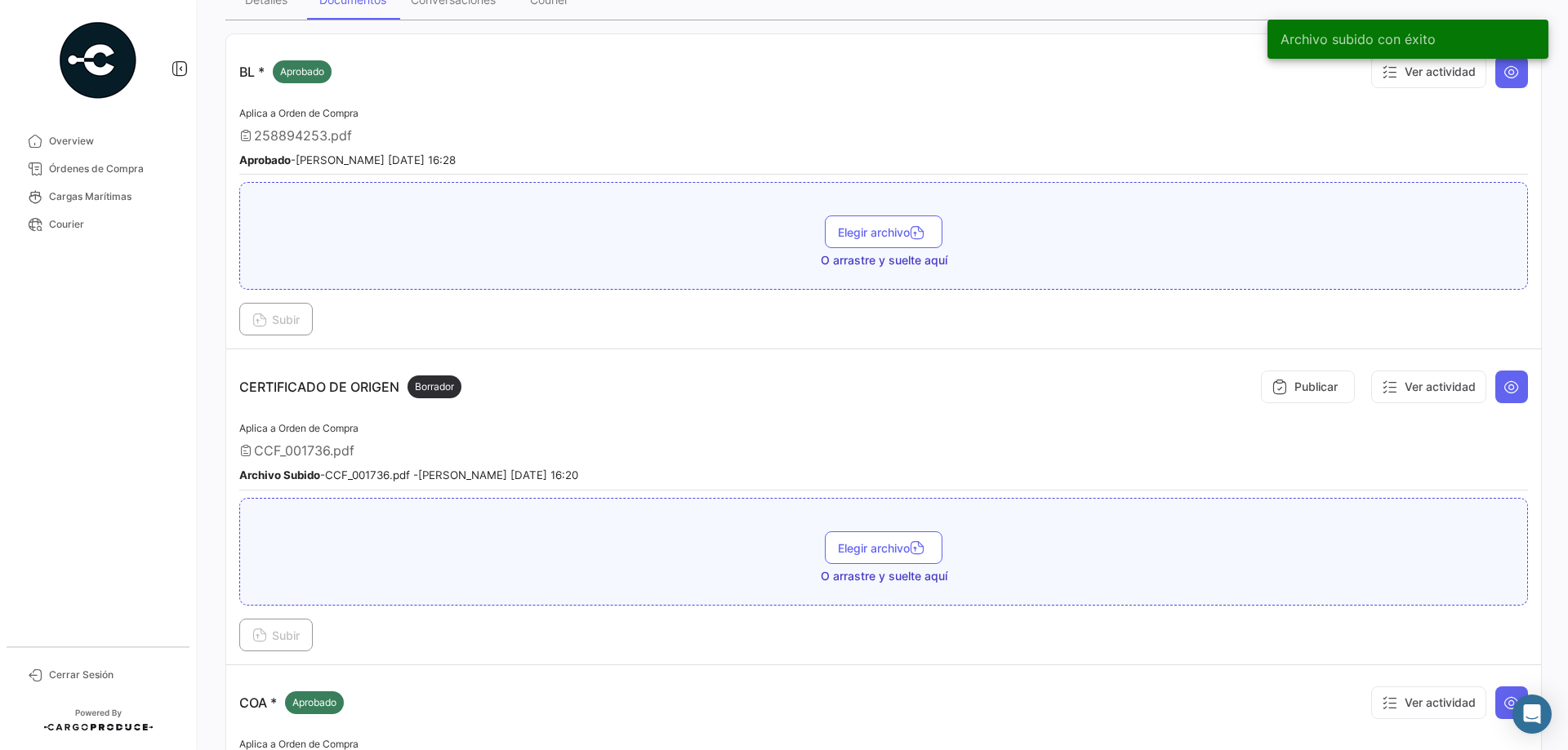
scroll to position [0, 0]
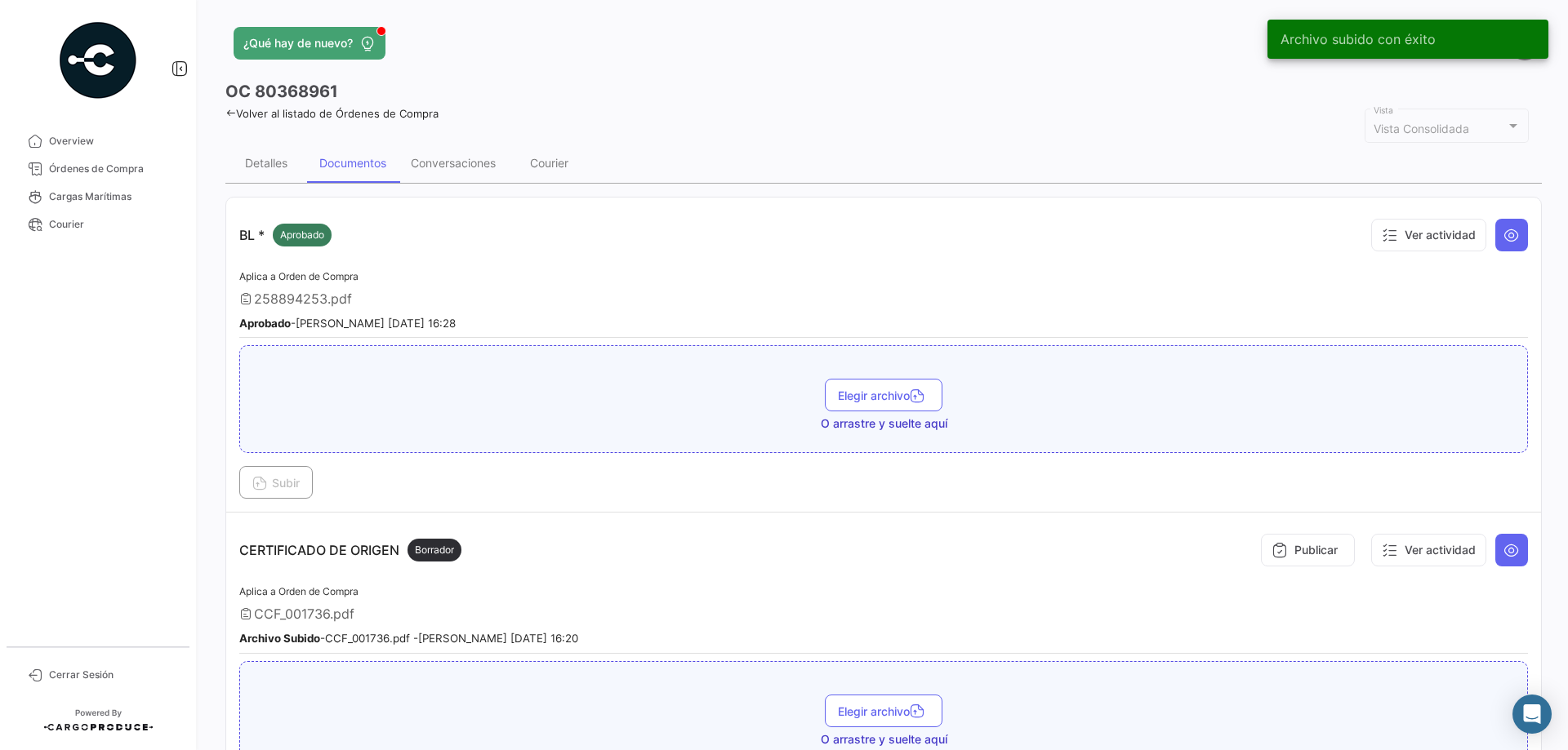
click at [310, 116] on link "Volver al listado de Órdenes de Compra" at bounding box center [331, 114] width 213 height 13
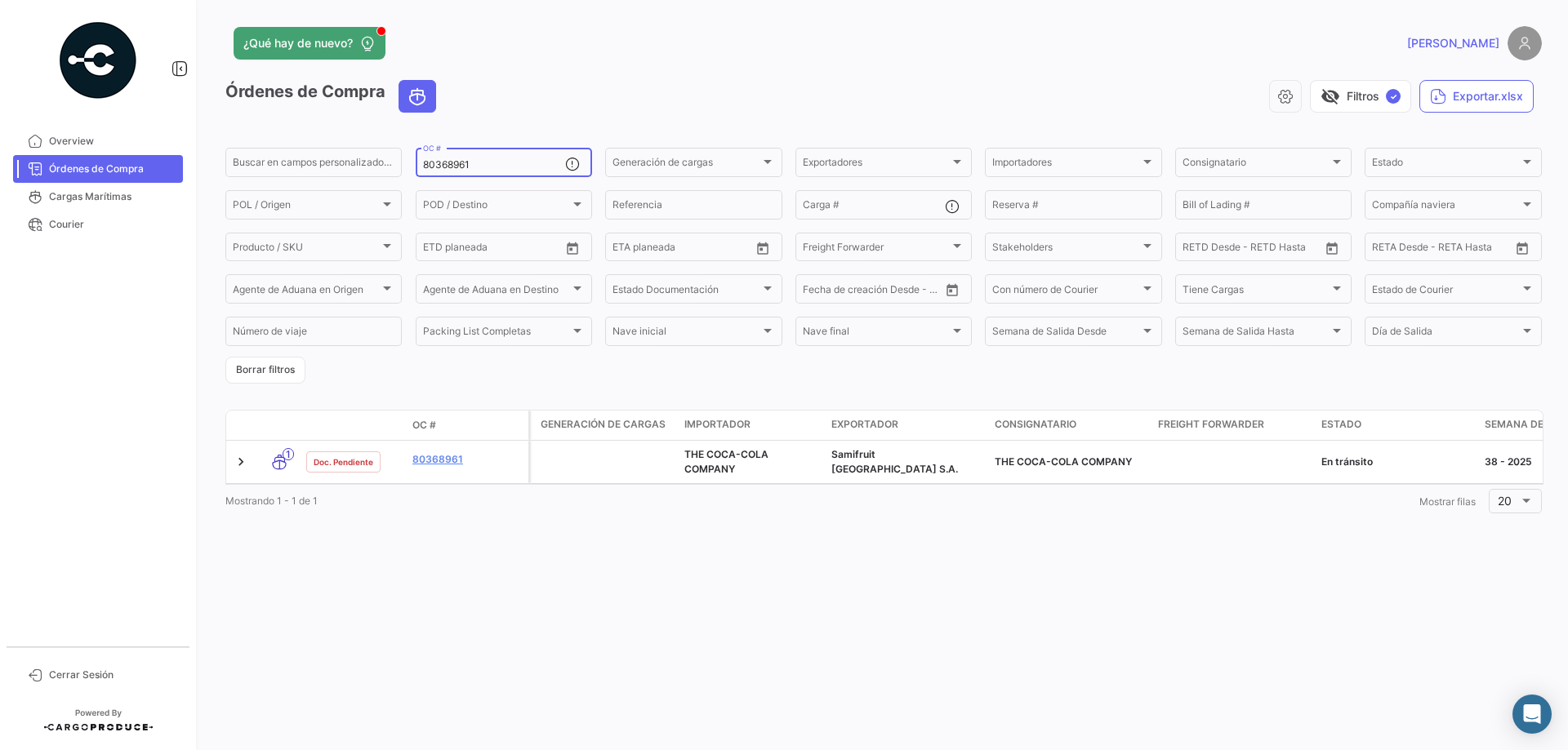
click at [479, 164] on input "80368961" at bounding box center [494, 165] width 142 height 12
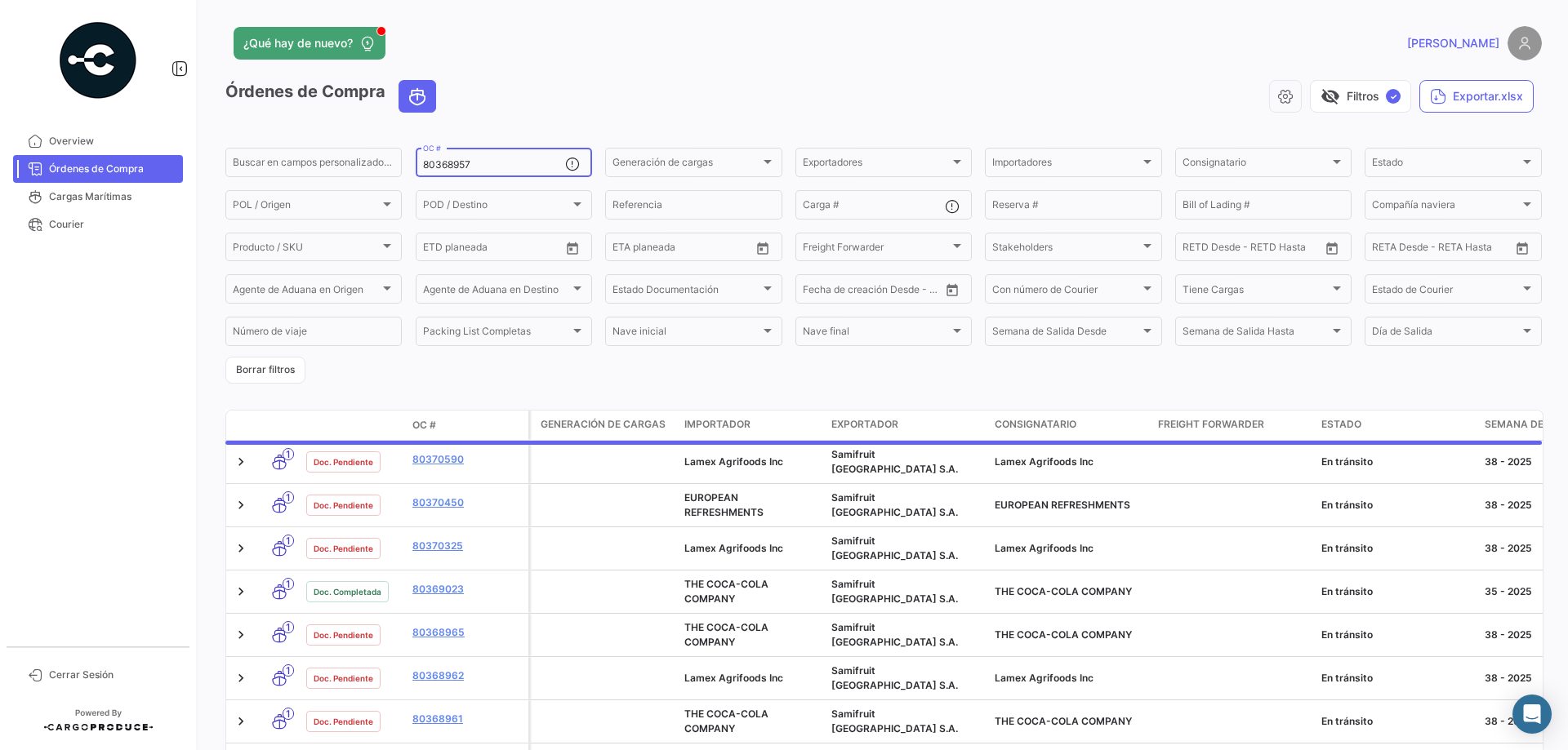
type input "80368957"
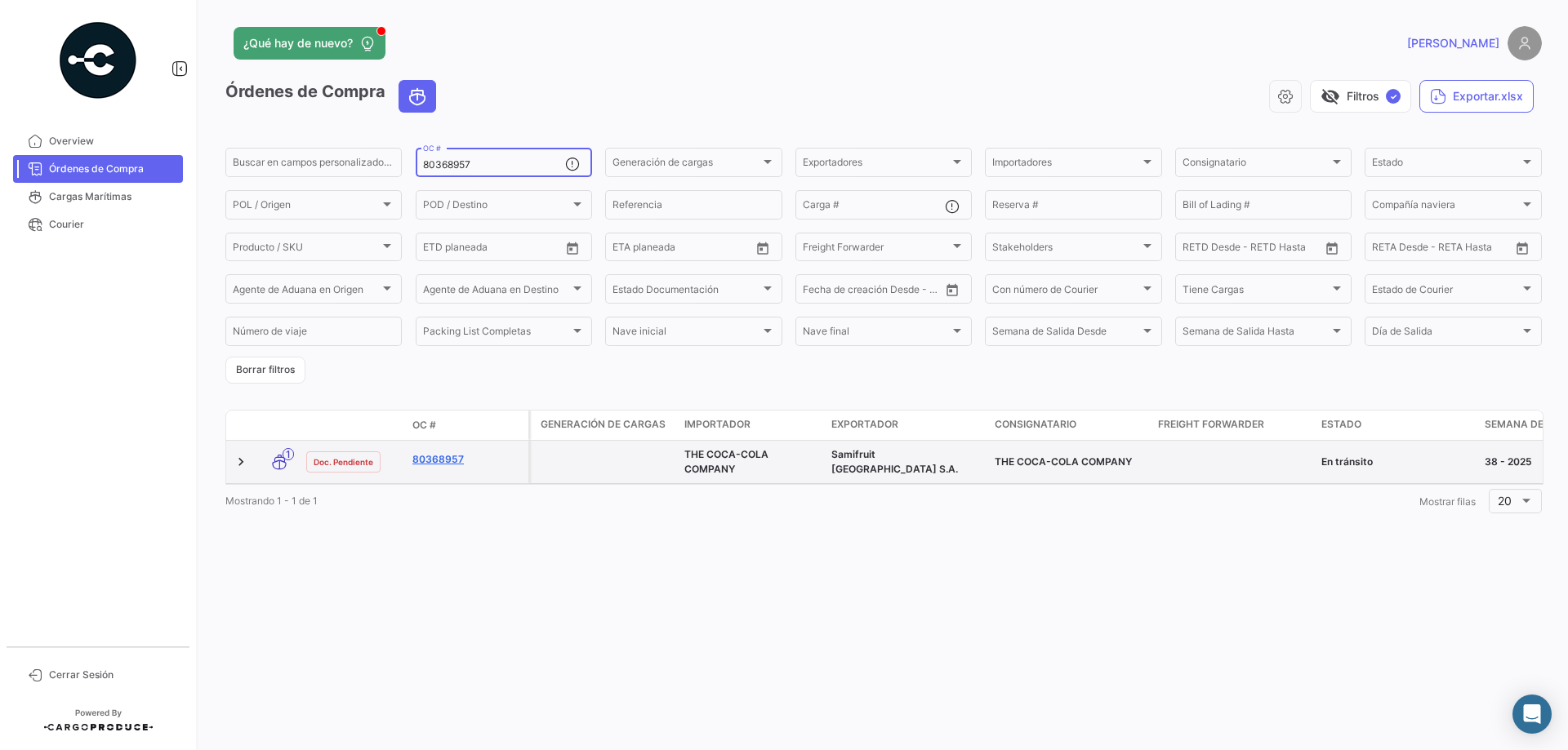
click at [422, 459] on link "80368957" at bounding box center [467, 459] width 109 height 14
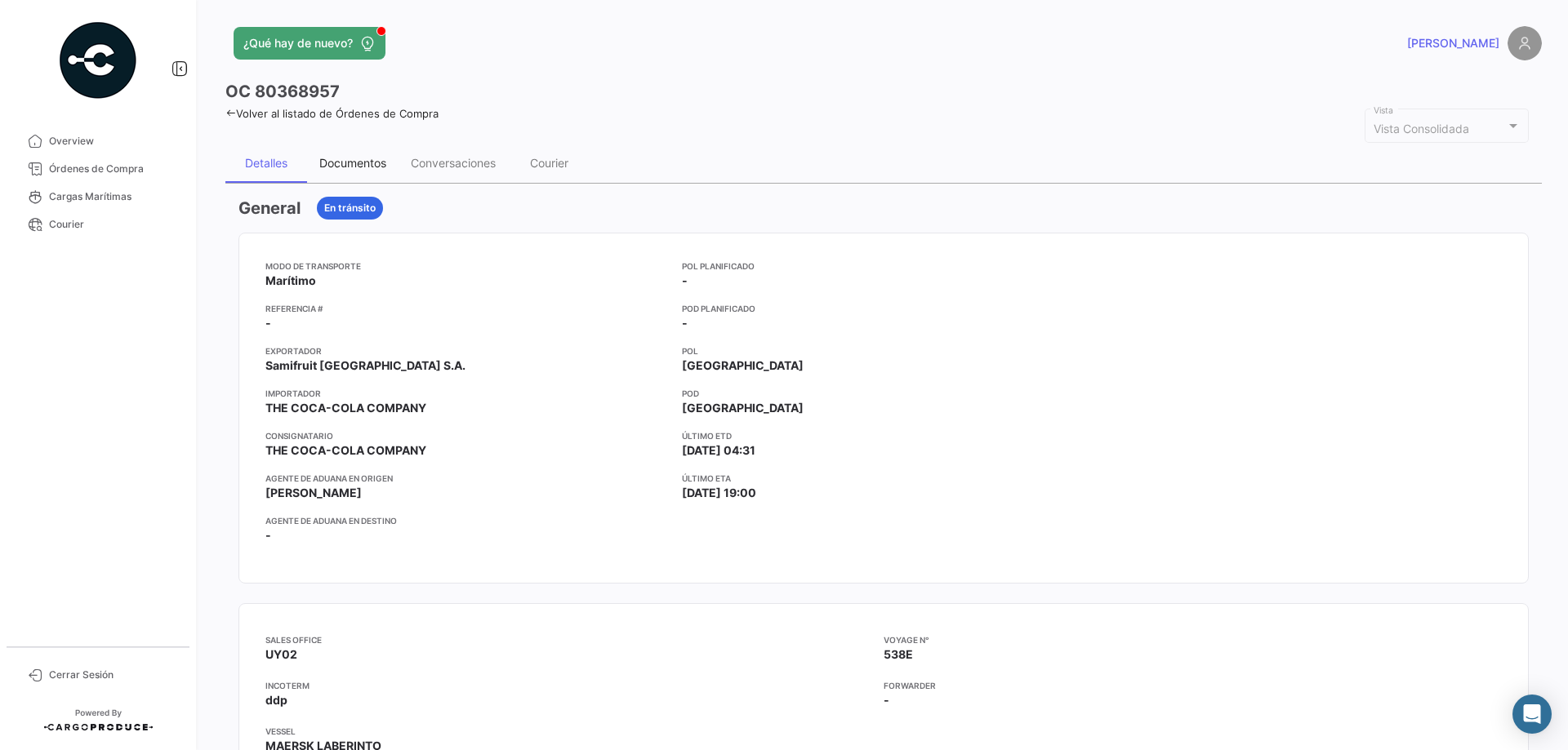
click at [325, 161] on div "Documentos" at bounding box center [353, 162] width 67 height 14
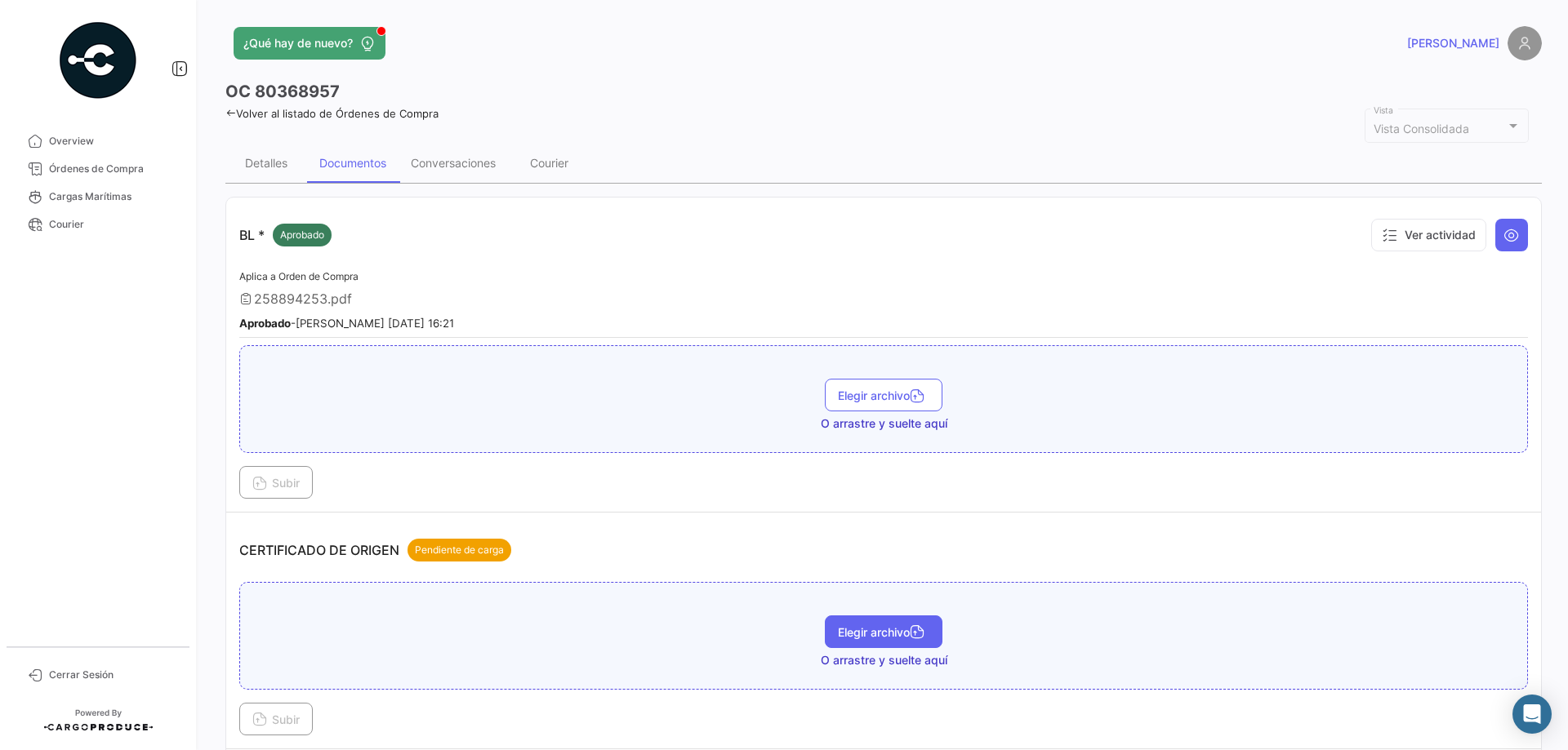
click at [884, 631] on span "Elegir archivo" at bounding box center [883, 632] width 92 height 14
click at [900, 617] on button "Elegir archivo" at bounding box center [883, 631] width 118 height 33
click at [265, 715] on icon at bounding box center [259, 720] width 14 height 14
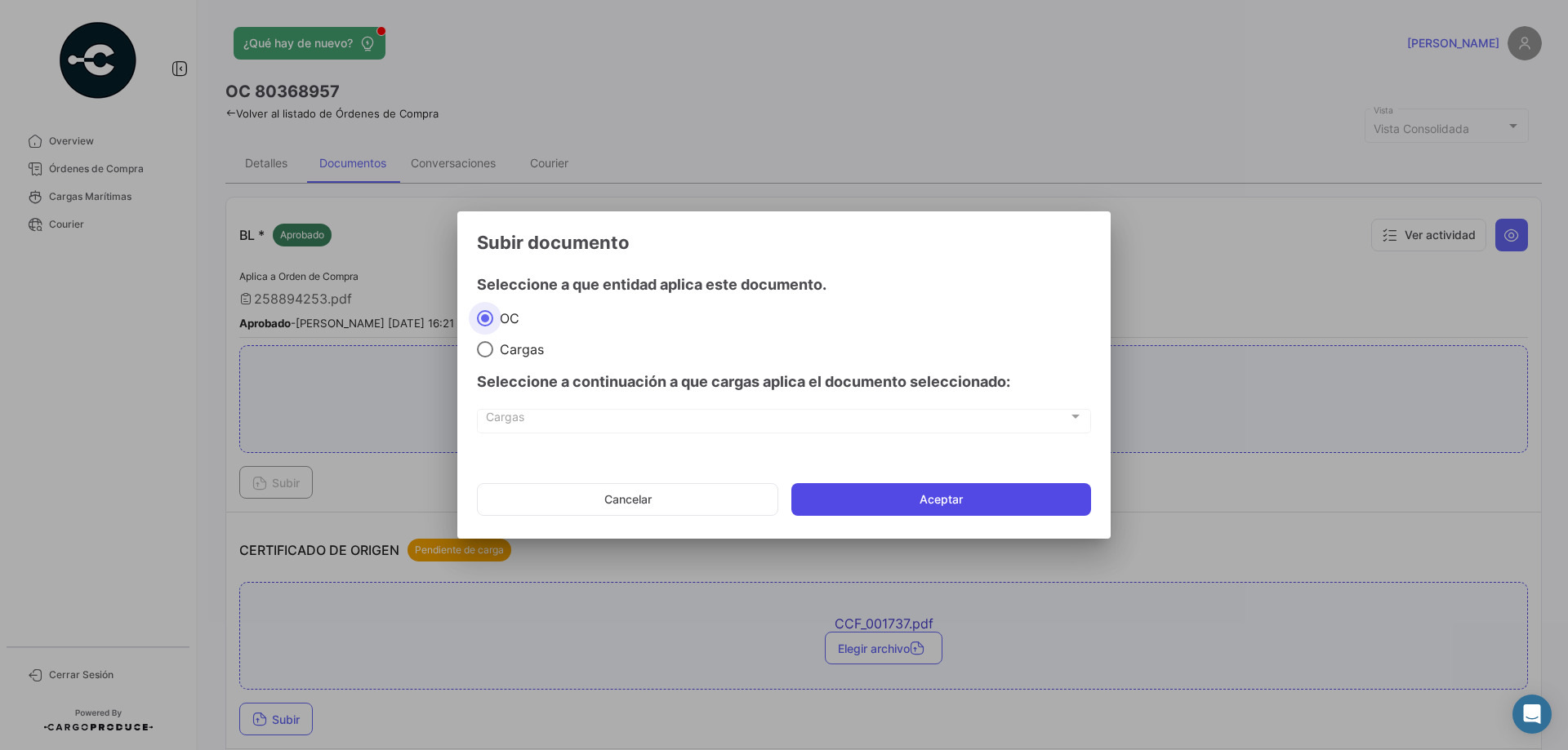
click at [851, 500] on button "Aceptar" at bounding box center [941, 499] width 299 height 33
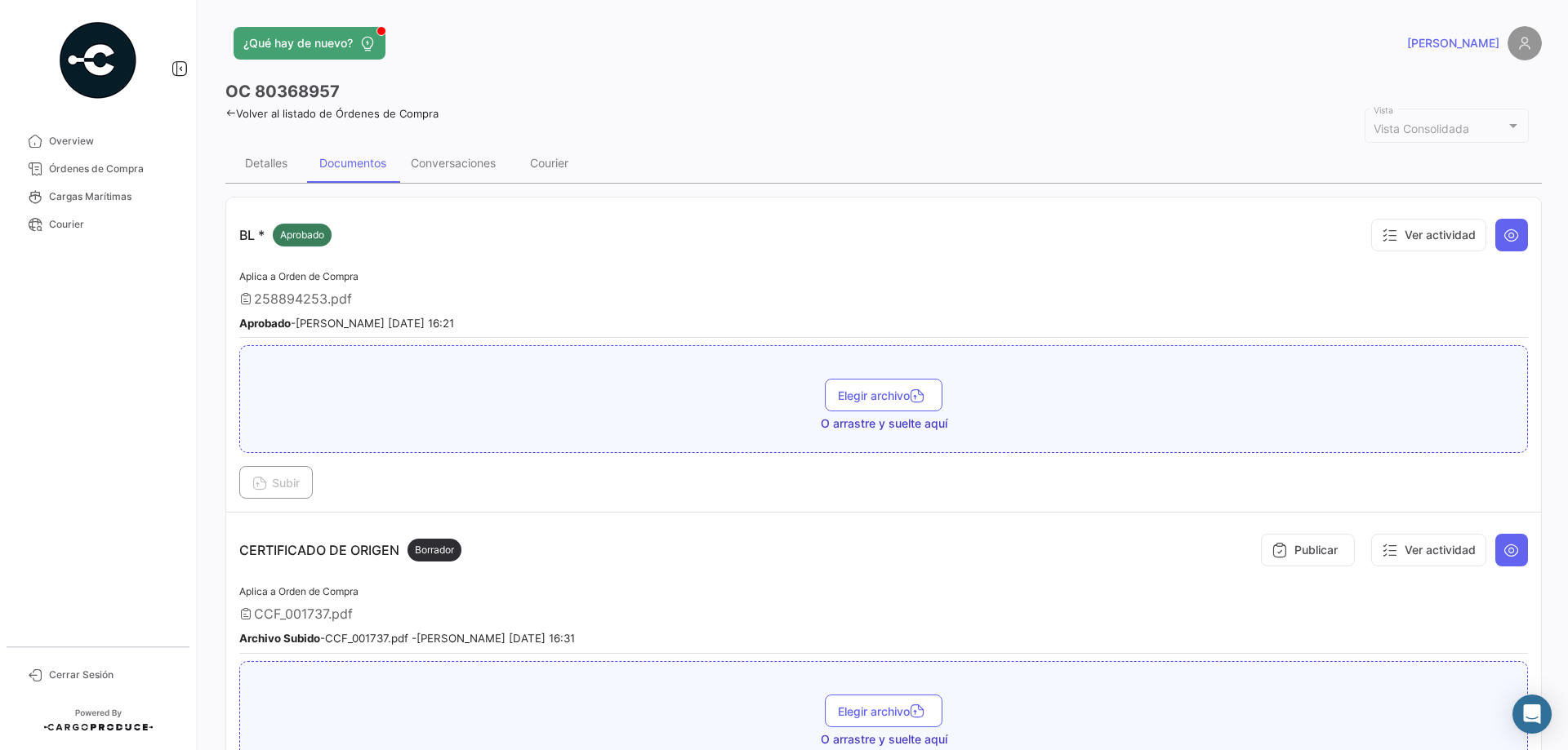
click at [289, 110] on link "Volver al listado de Órdenes de Compra" at bounding box center [331, 114] width 213 height 13
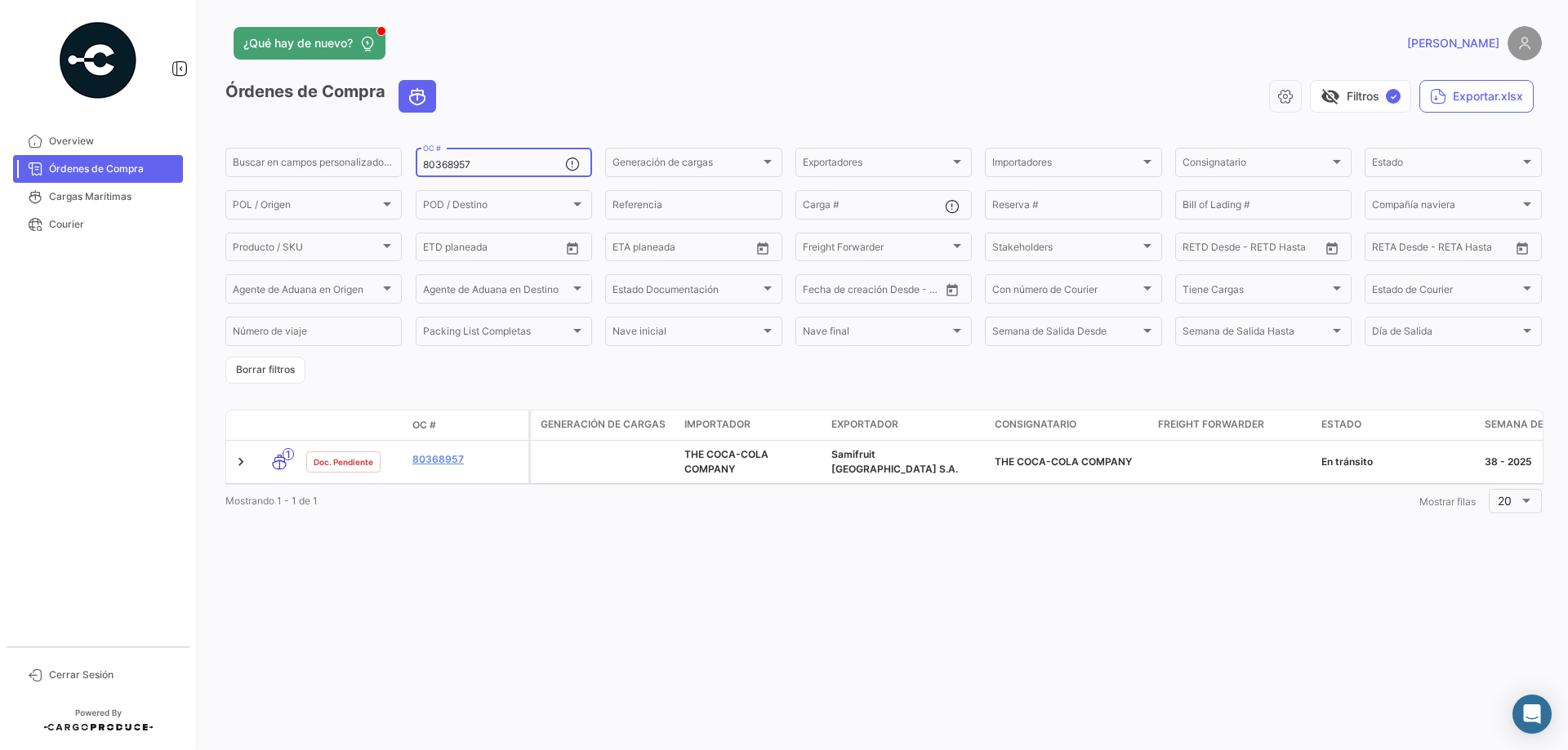
click at [489, 159] on input "80368957" at bounding box center [494, 165] width 142 height 12
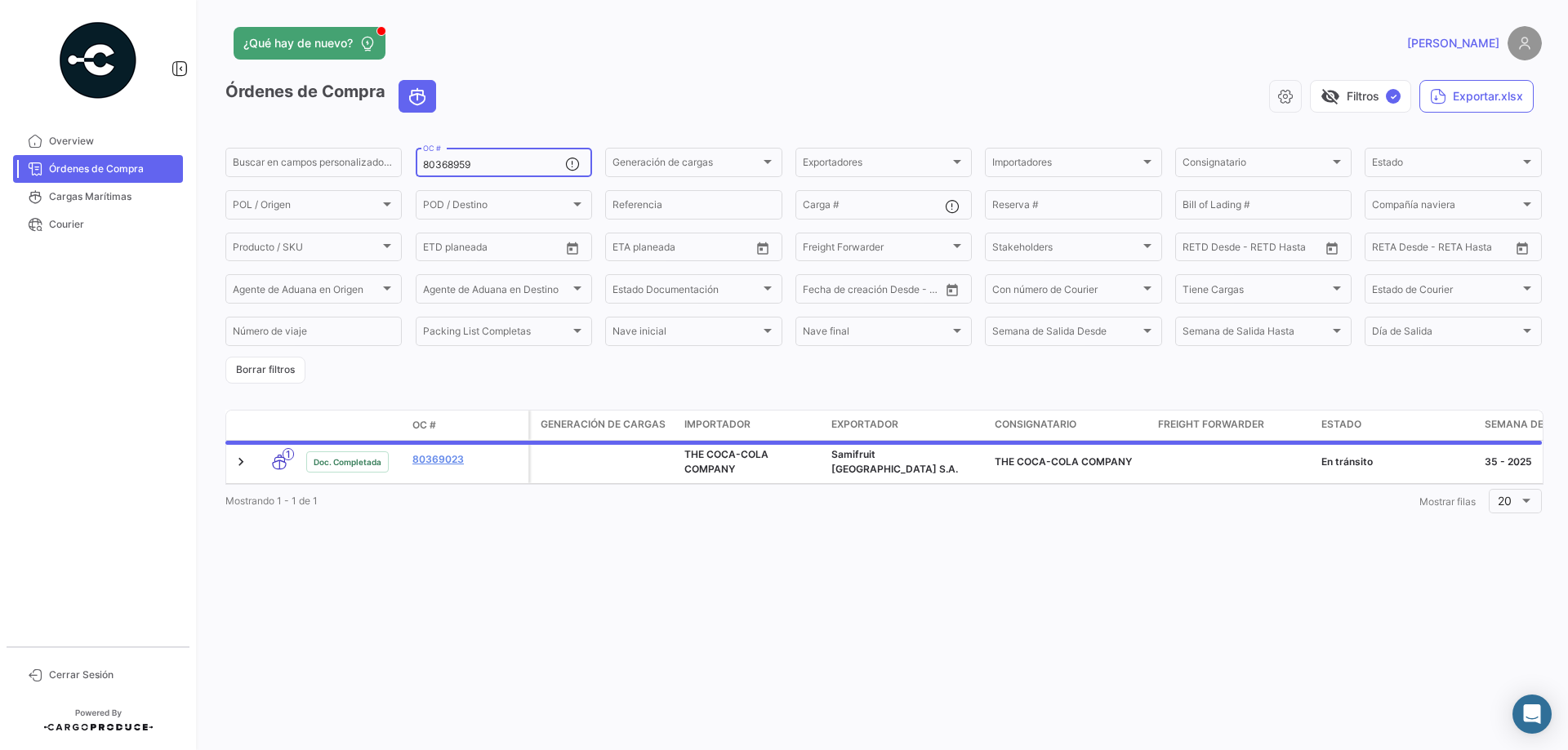
type input "80368959"
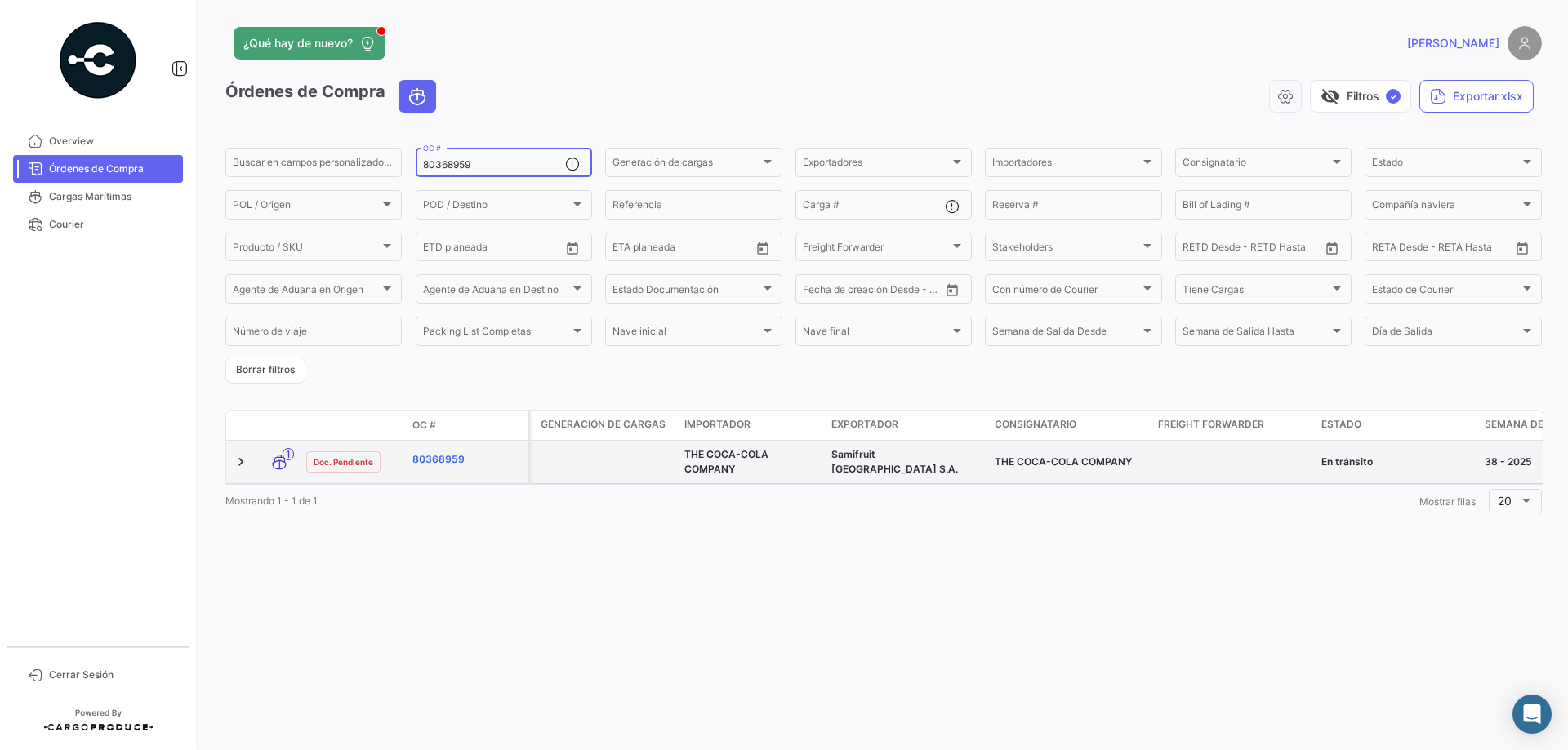
click at [442, 462] on link "80368959" at bounding box center [467, 459] width 109 height 14
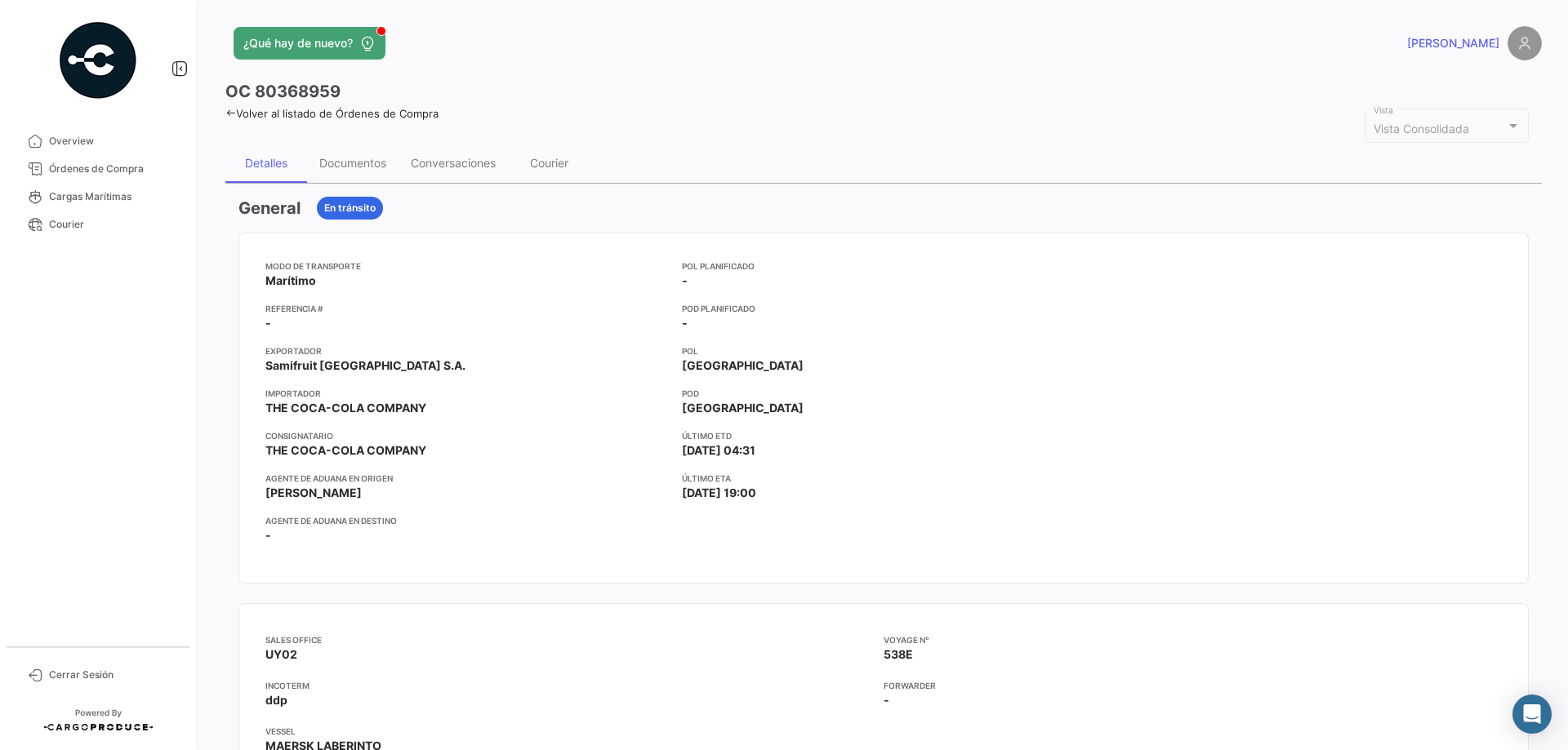
click at [352, 177] on div "Documentos" at bounding box center [352, 163] width 92 height 40
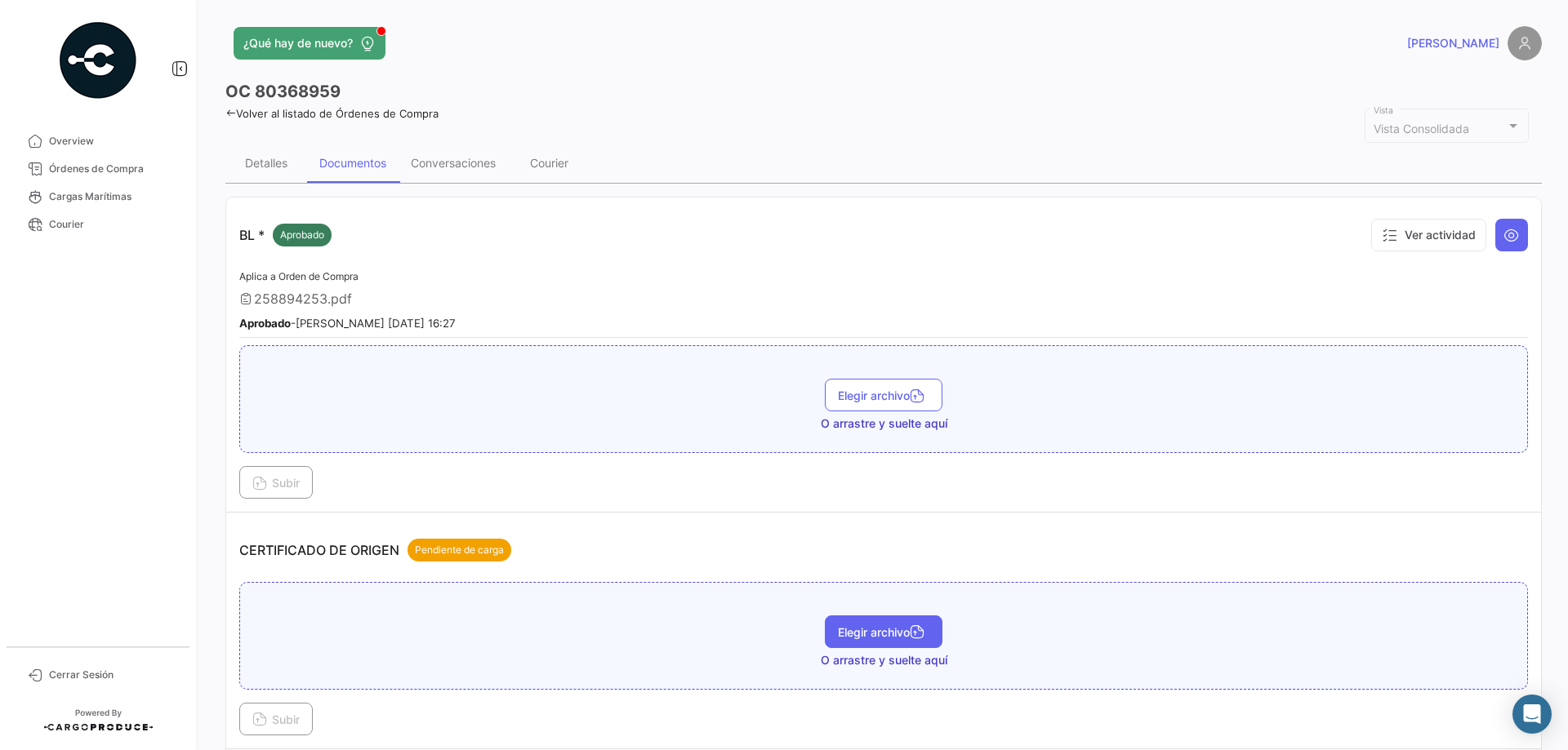
click at [900, 624] on button "Elegir archivo" at bounding box center [883, 631] width 118 height 33
click at [274, 729] on button "Subir" at bounding box center [275, 719] width 73 height 33
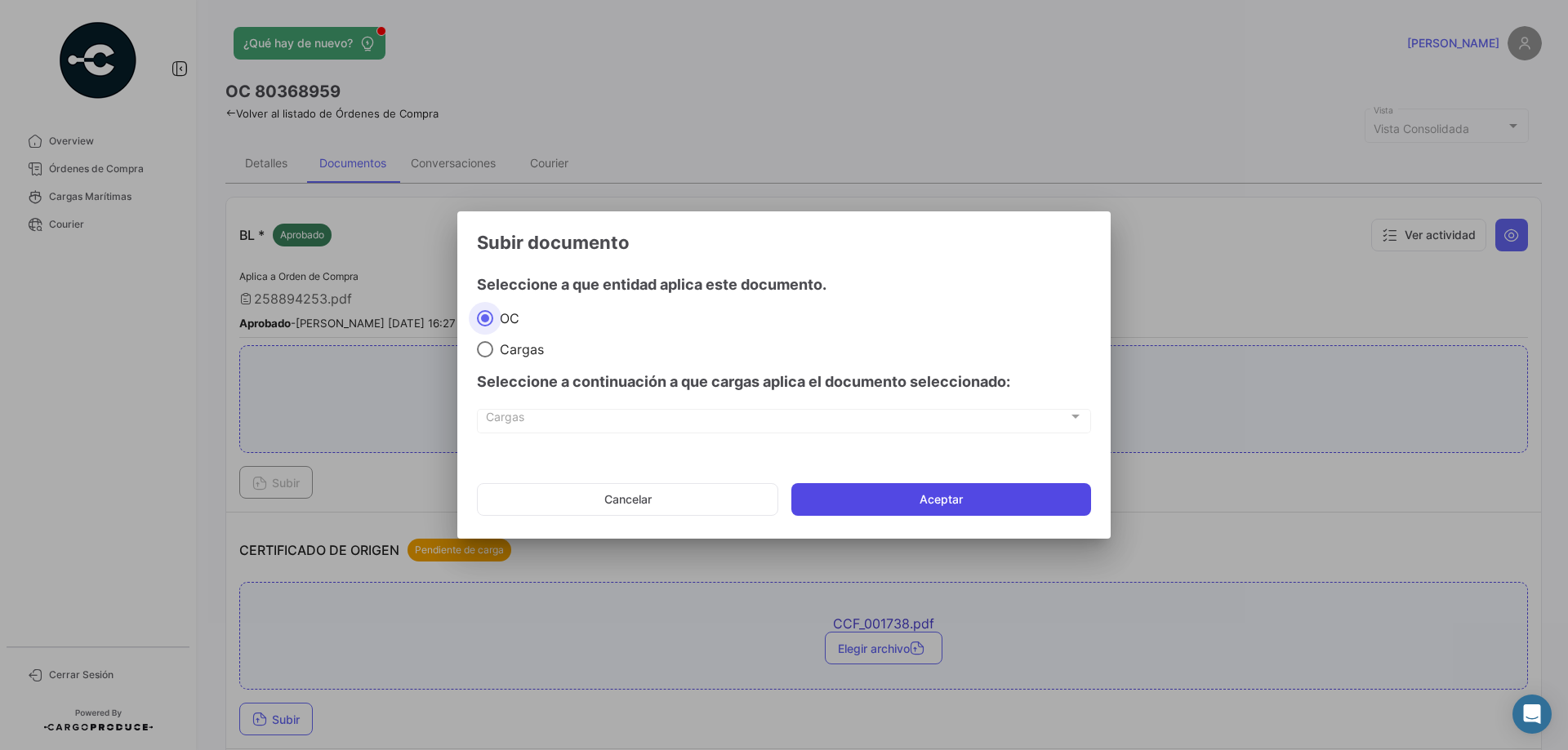
click at [870, 501] on button "Aceptar" at bounding box center [941, 499] width 299 height 33
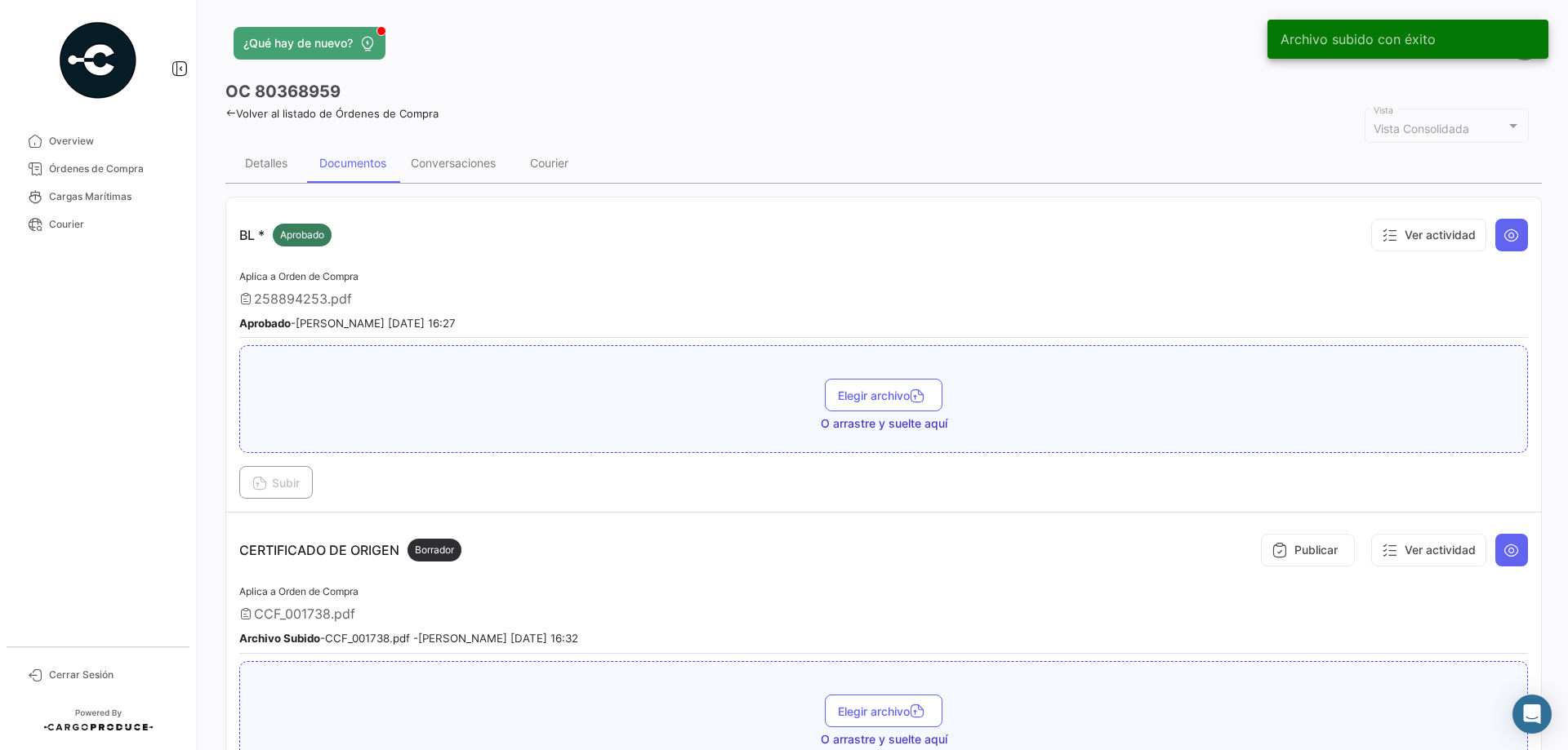
click at [287, 118] on link "Volver al listado de Órdenes de Compra" at bounding box center [331, 114] width 213 height 13
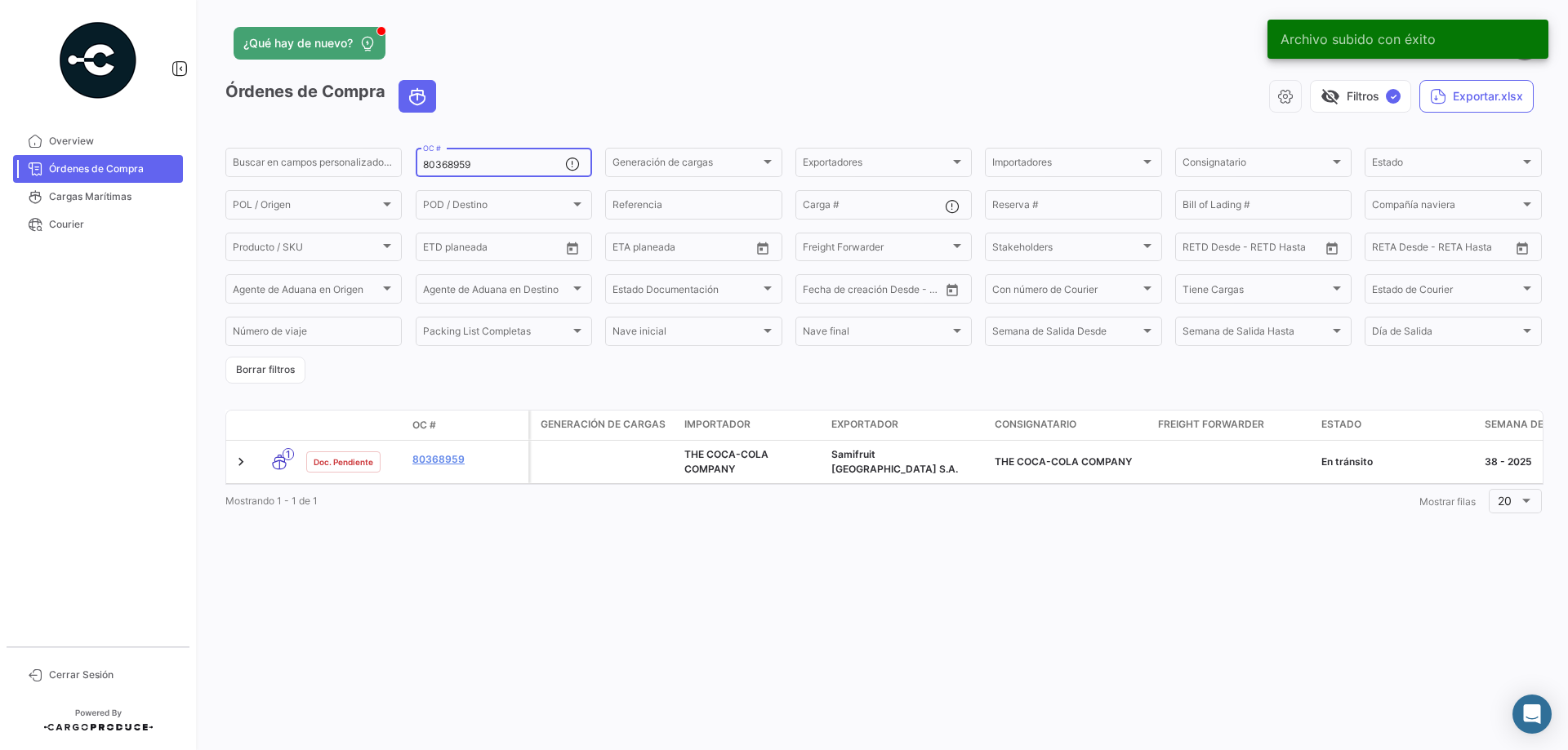
click at [468, 166] on input "80368959" at bounding box center [494, 165] width 142 height 12
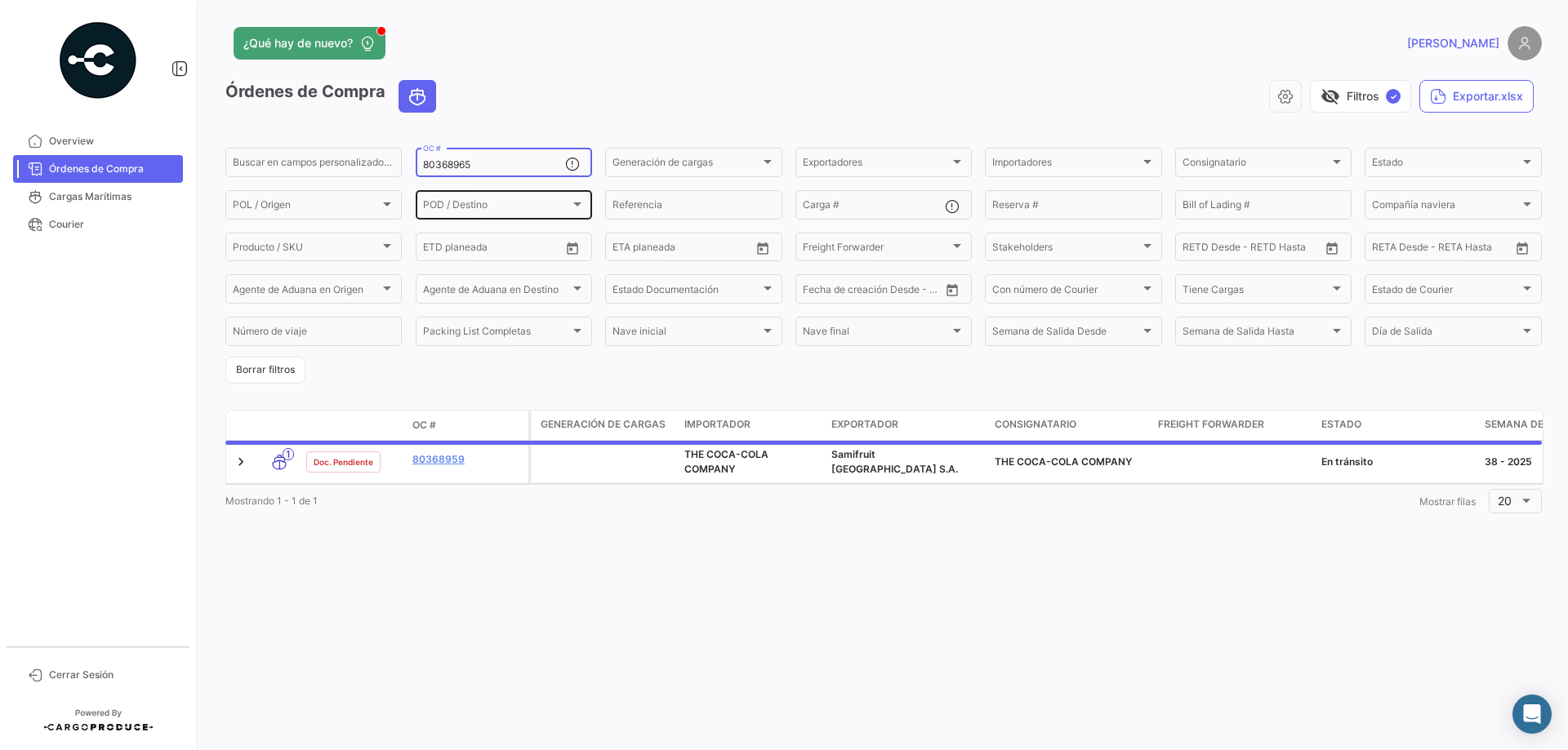
type input "80368965"
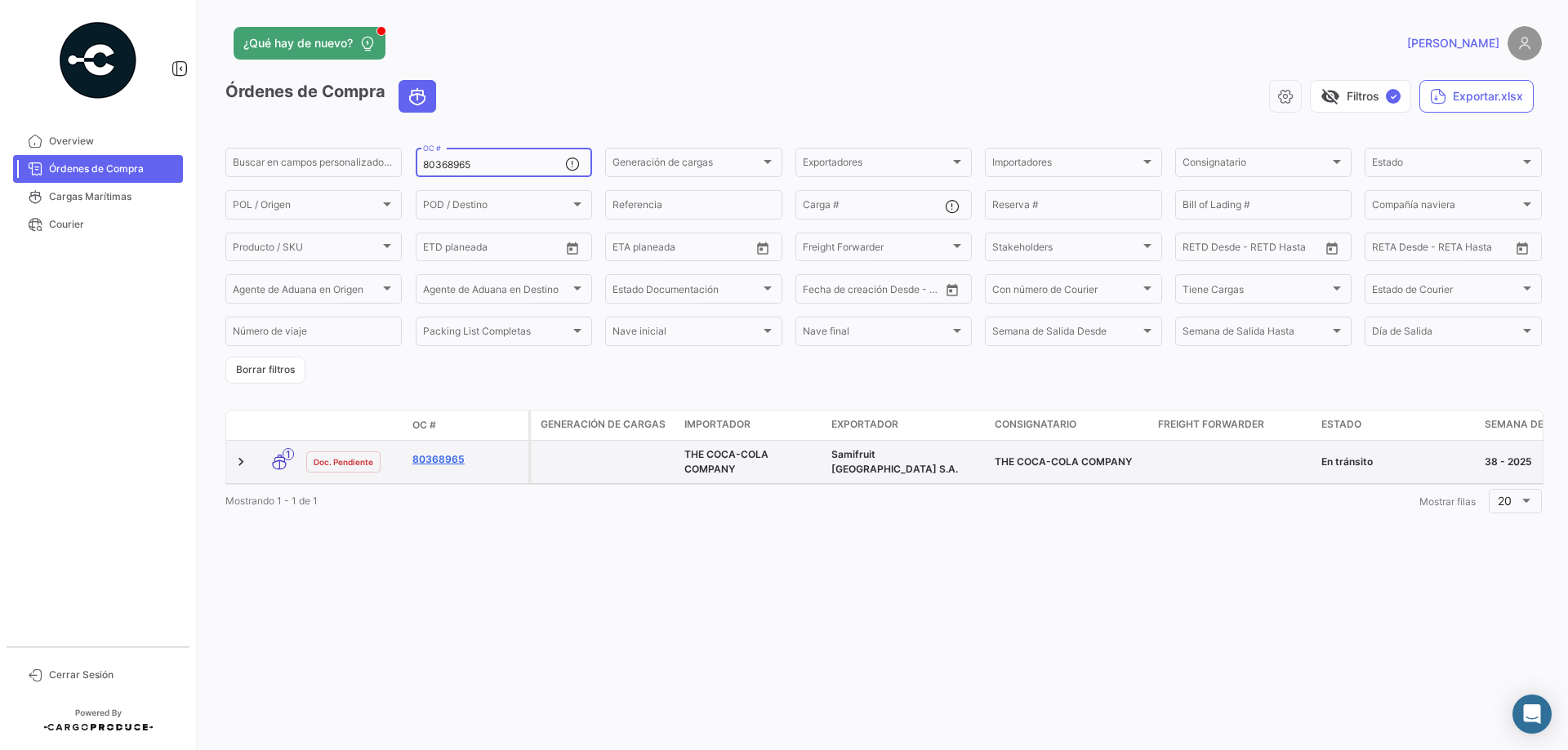
click at [466, 457] on link "80368965" at bounding box center [467, 459] width 109 height 14
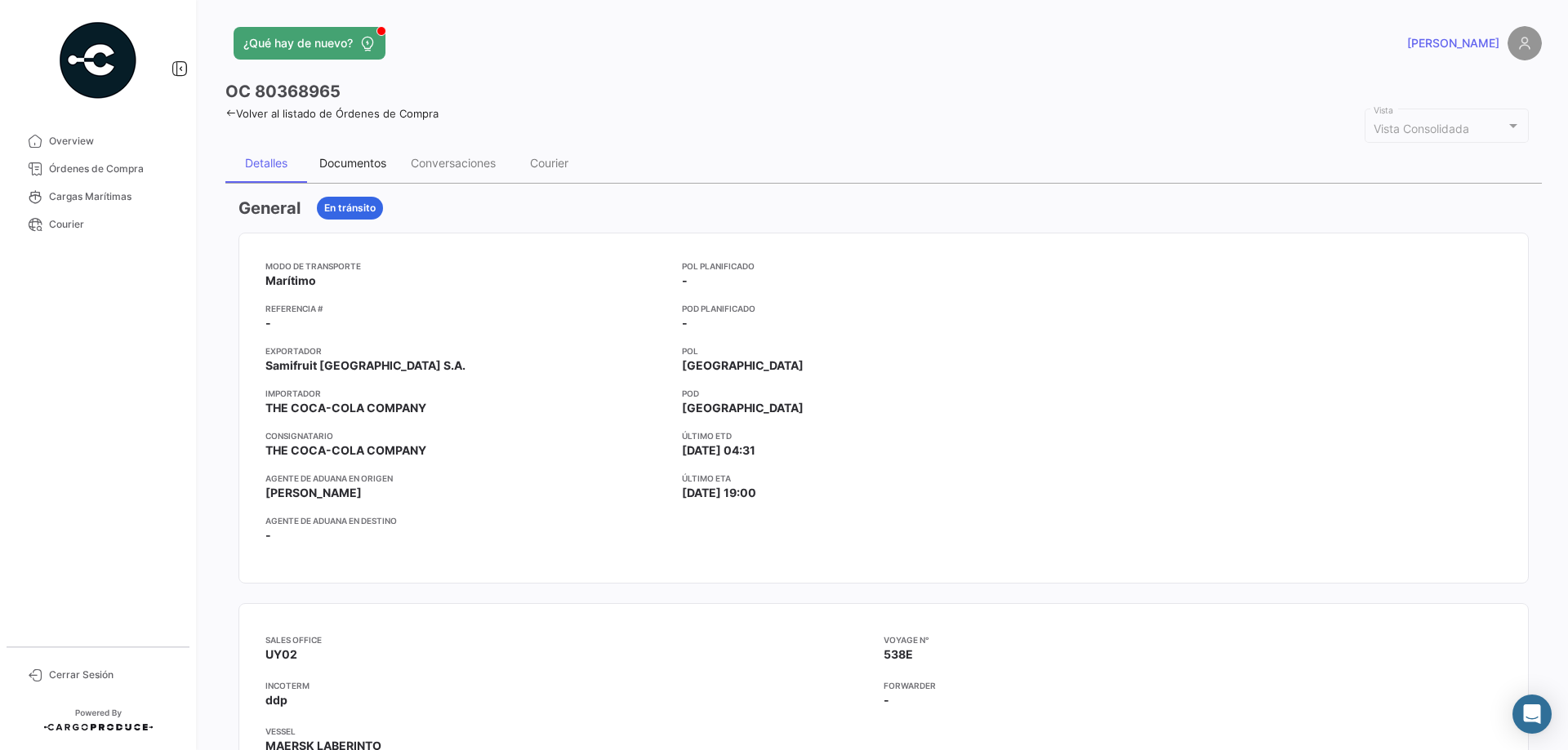
click at [331, 165] on div "Documentos" at bounding box center [353, 162] width 67 height 14
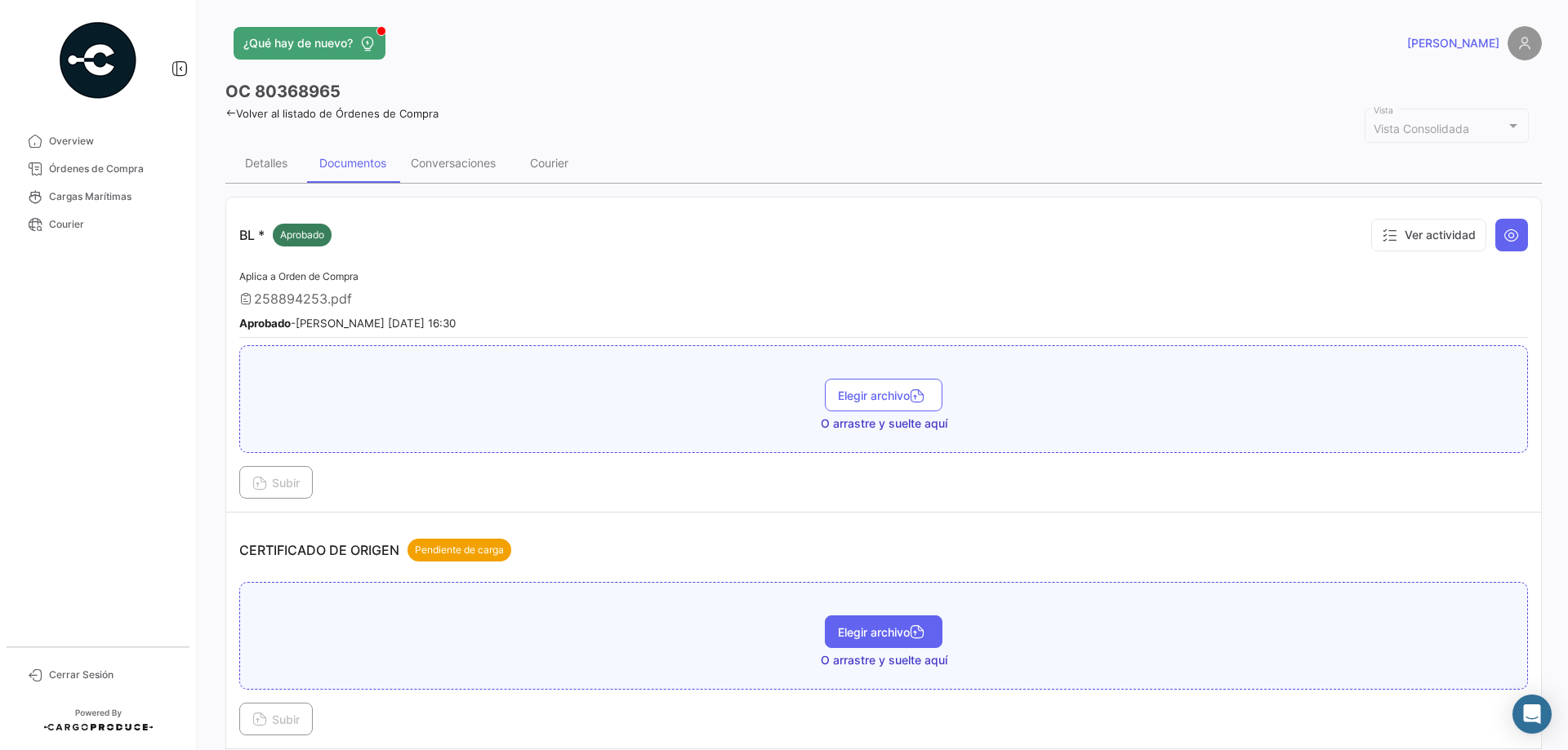
click at [877, 629] on span "Elegir archivo" at bounding box center [883, 632] width 92 height 14
click at [284, 723] on span "Subir" at bounding box center [276, 719] width 47 height 14
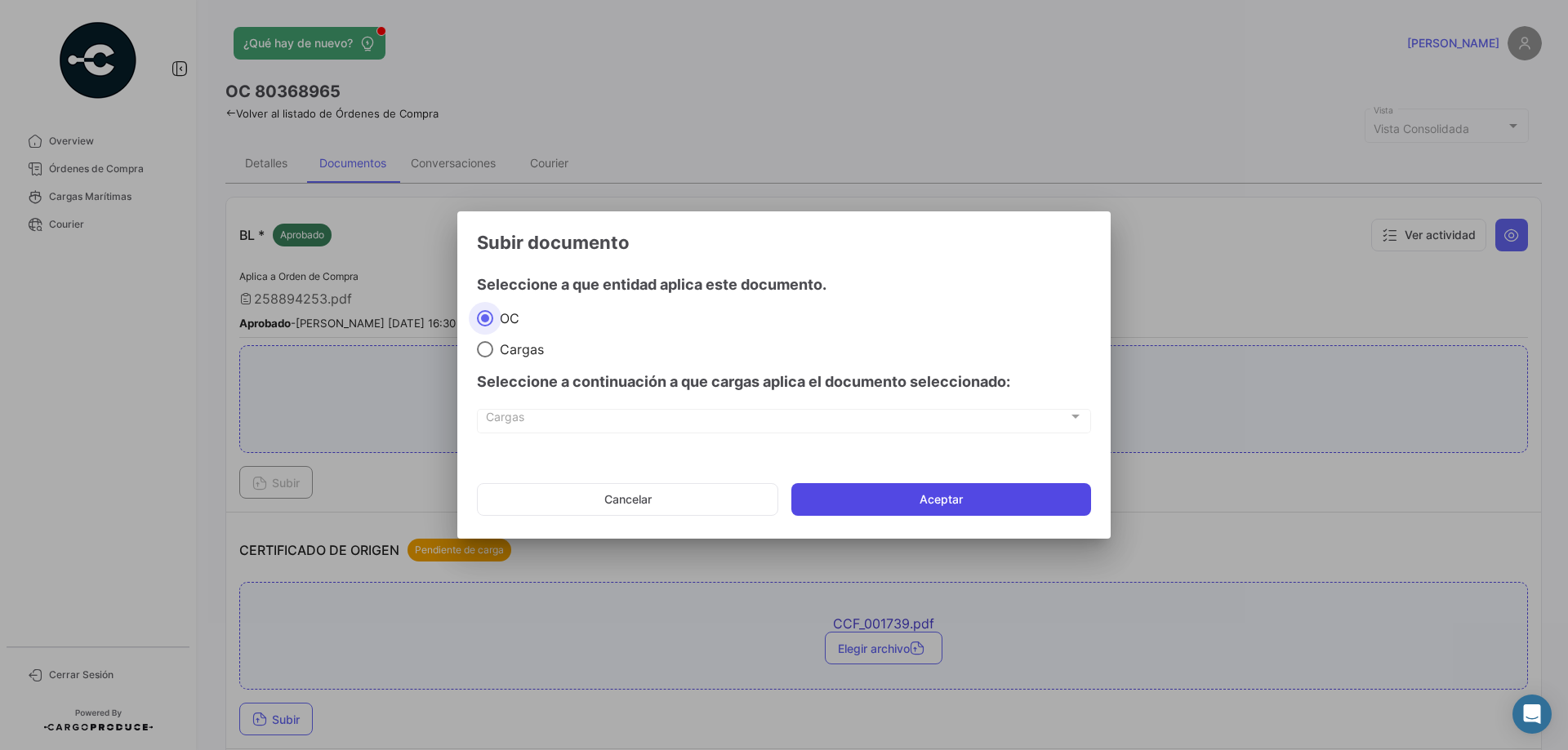
click at [911, 508] on button "Aceptar" at bounding box center [941, 499] width 299 height 33
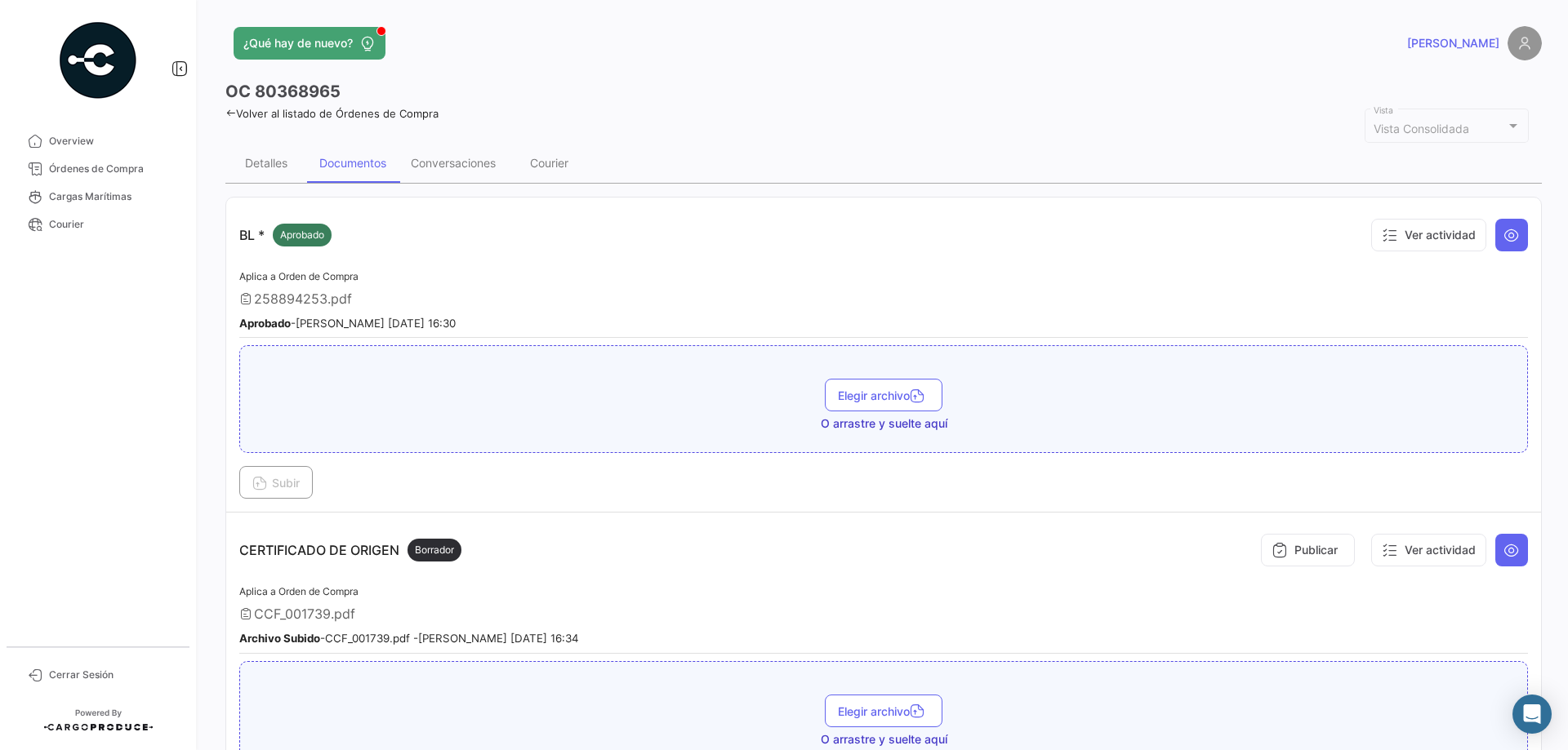
click at [283, 111] on link "Volver al listado de Órdenes de Compra" at bounding box center [331, 114] width 213 height 13
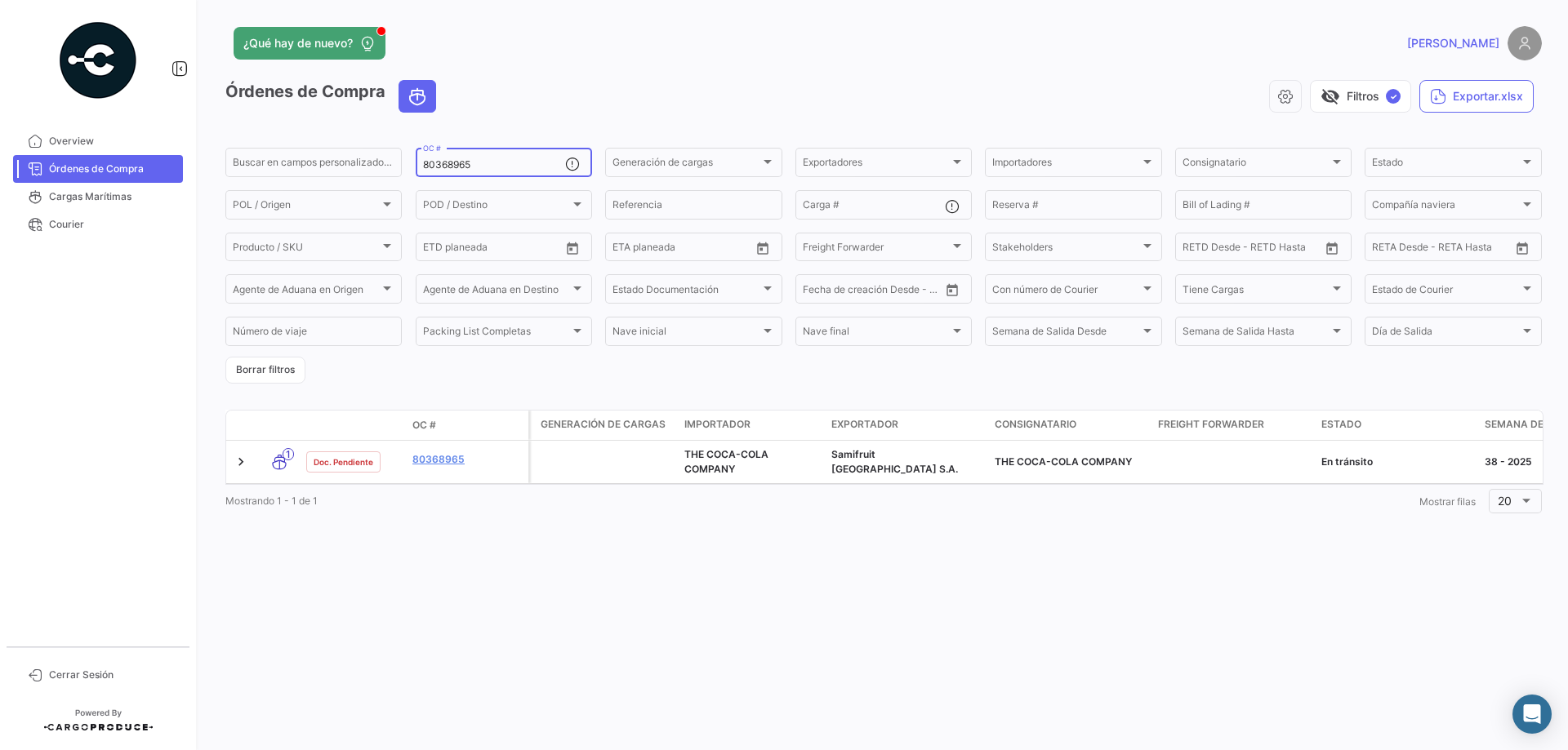
click at [460, 161] on input "80368965" at bounding box center [494, 165] width 142 height 12
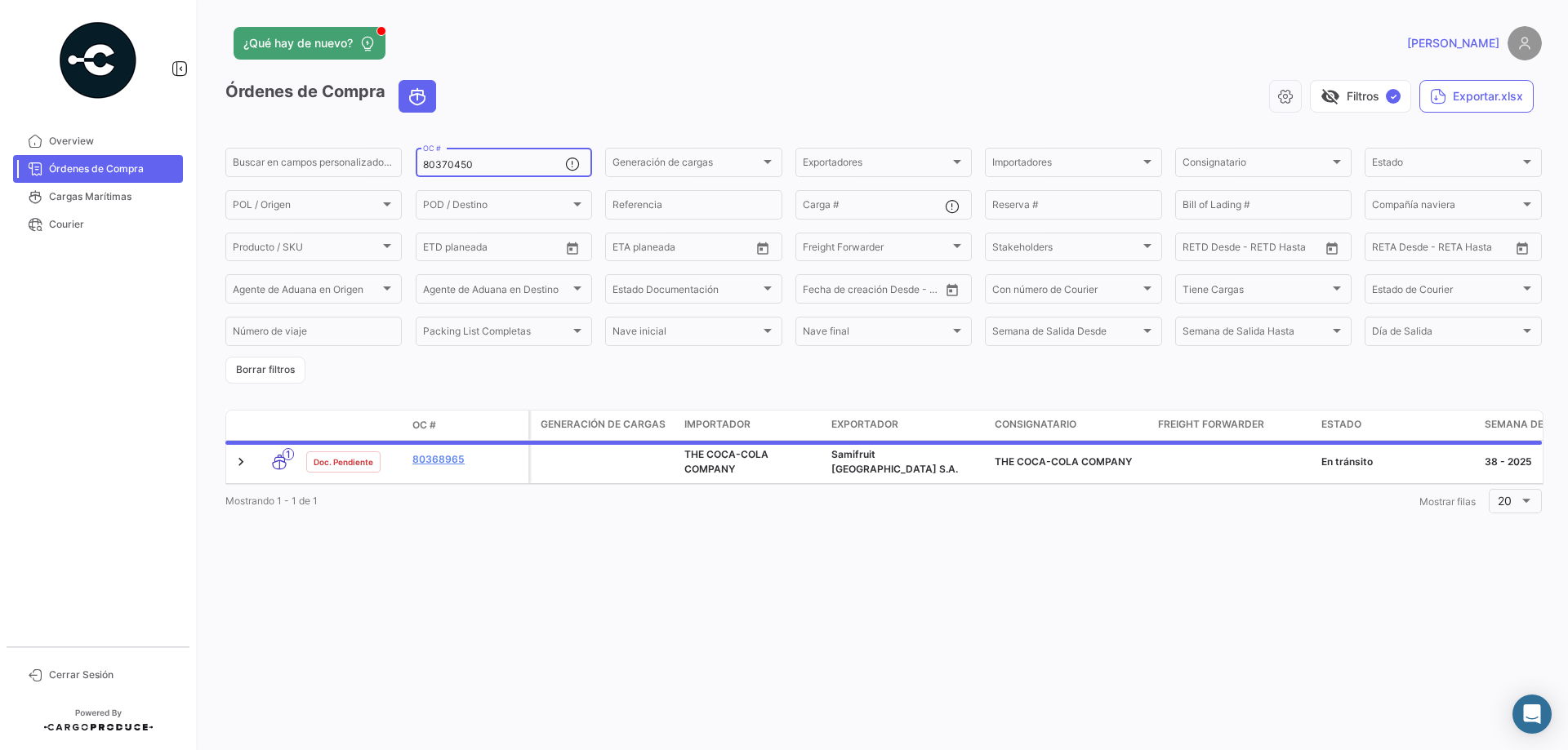
type input "80370450"
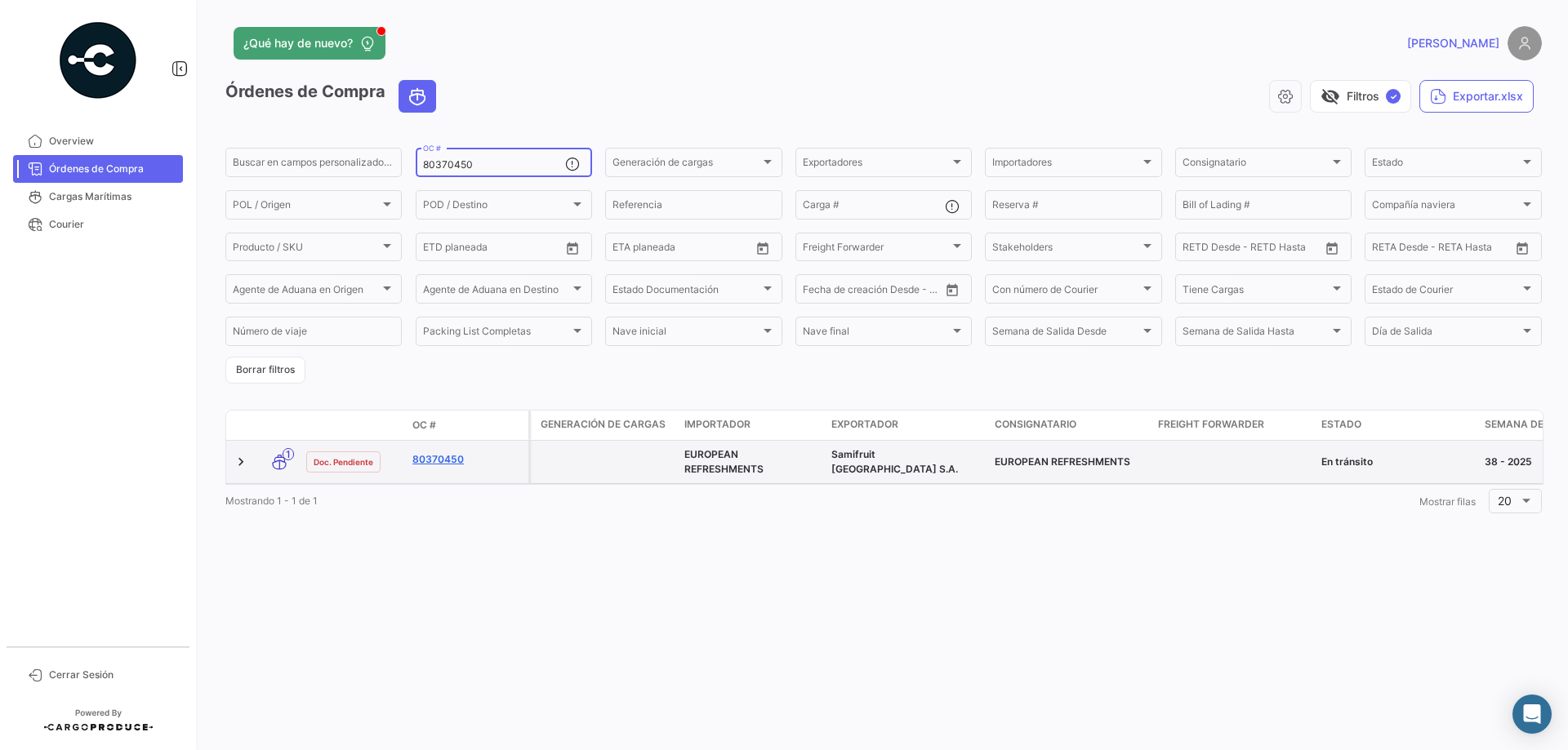
click at [442, 461] on link "80370450" at bounding box center [467, 459] width 109 height 14
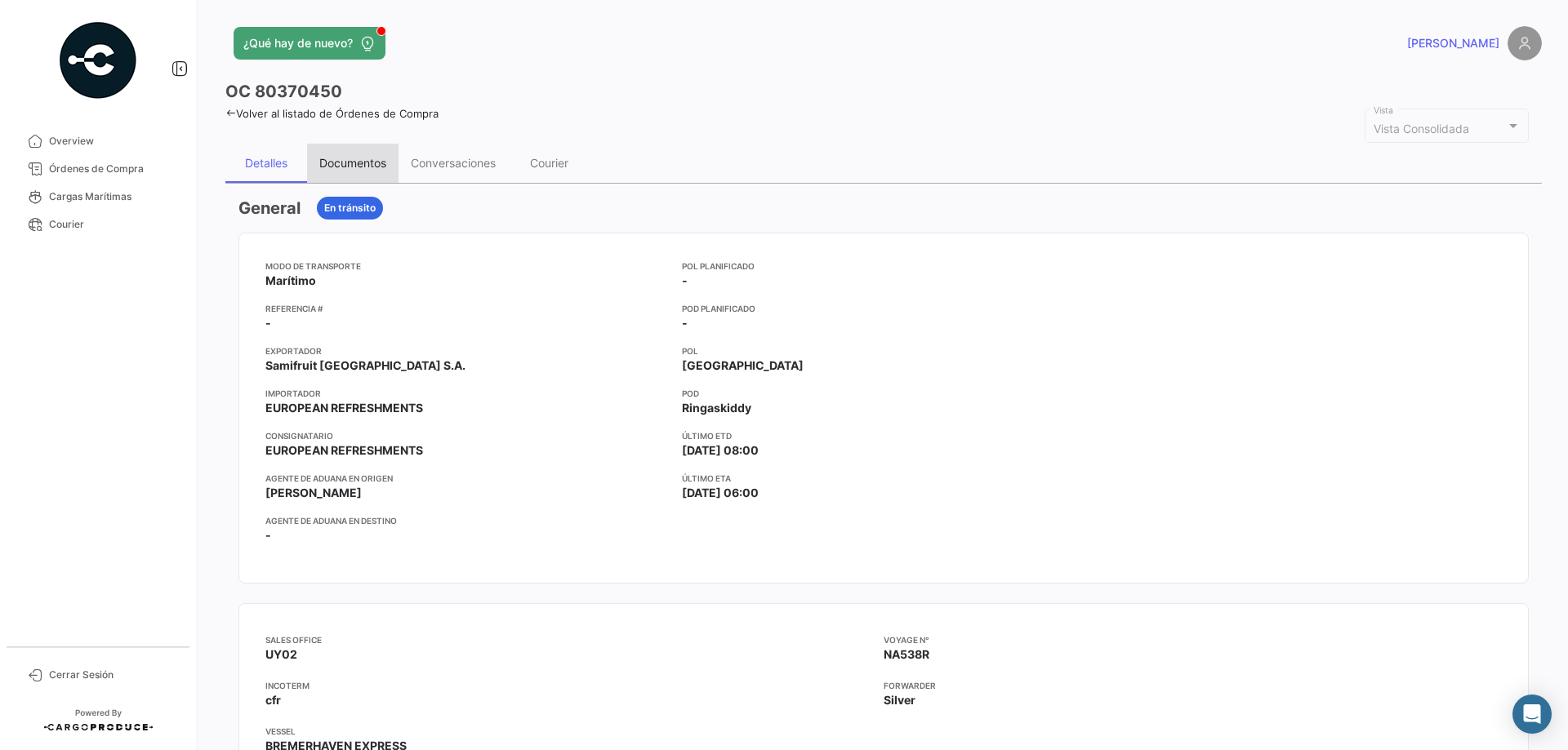
click at [320, 174] on div "Documentos" at bounding box center [352, 163] width 92 height 40
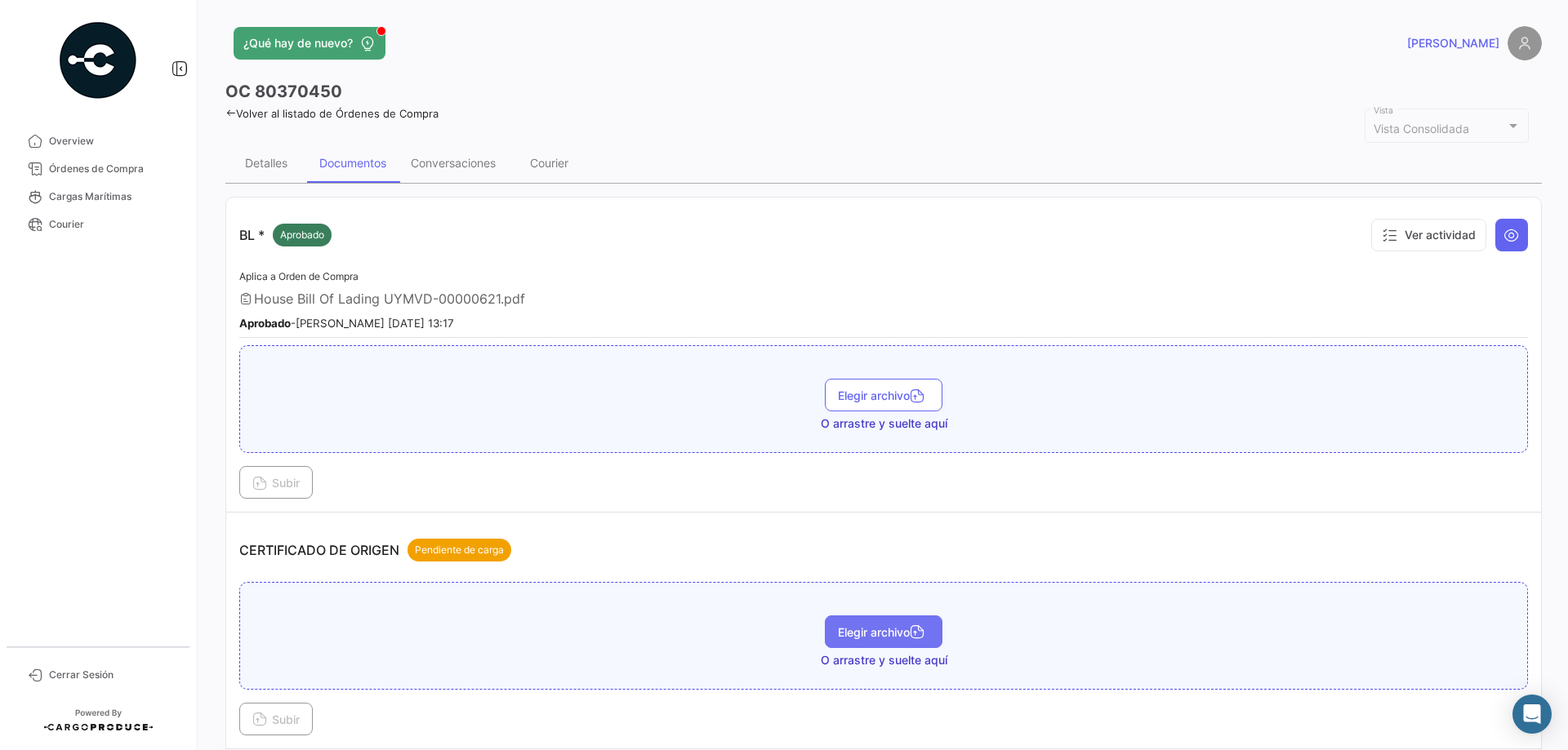
click at [909, 635] on icon "button" at bounding box center [916, 633] width 14 height 14
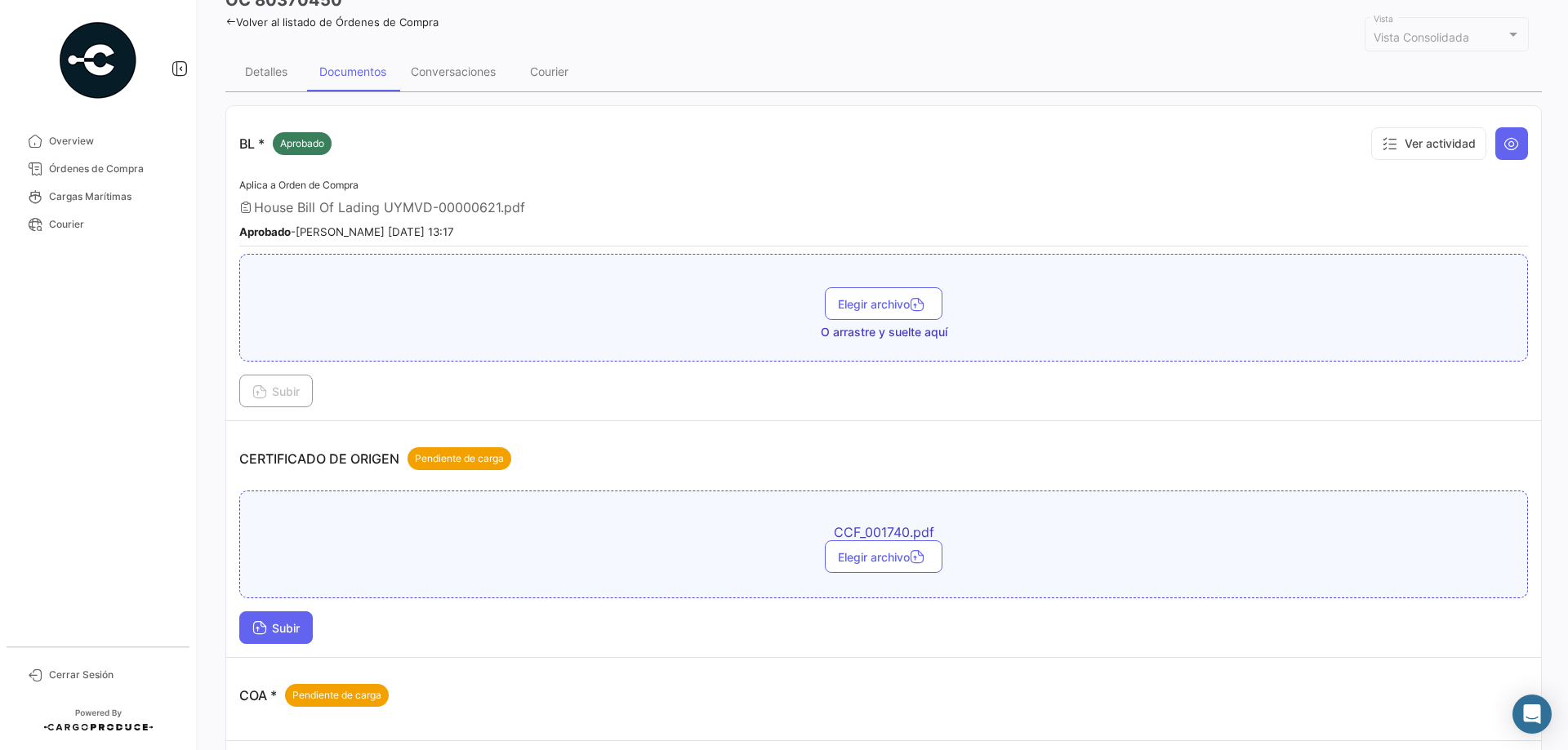
scroll to position [163, 0]
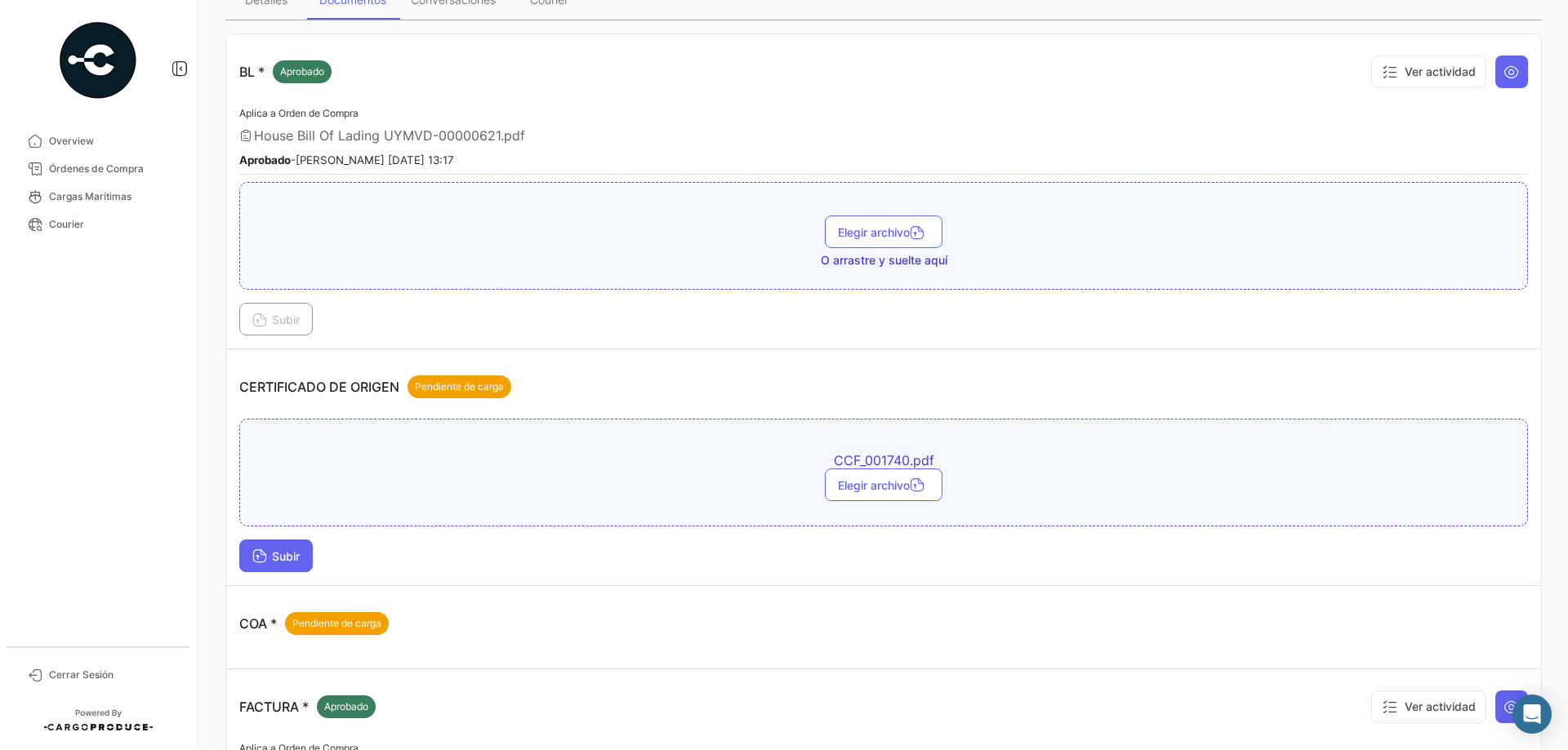
click at [271, 571] on button "Subir" at bounding box center [275, 556] width 73 height 33
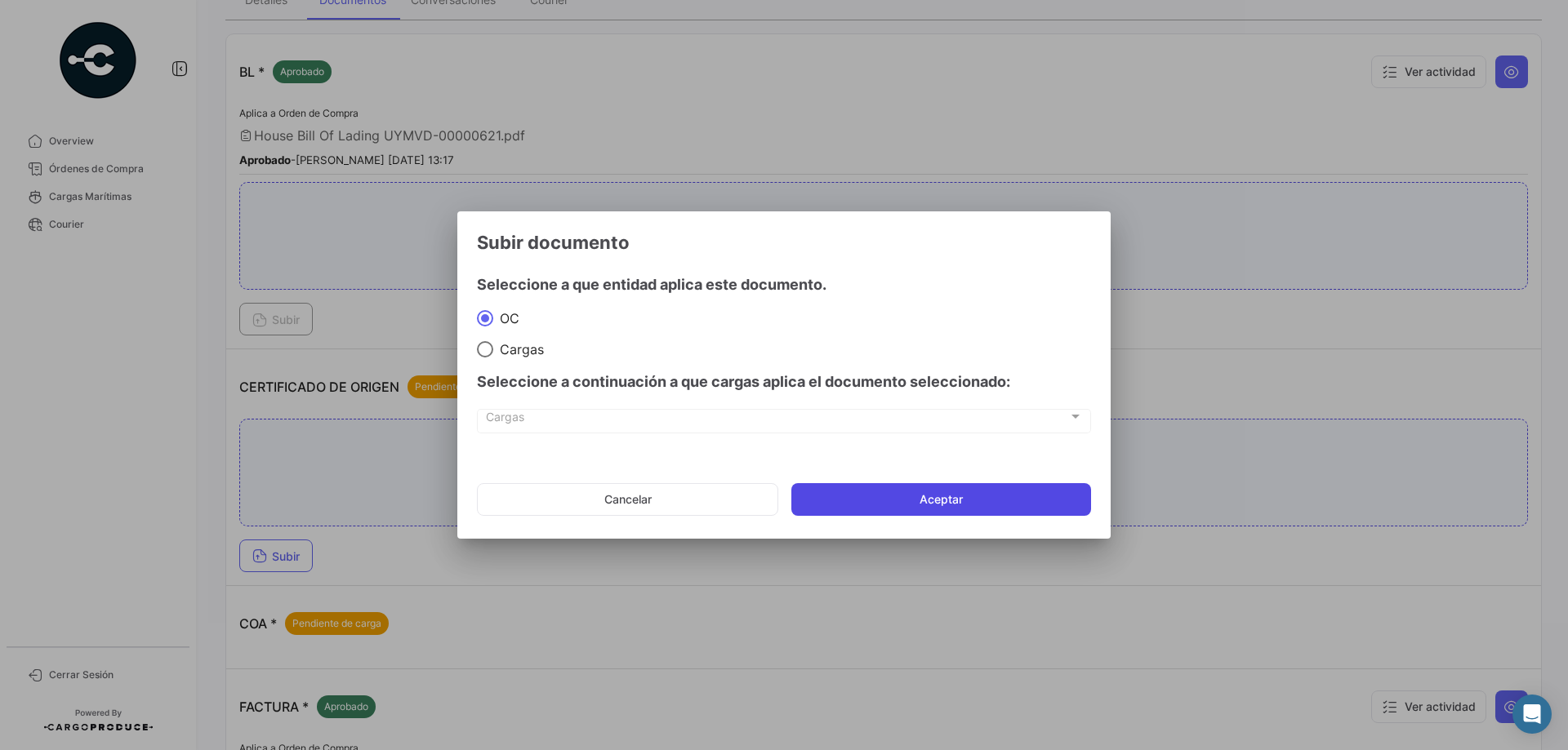
click at [949, 494] on button "Aceptar" at bounding box center [941, 499] width 299 height 33
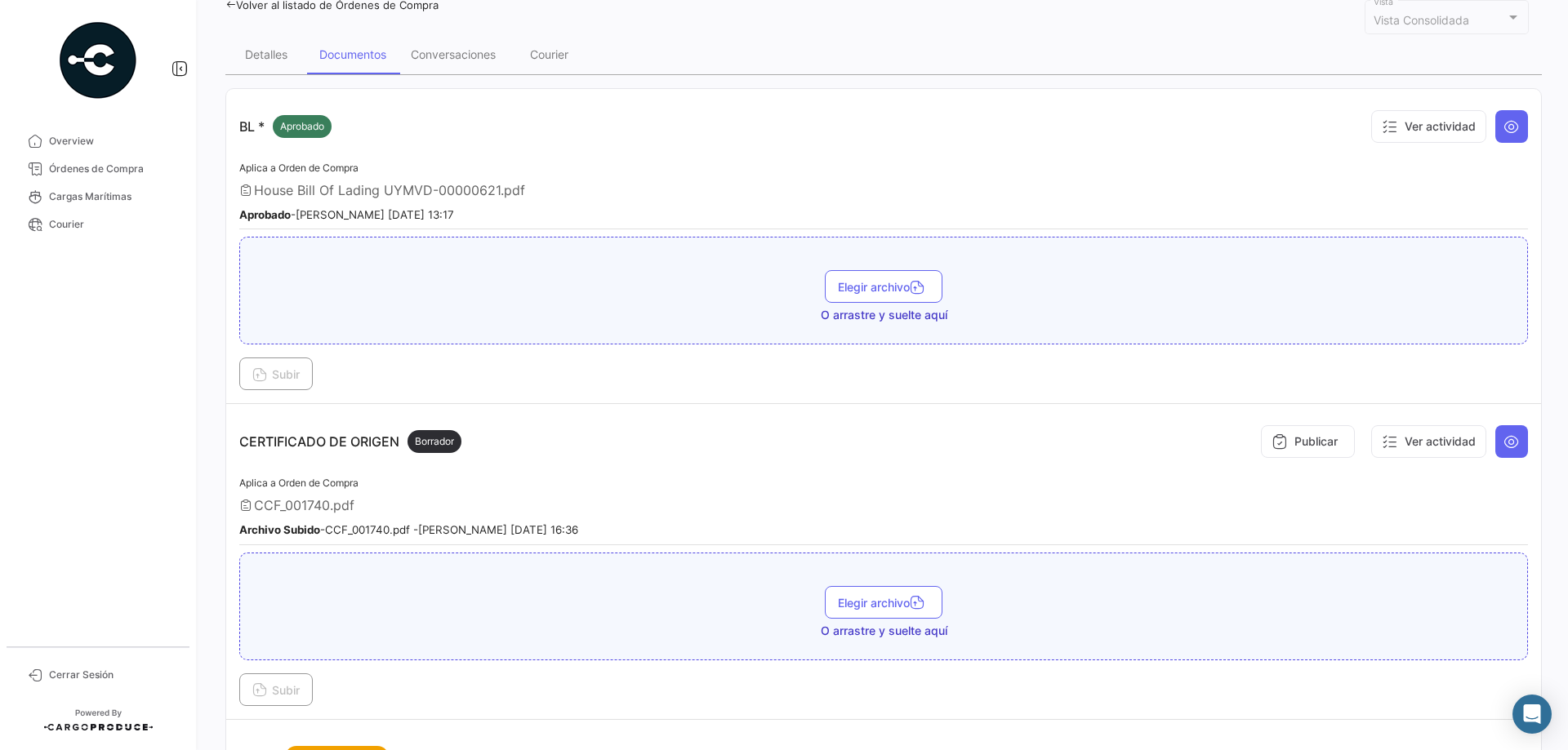
scroll to position [0, 0]
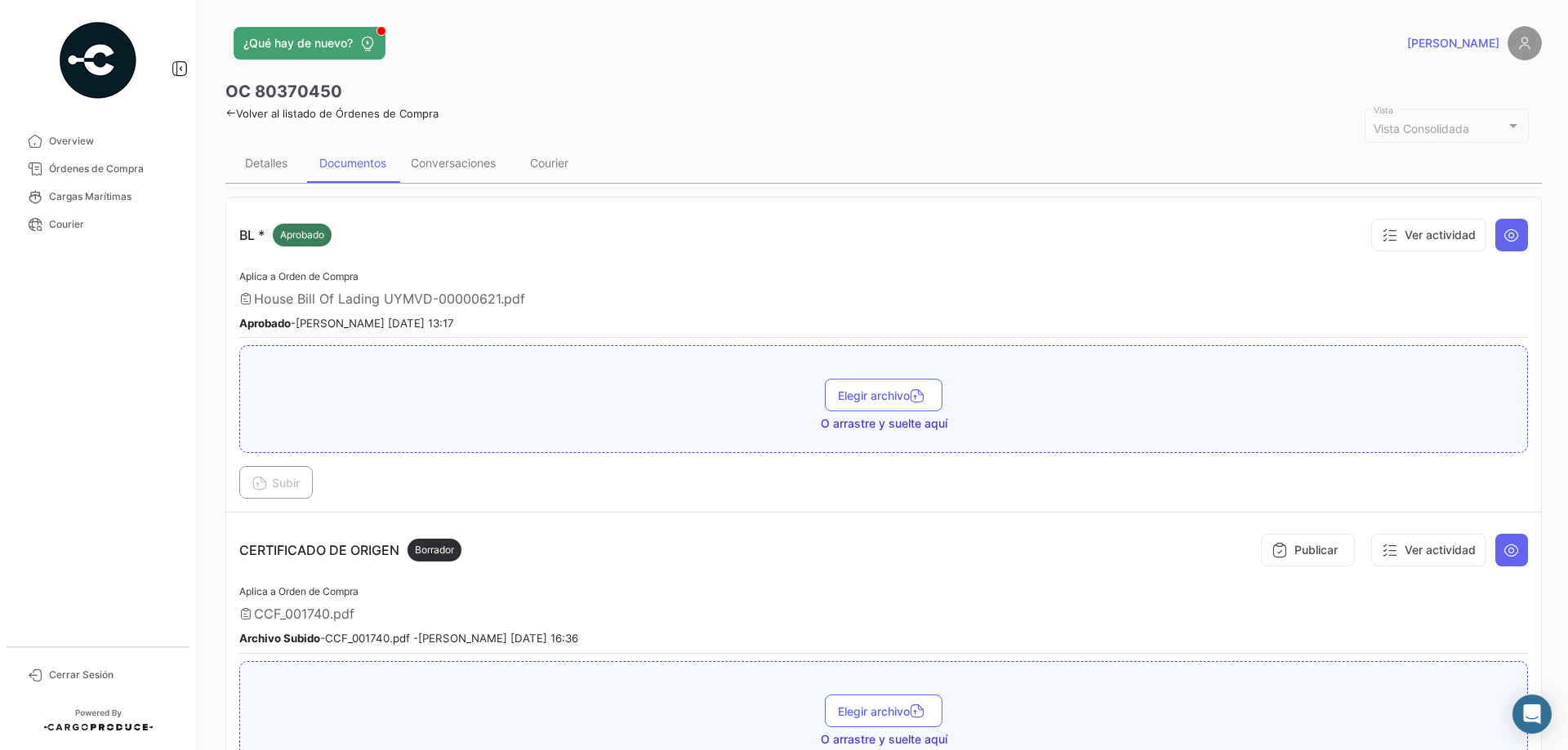
click at [287, 117] on link "Volver al listado de Órdenes de Compra" at bounding box center [331, 114] width 213 height 13
